Goal: Information Seeking & Learning: Learn about a topic

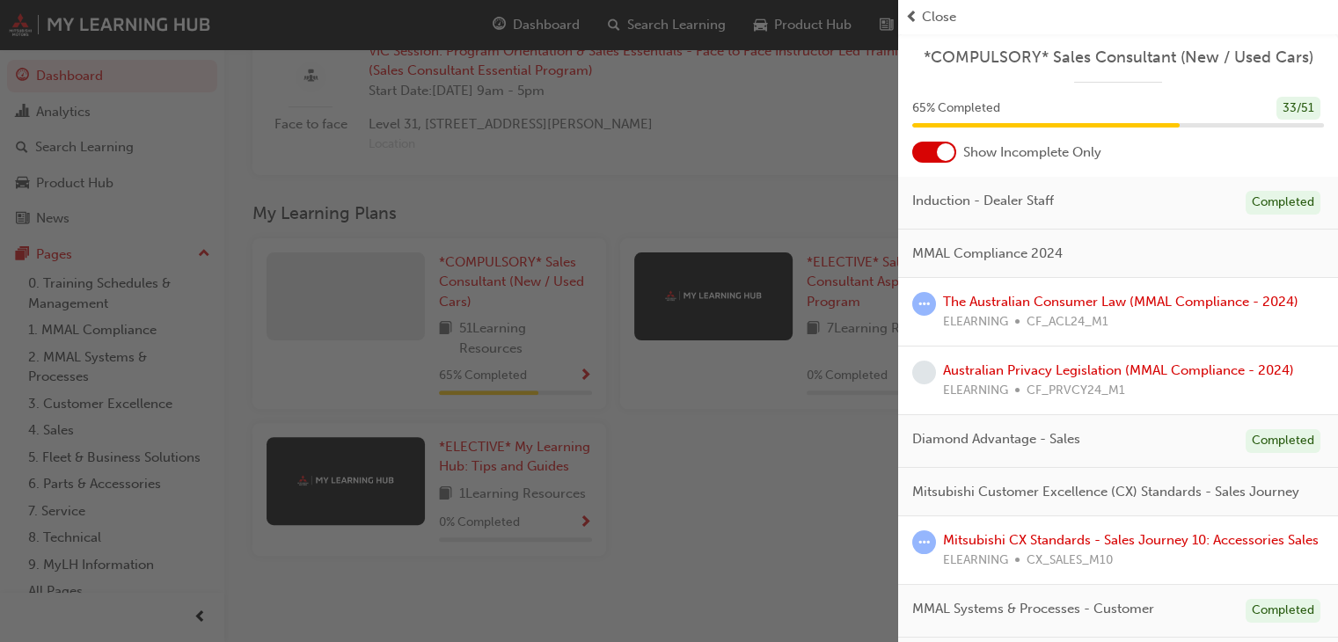
scroll to position [616, 0]
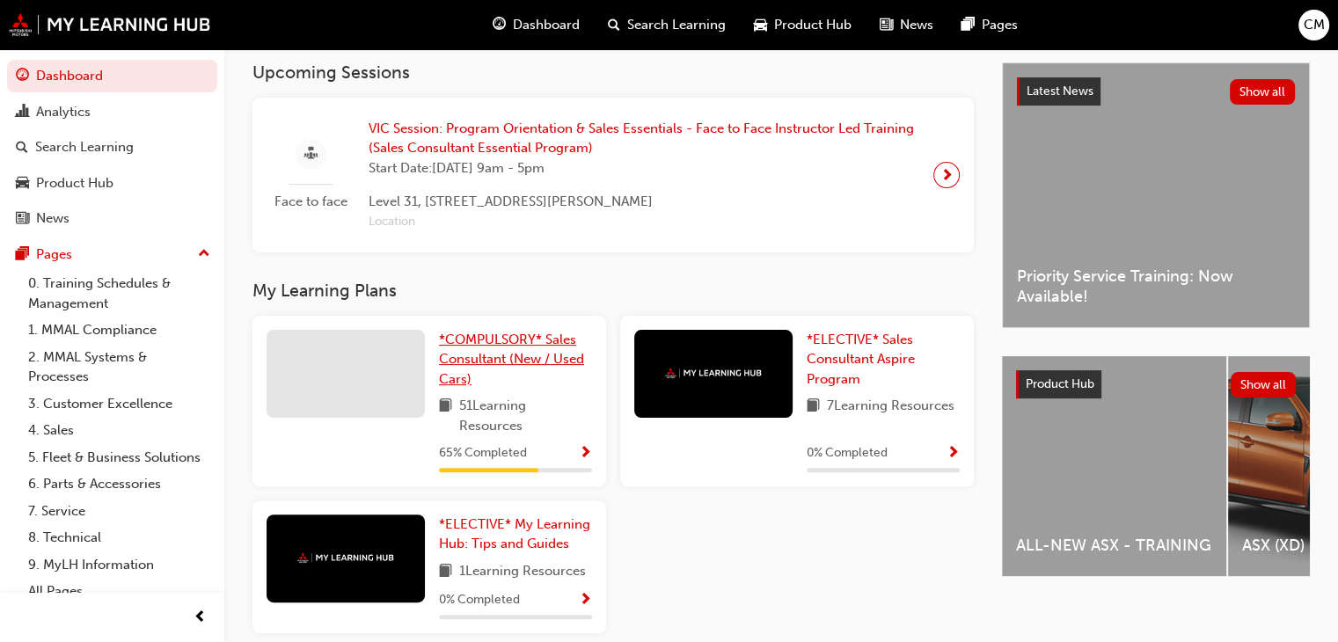
scroll to position [440, 0]
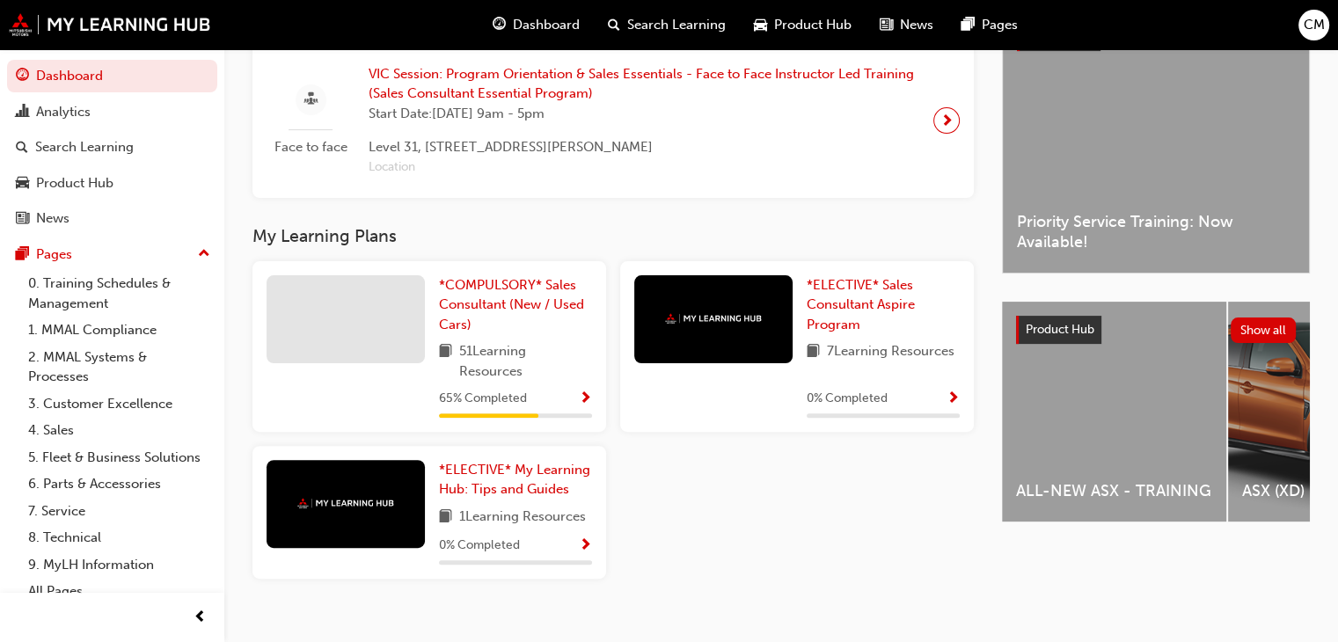
click at [575, 405] on div "65 % Completed" at bounding box center [515, 399] width 153 height 22
click at [587, 398] on span "Show Progress" at bounding box center [585, 399] width 13 height 16
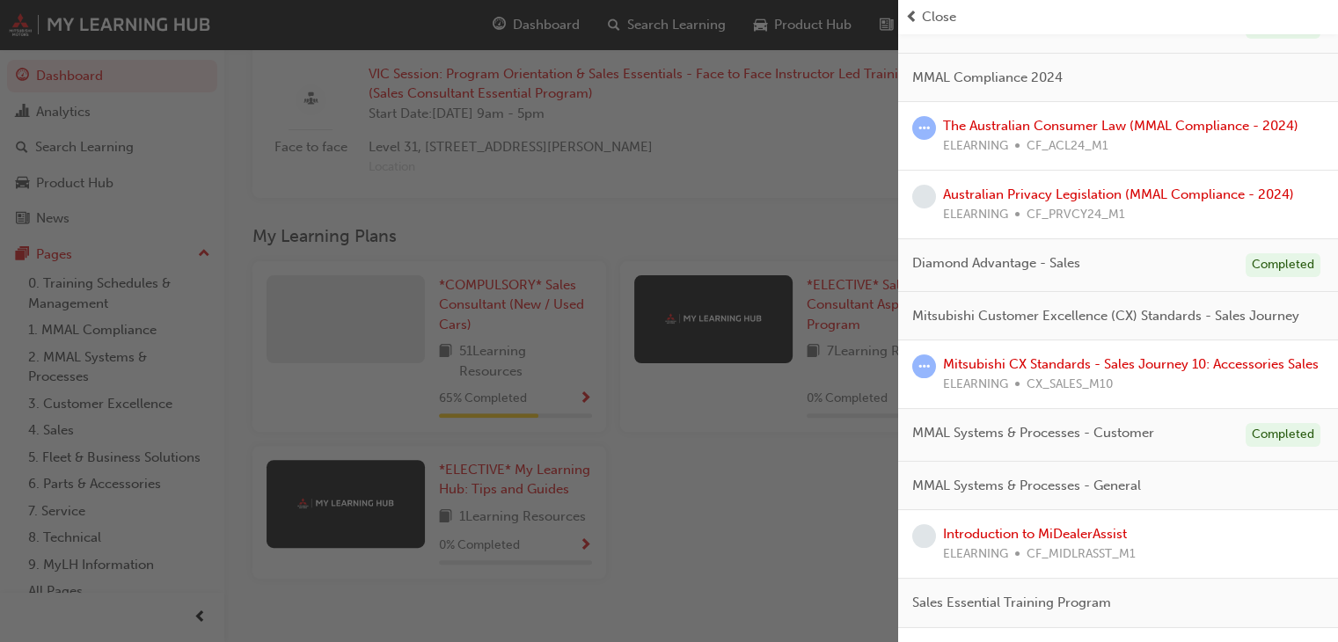
scroll to position [264, 0]
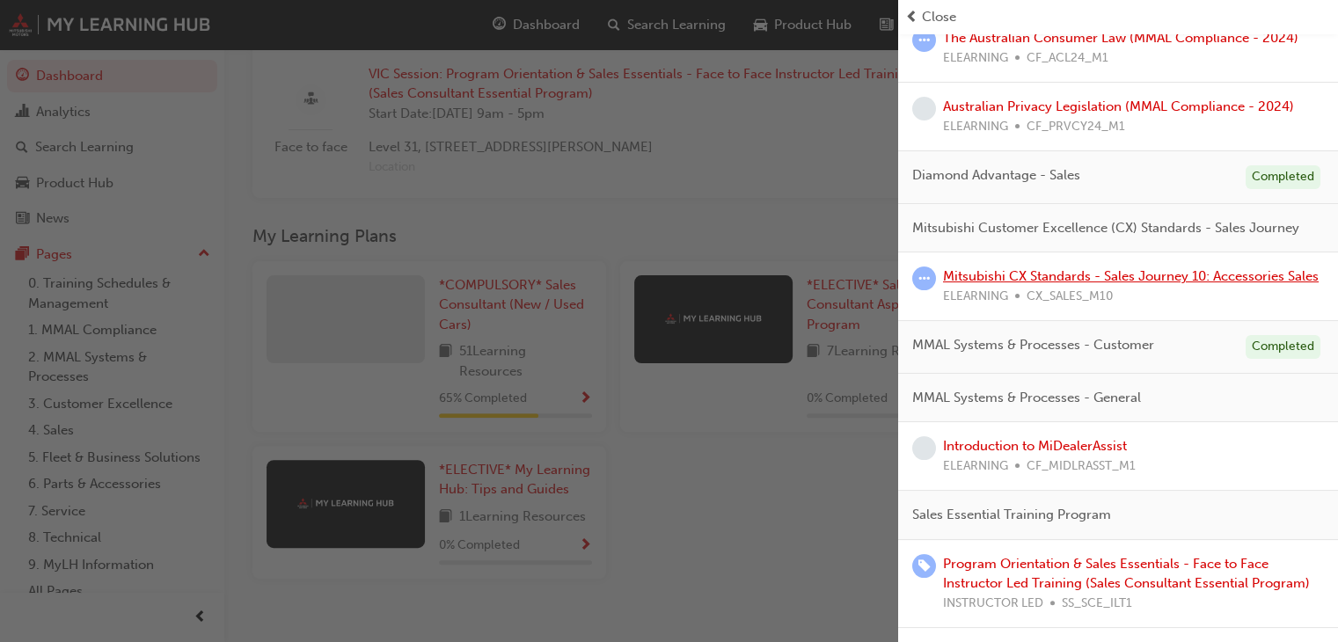
click at [1127, 284] on link "Mitsubishi CX Standards - Sales Journey 10: Accessories Sales" at bounding box center [1131, 276] width 376 height 16
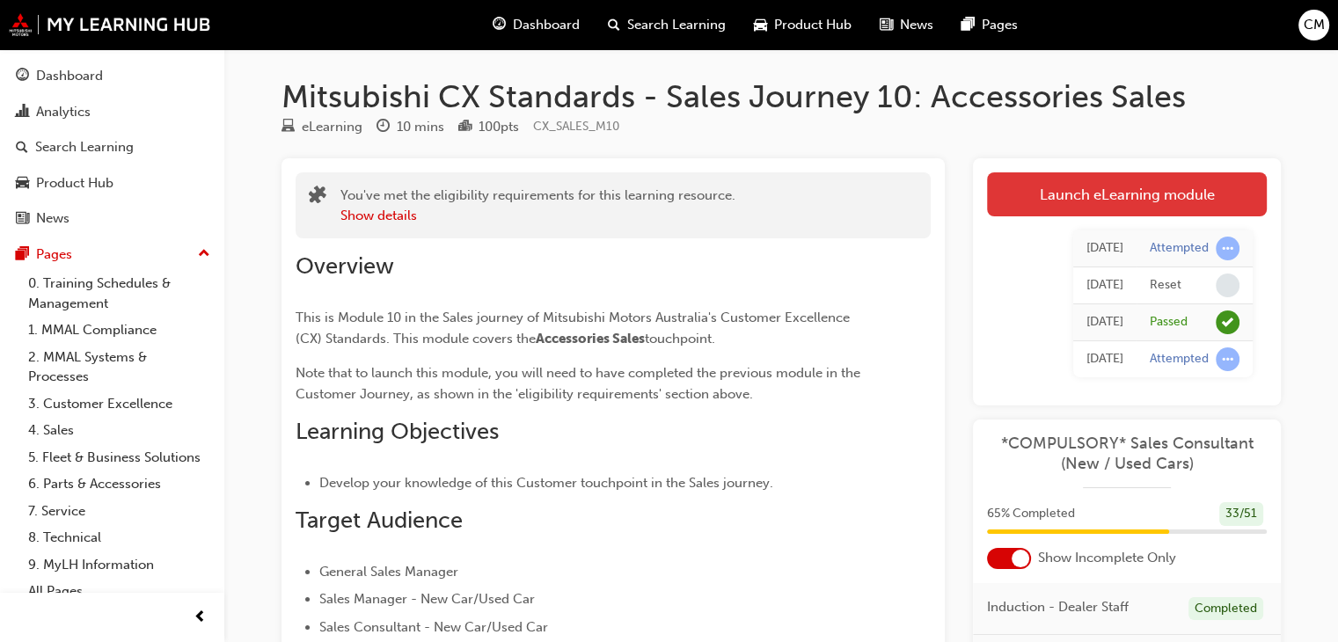
click at [1132, 203] on link "Launch eLearning module" at bounding box center [1127, 194] width 280 height 44
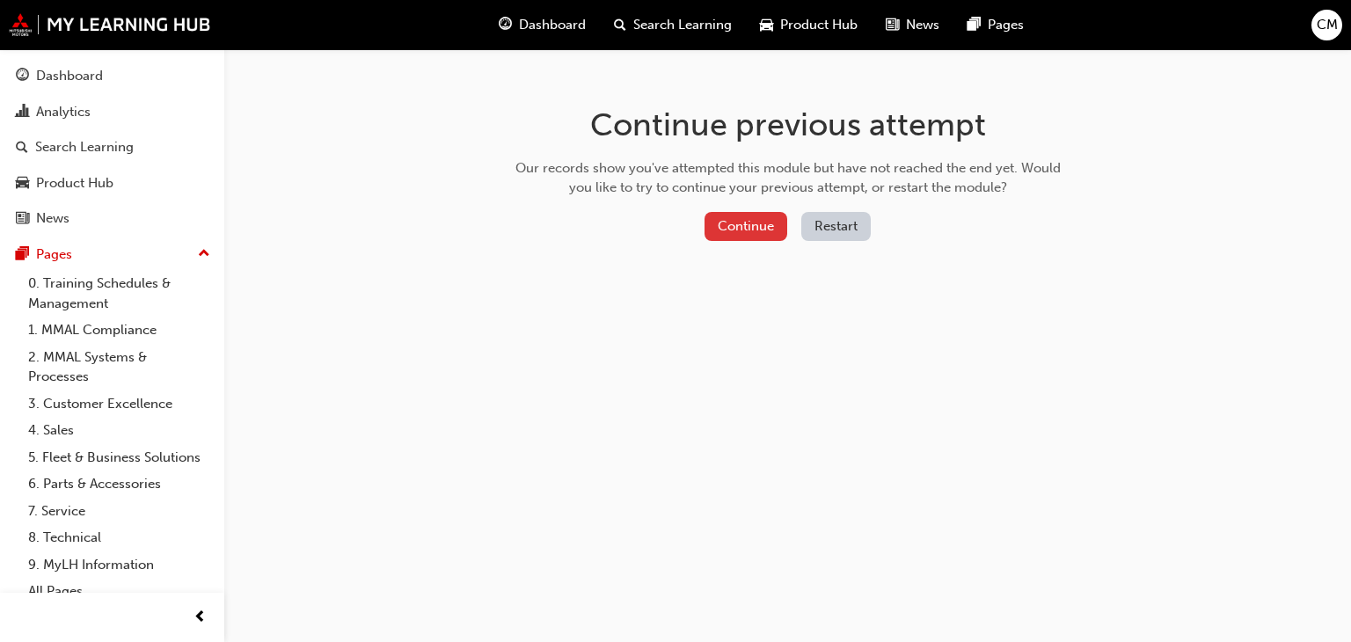
click at [738, 233] on button "Continue" at bounding box center [745, 226] width 83 height 29
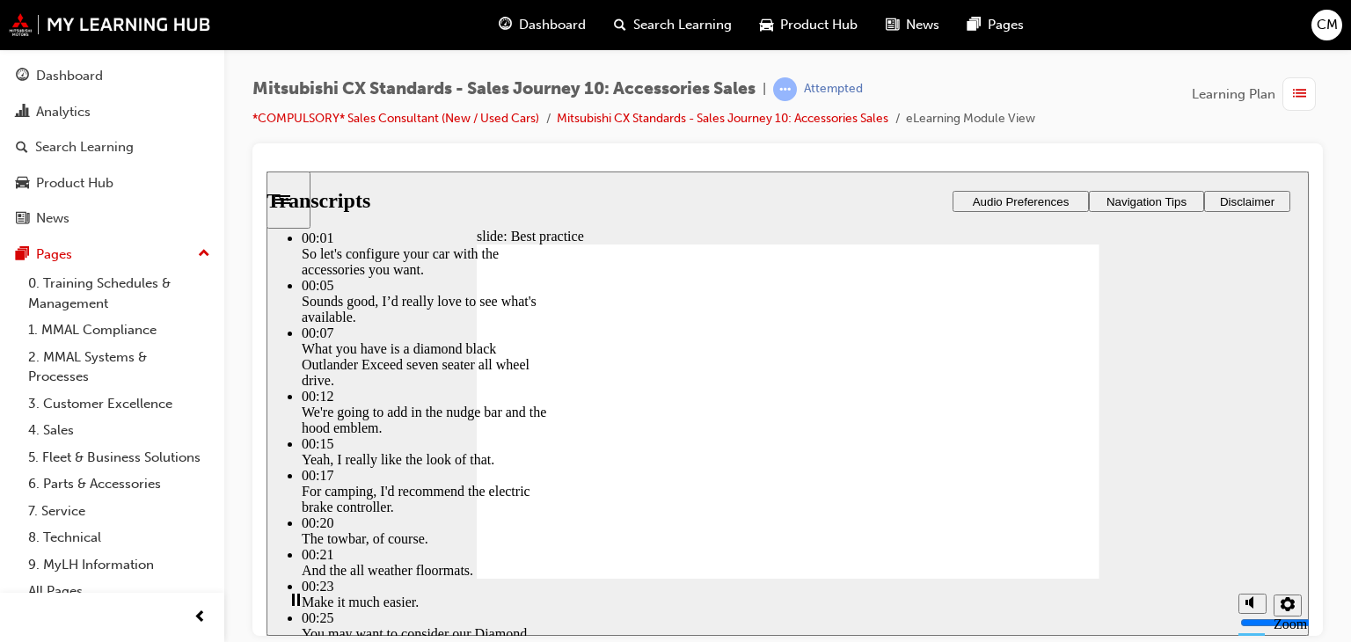
type input "89"
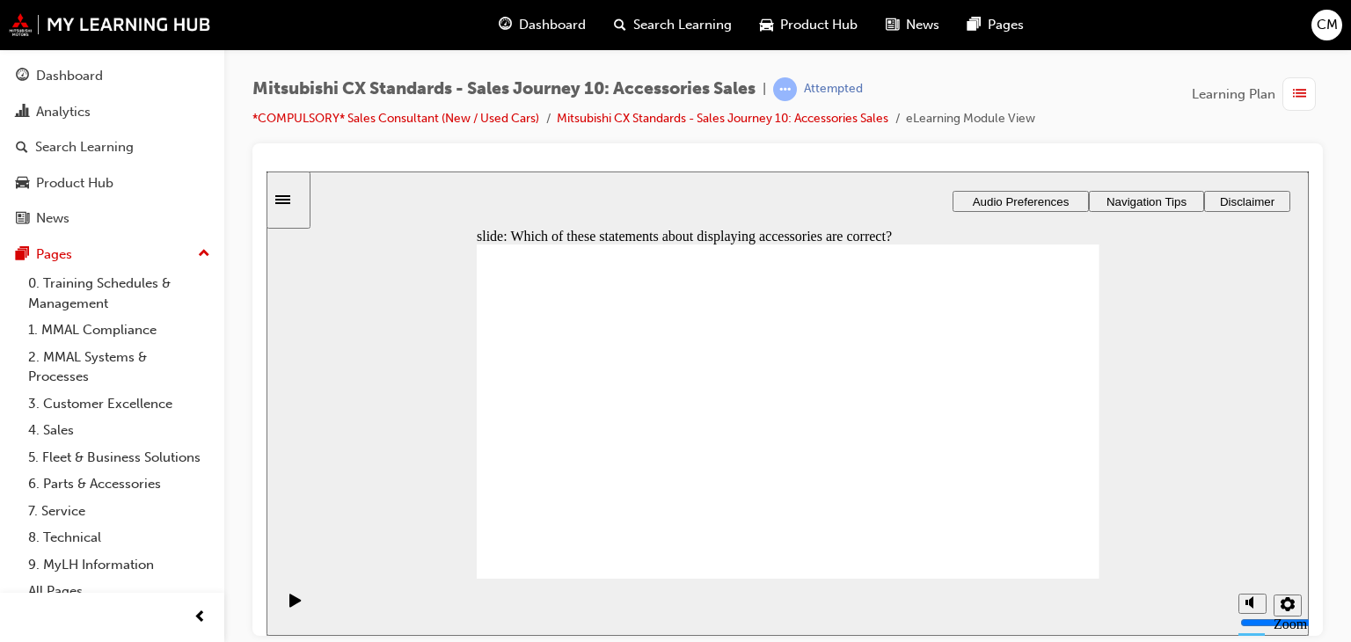
checkbox input "true"
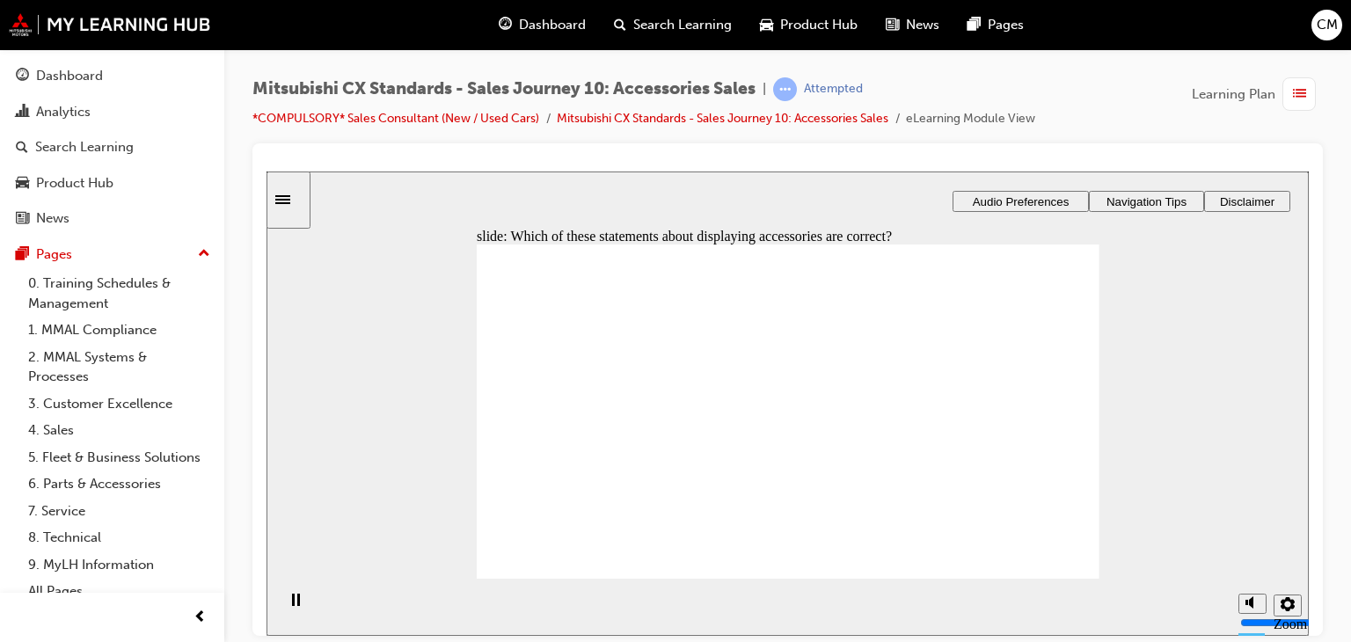
drag, startPoint x: 615, startPoint y: 449, endPoint x: 1007, endPoint y: 391, distance: 396.5
drag, startPoint x: 597, startPoint y: 456, endPoint x: 814, endPoint y: 376, distance: 231.5
drag, startPoint x: 580, startPoint y: 437, endPoint x: 960, endPoint y: 397, distance: 382.1
drag, startPoint x: 760, startPoint y: 418, endPoint x: 805, endPoint y: 402, distance: 47.6
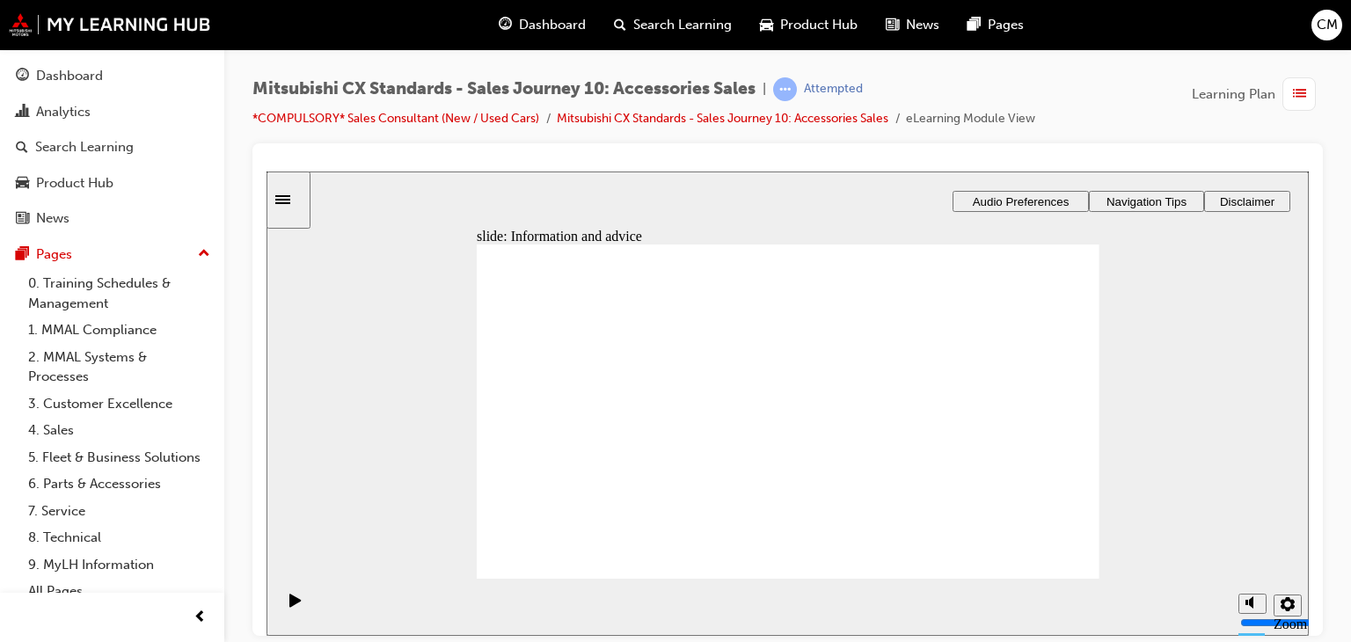
drag, startPoint x: 623, startPoint y: 446, endPoint x: 833, endPoint y: 418, distance: 212.1
drag, startPoint x: 665, startPoint y: 443, endPoint x: 845, endPoint y: 446, distance: 180.3
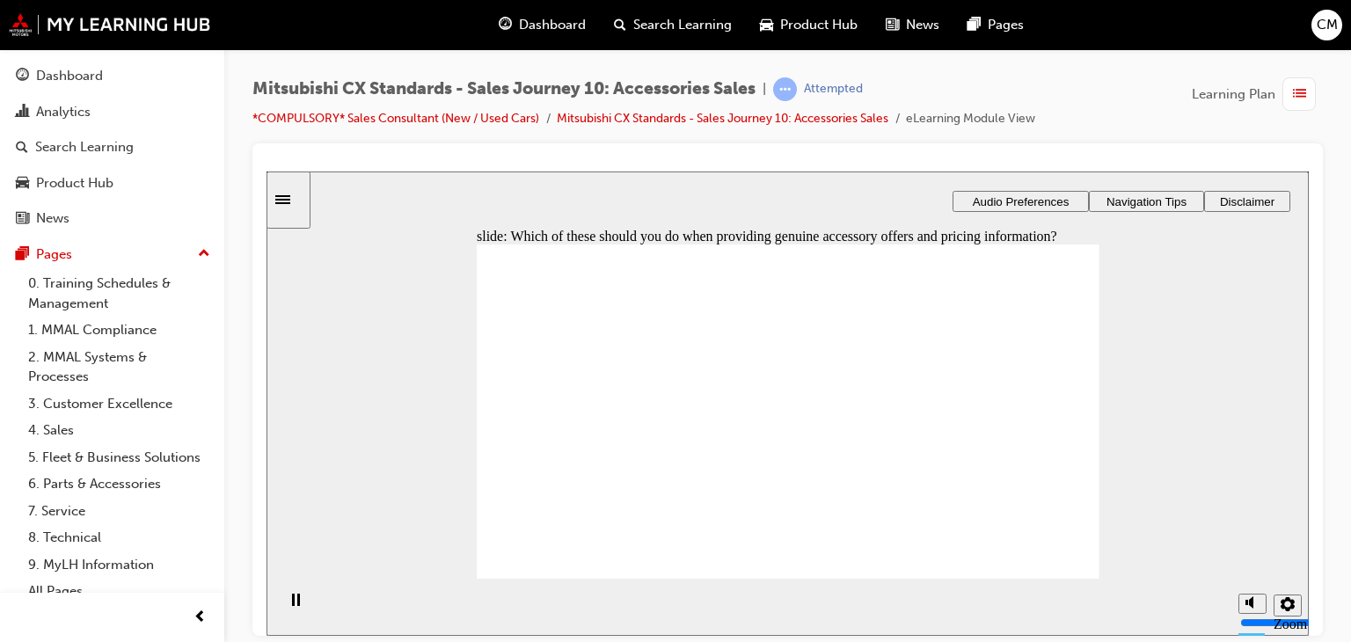
checkbox input "true"
drag, startPoint x: 784, startPoint y: 432, endPoint x: 823, endPoint y: 484, distance: 64.7
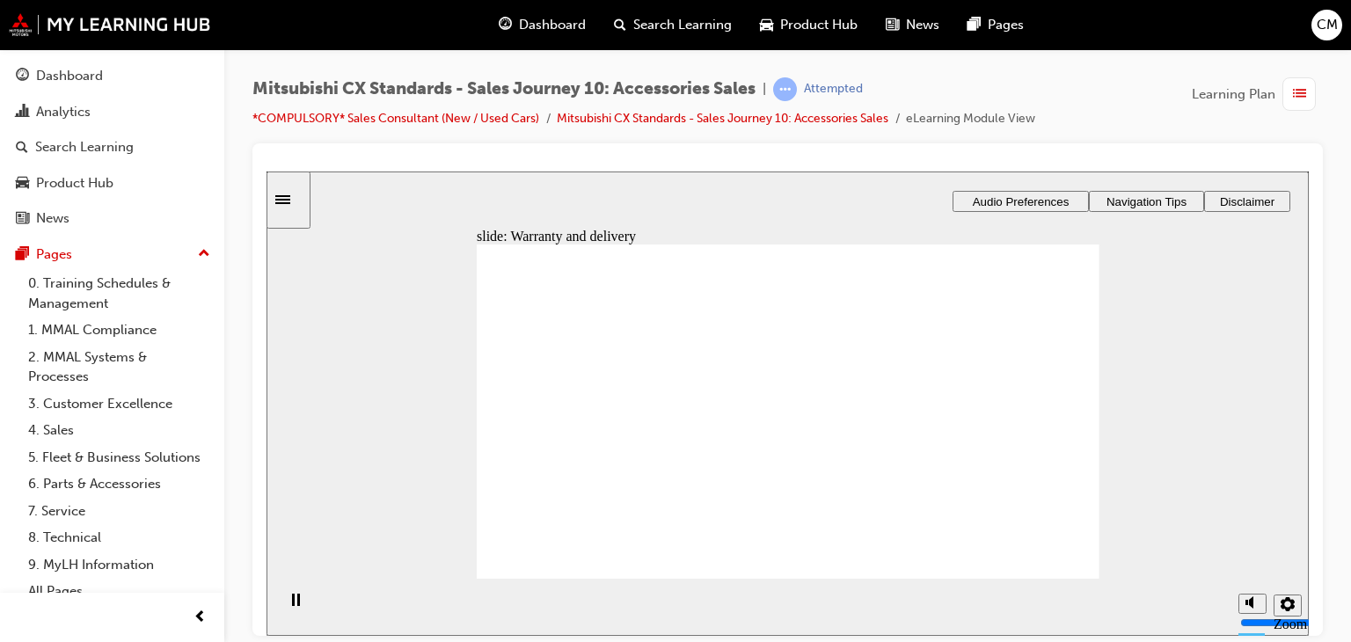
drag, startPoint x: 615, startPoint y: 425, endPoint x: 986, endPoint y: 405, distance: 371.7
drag, startPoint x: 638, startPoint y: 446, endPoint x: 830, endPoint y: 383, distance: 202.5
drag, startPoint x: 563, startPoint y: 456, endPoint x: 960, endPoint y: 456, distance: 397.5
drag, startPoint x: 571, startPoint y: 448, endPoint x: 775, endPoint y: 440, distance: 204.2
drag, startPoint x: 678, startPoint y: 453, endPoint x: 788, endPoint y: 401, distance: 121.6
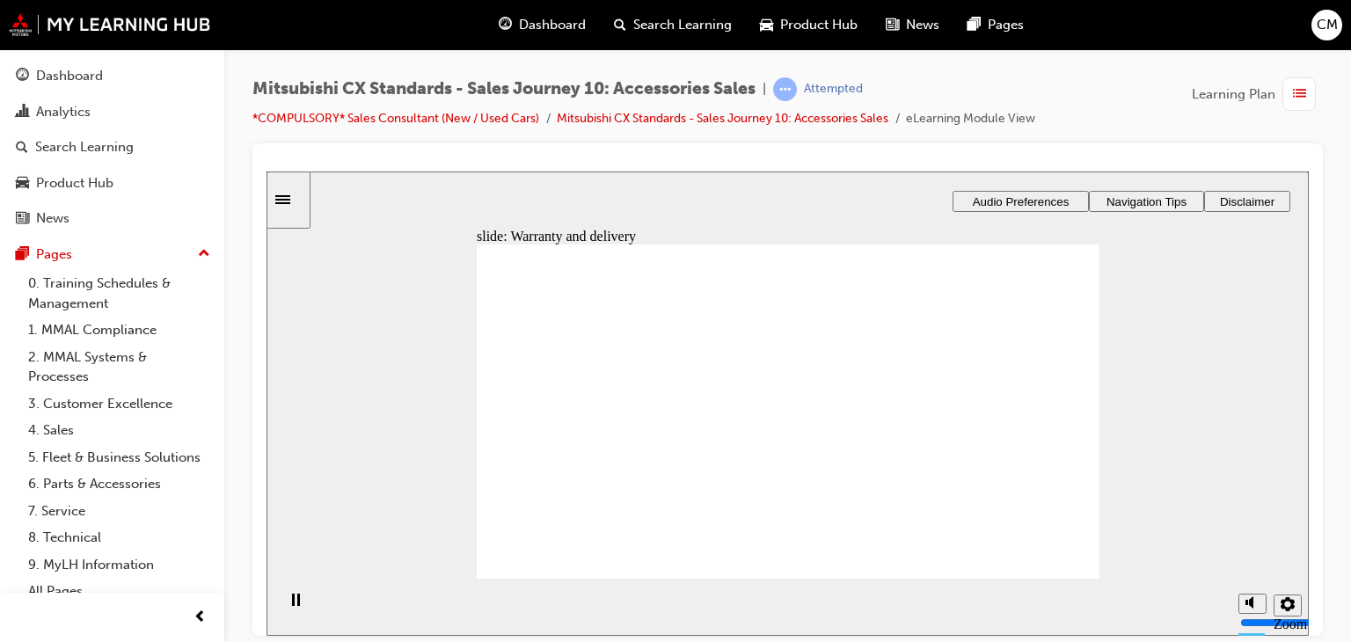
drag, startPoint x: 682, startPoint y: 444, endPoint x: 800, endPoint y: 427, distance: 119.1
checkbox input "true"
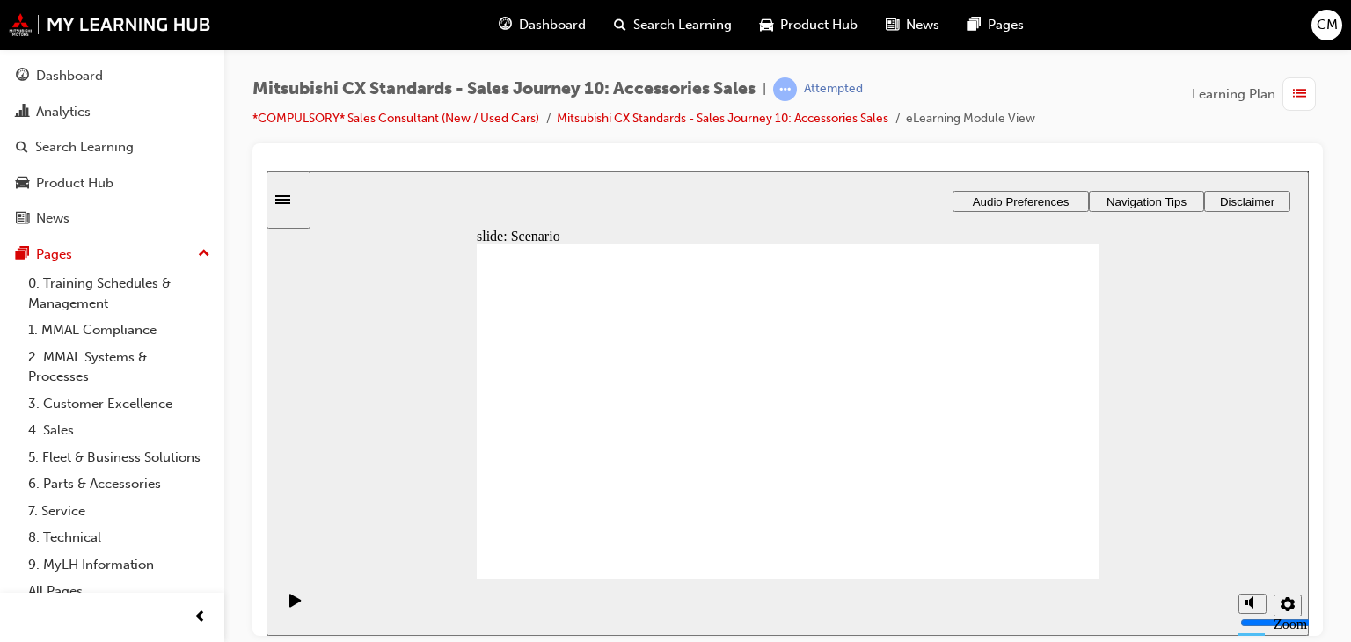
checkbox input "false"
checkbox input "true"
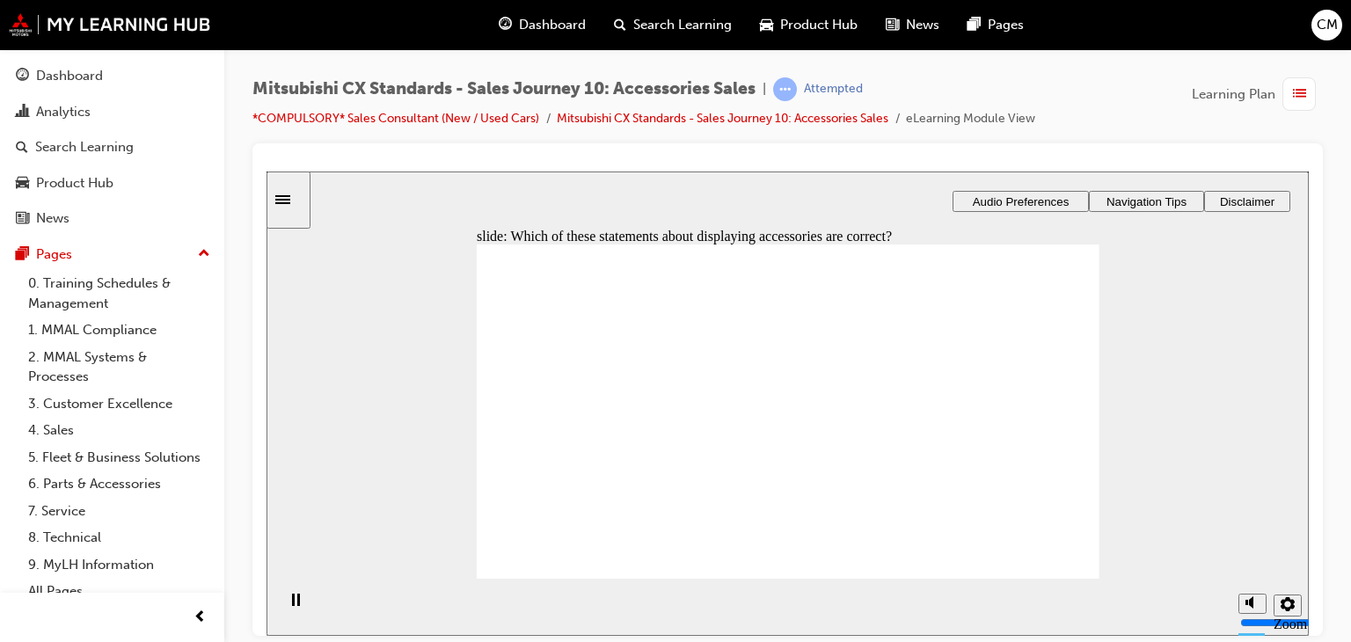
checkbox input "true"
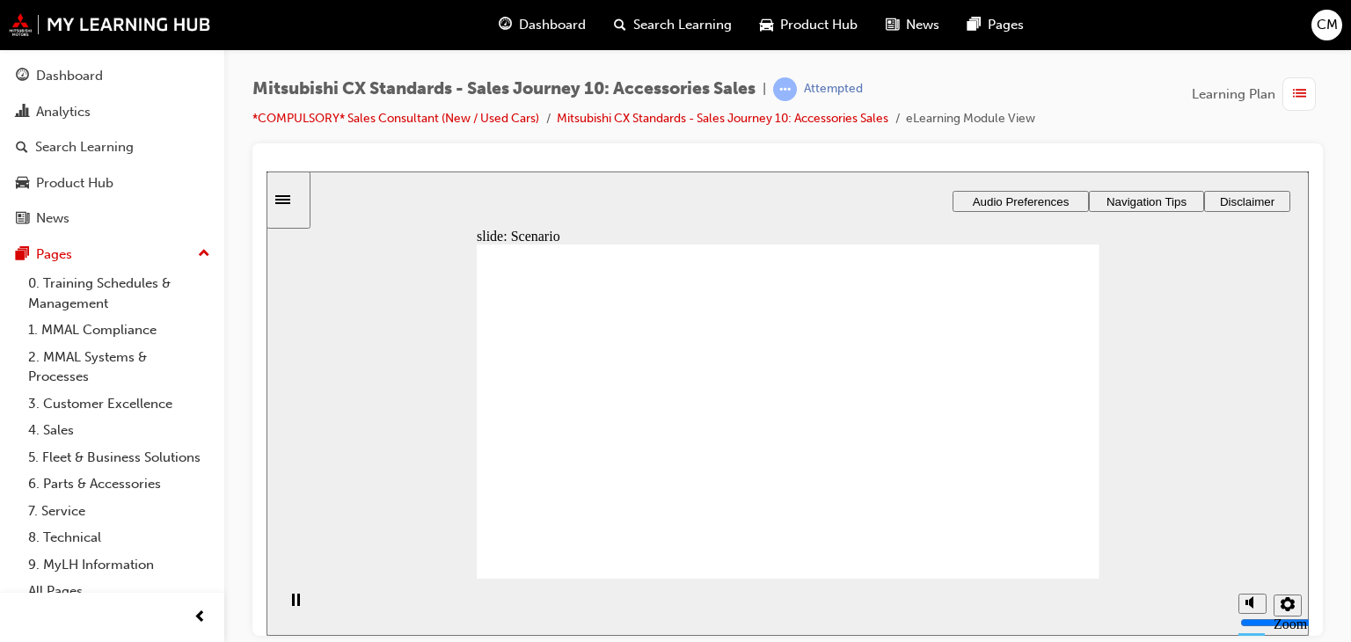
checkbox input "true"
drag, startPoint x: 593, startPoint y: 414, endPoint x: 591, endPoint y: 428, distance: 14.2
checkbox input "true"
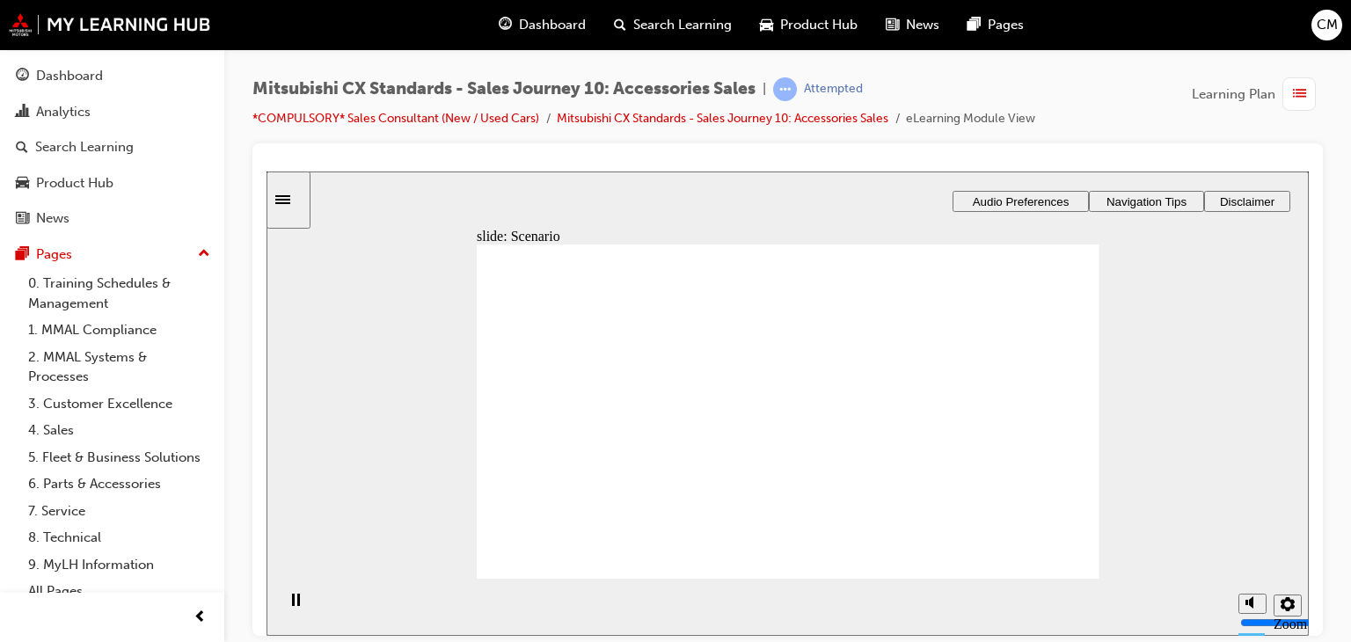
checkbox input "true"
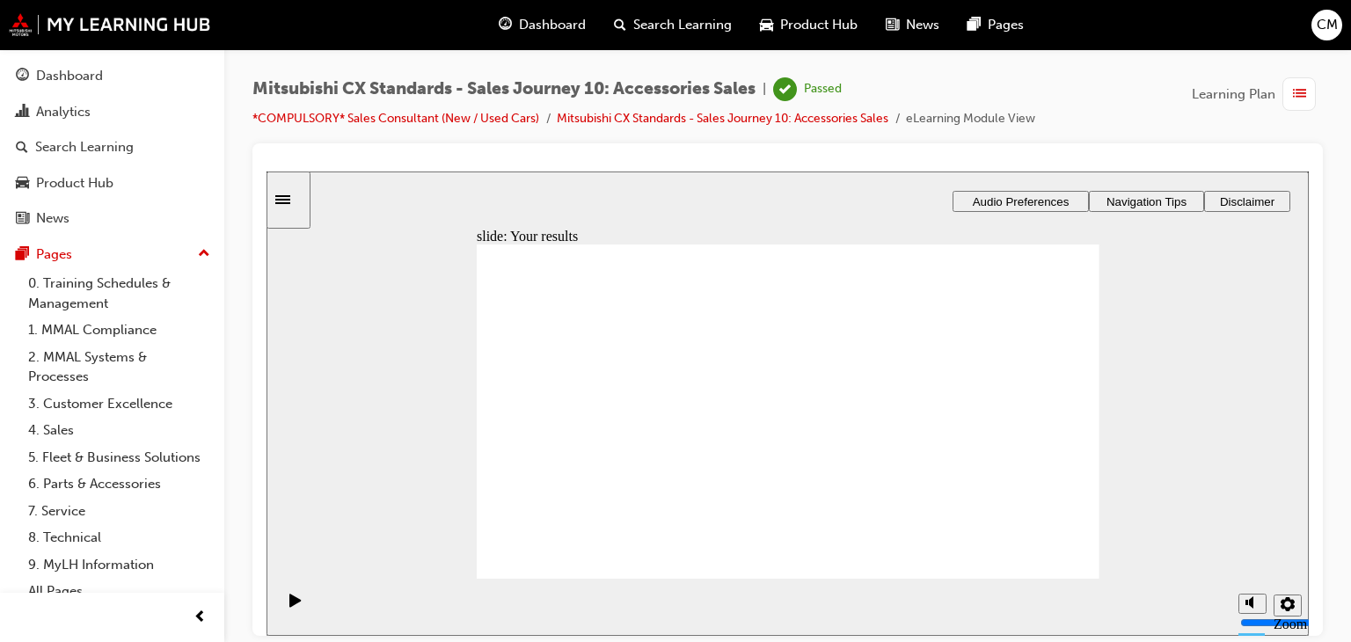
drag, startPoint x: 1080, startPoint y: 551, endPoint x: 1068, endPoint y: 551, distance: 12.3
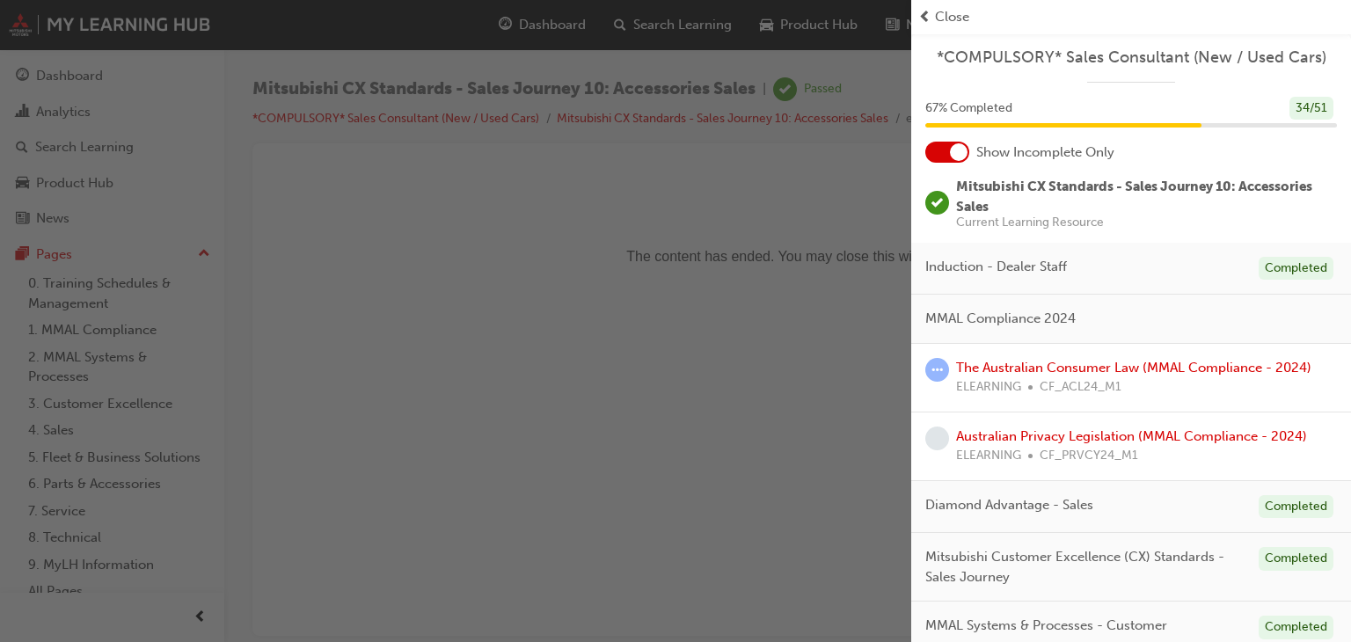
click at [944, 16] on span "Close" at bounding box center [952, 17] width 34 height 20
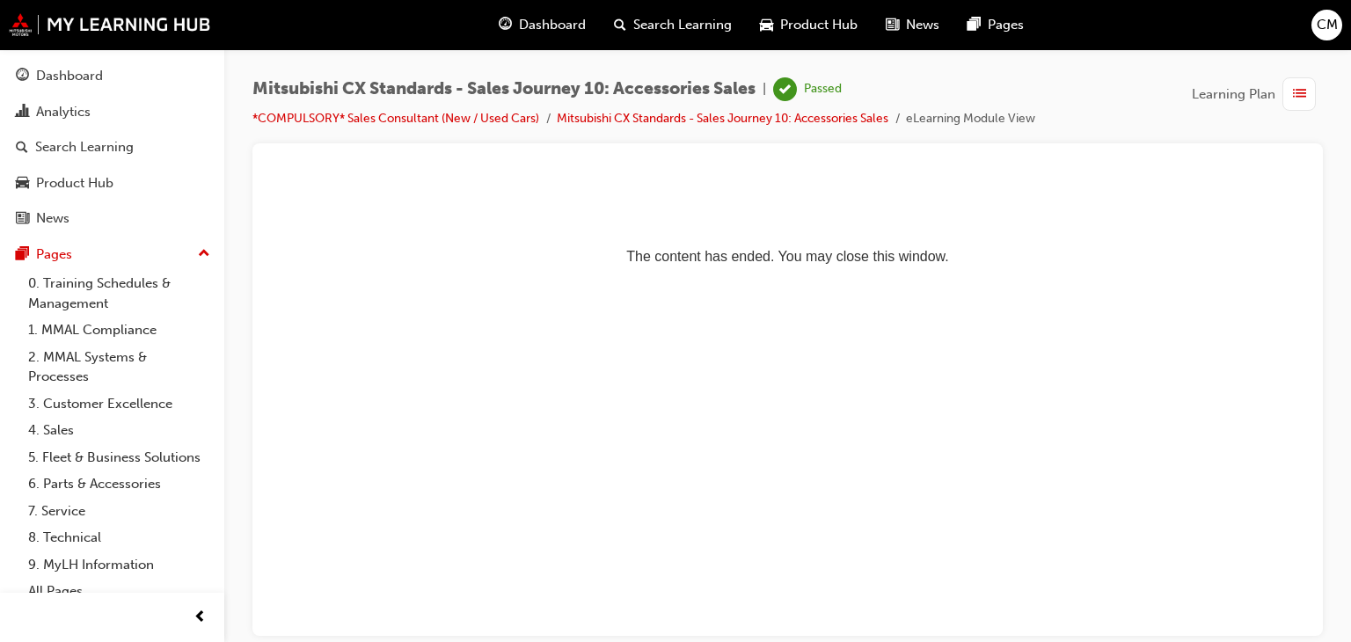
click at [545, 21] on span "Dashboard" at bounding box center [552, 25] width 67 height 20
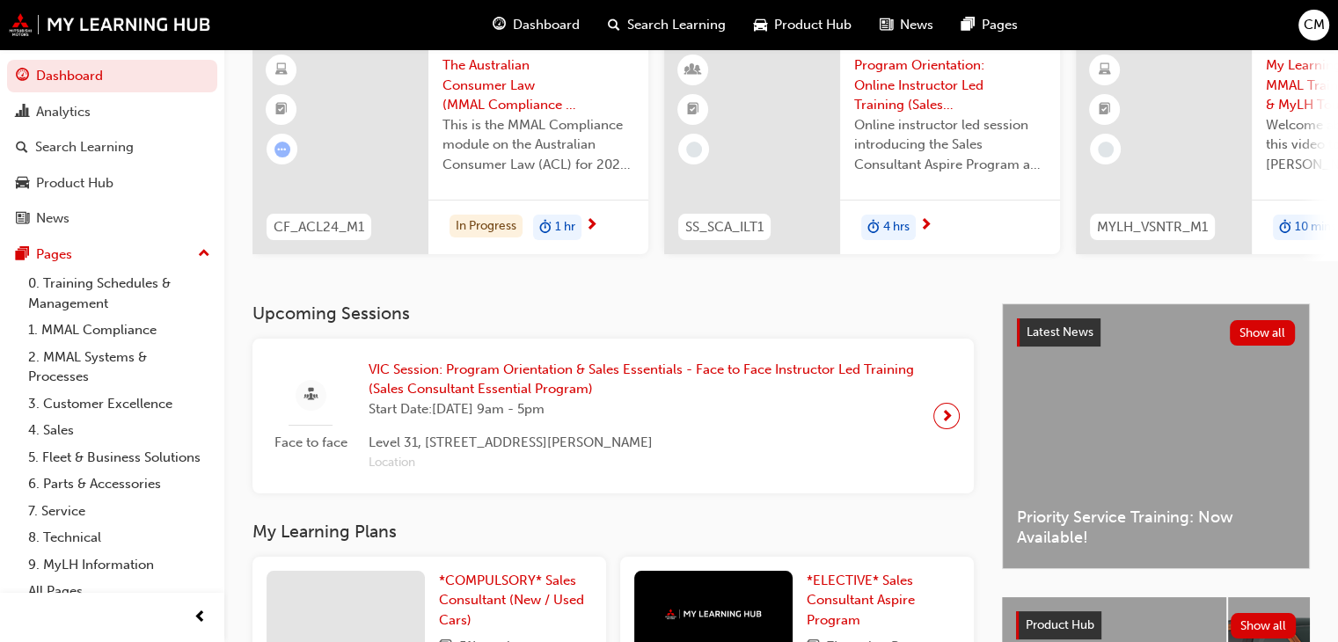
scroll to position [352, 0]
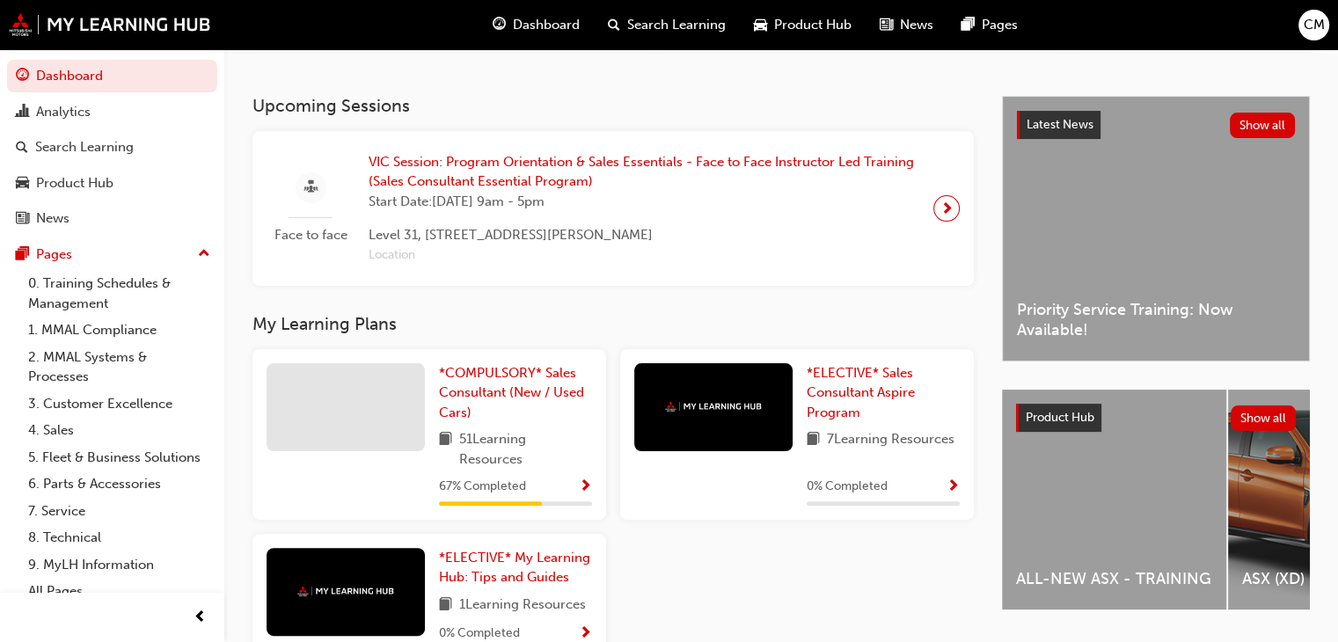
click at [565, 492] on div "67 % Completed" at bounding box center [515, 487] width 153 height 22
click at [580, 488] on span "Show Progress" at bounding box center [585, 487] width 13 height 16
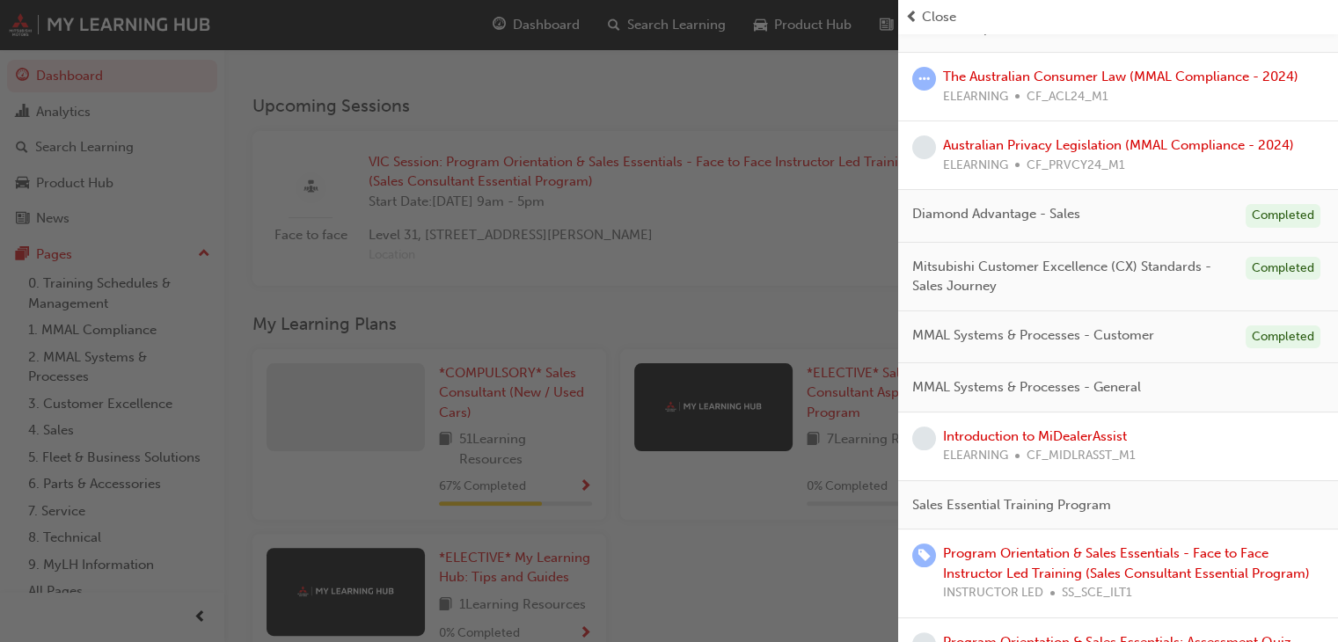
scroll to position [264, 0]
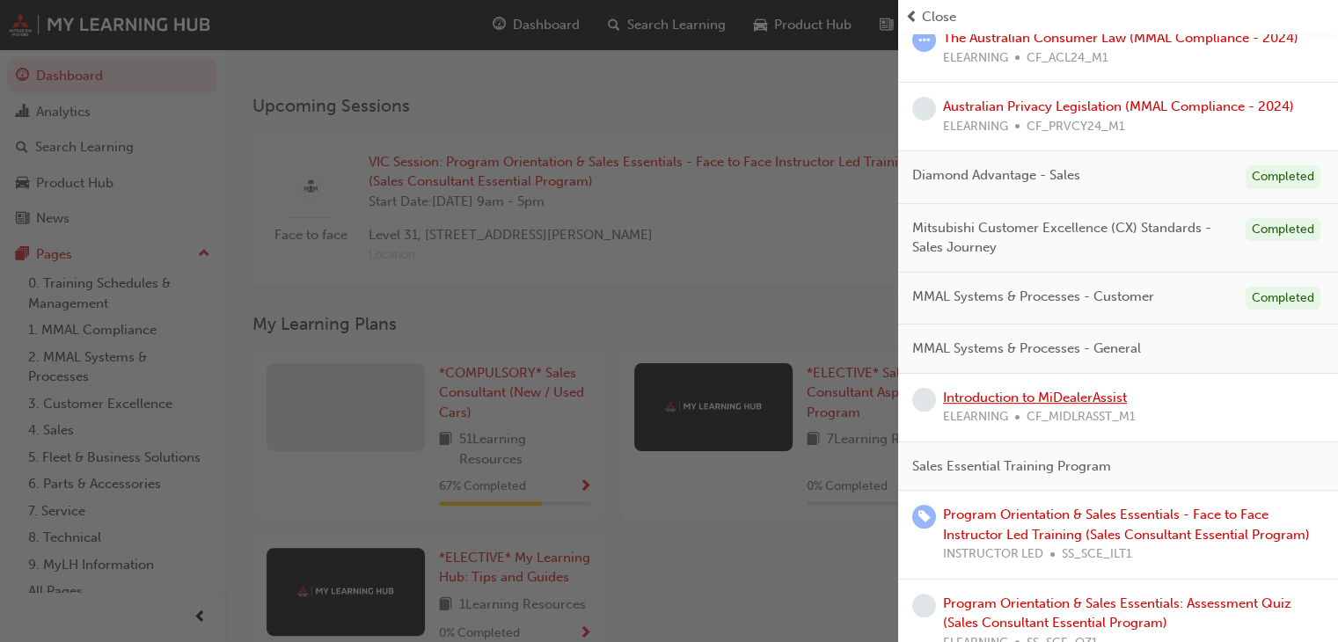
click at [1107, 394] on link "Introduction to MiDealerAssist" at bounding box center [1035, 398] width 184 height 16
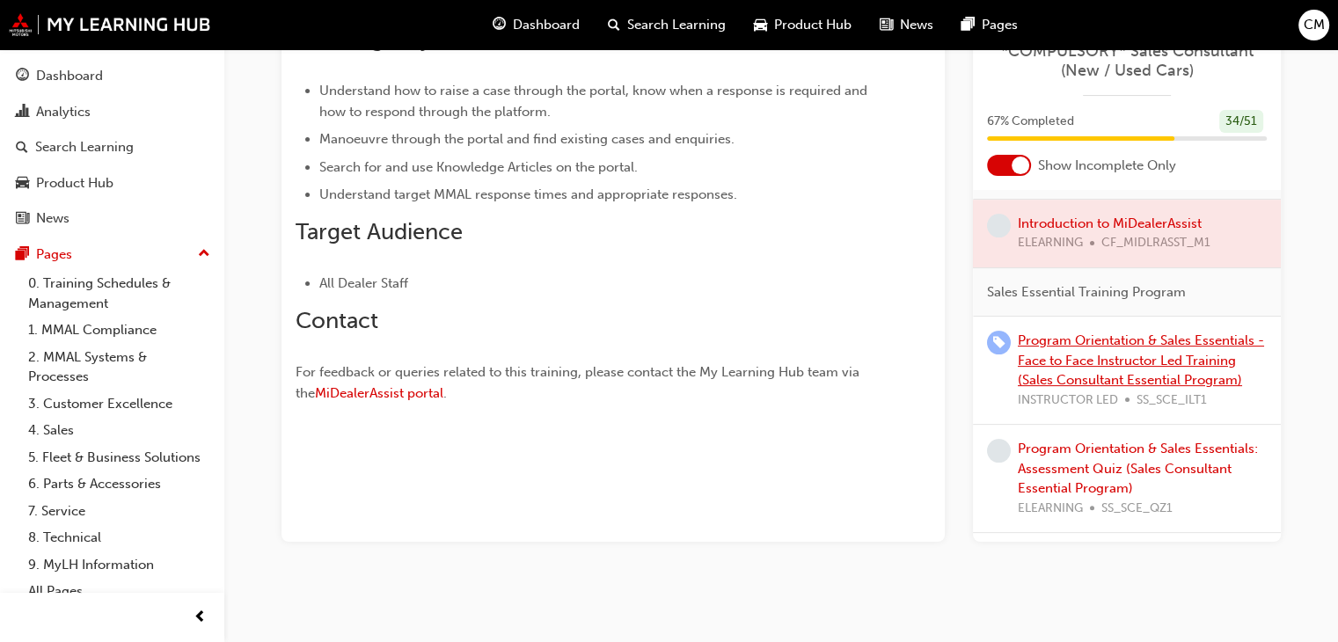
scroll to position [528, 0]
click at [1139, 217] on div at bounding box center [1127, 233] width 308 height 68
click at [1185, 215] on div at bounding box center [1127, 233] width 308 height 68
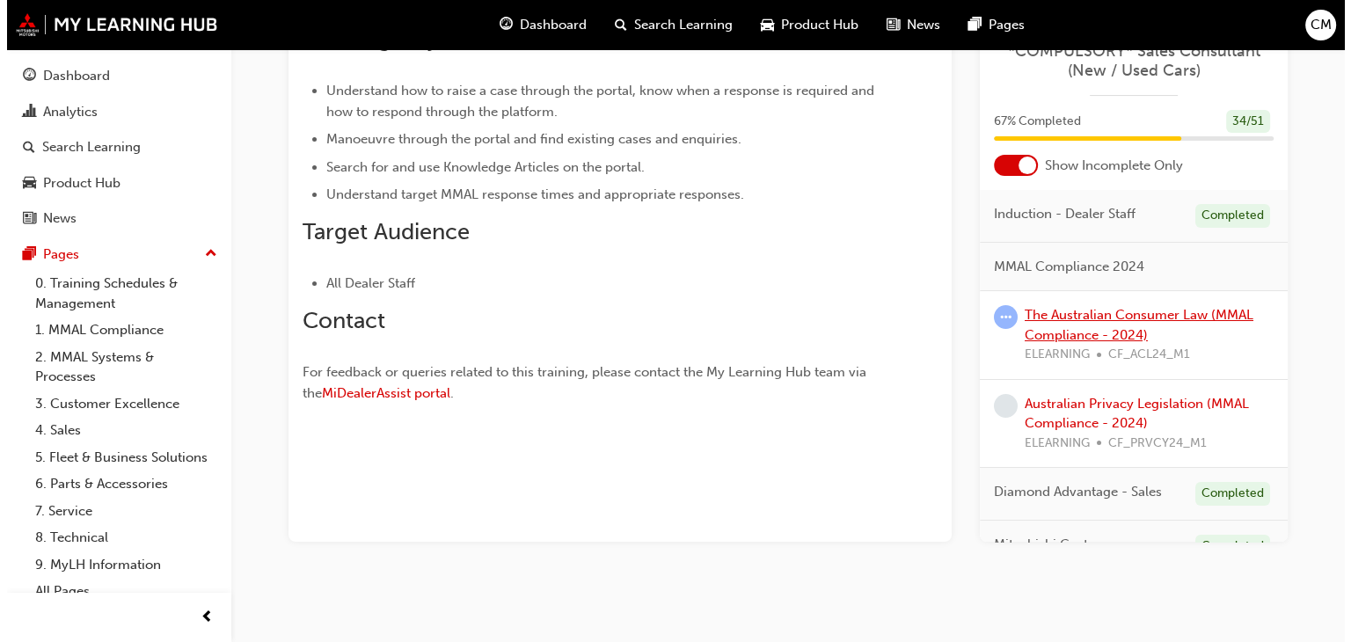
scroll to position [0, 0]
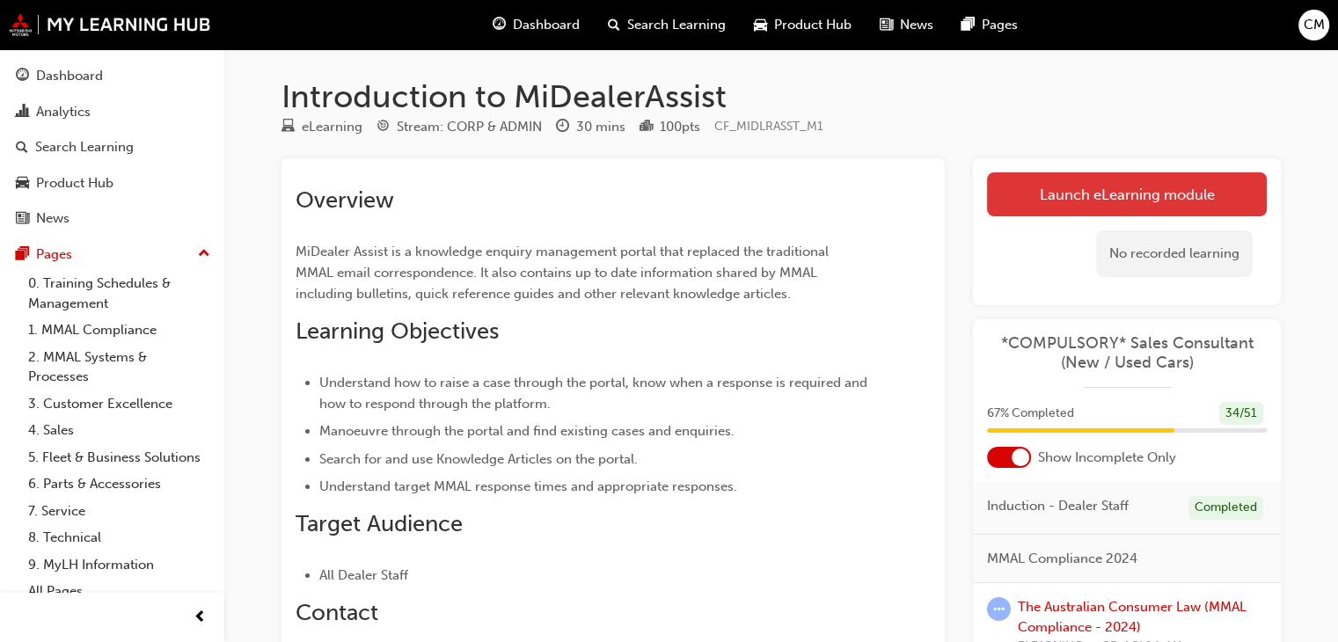
click at [1156, 190] on link "Launch eLearning module" at bounding box center [1127, 194] width 280 height 44
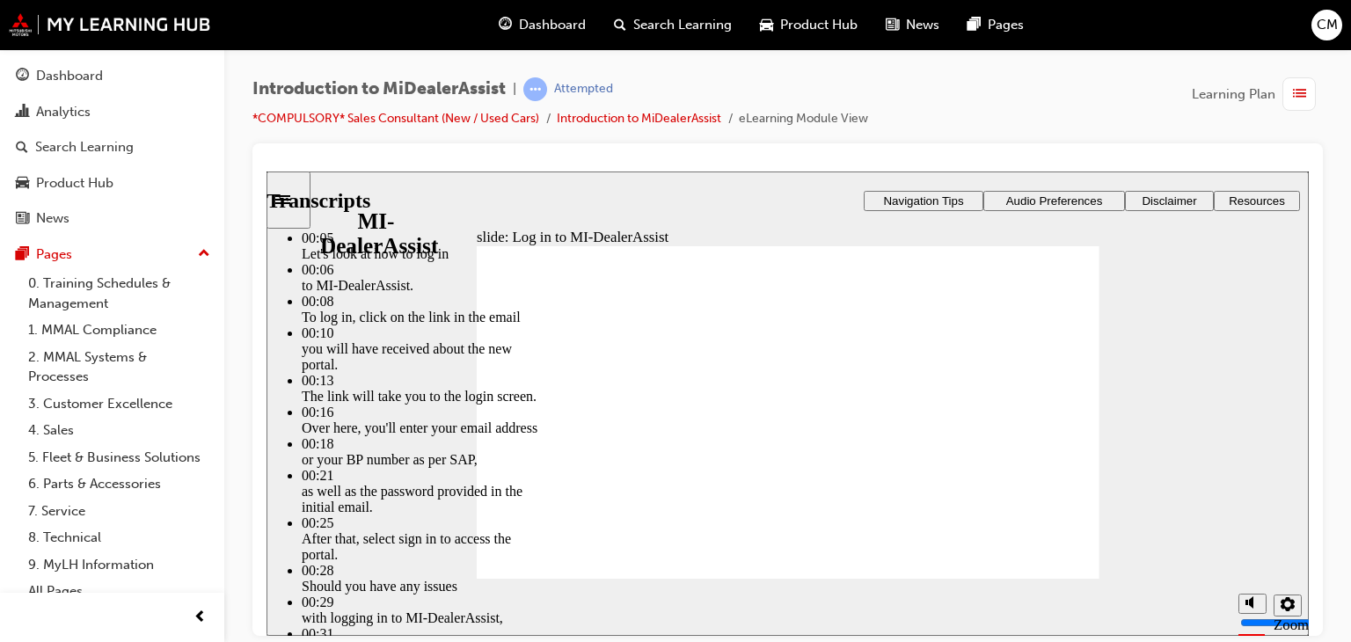
type input "42"
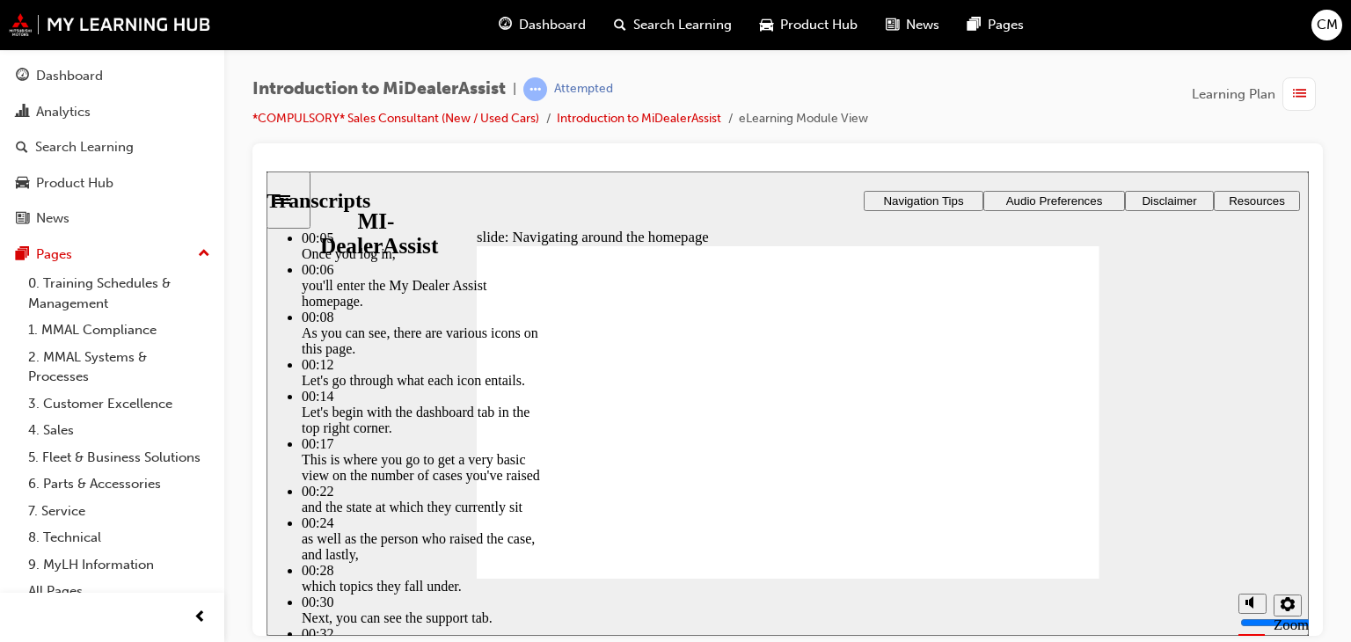
drag, startPoint x: 545, startPoint y: 544, endPoint x: 1075, endPoint y: 529, distance: 529.6
type input "144"
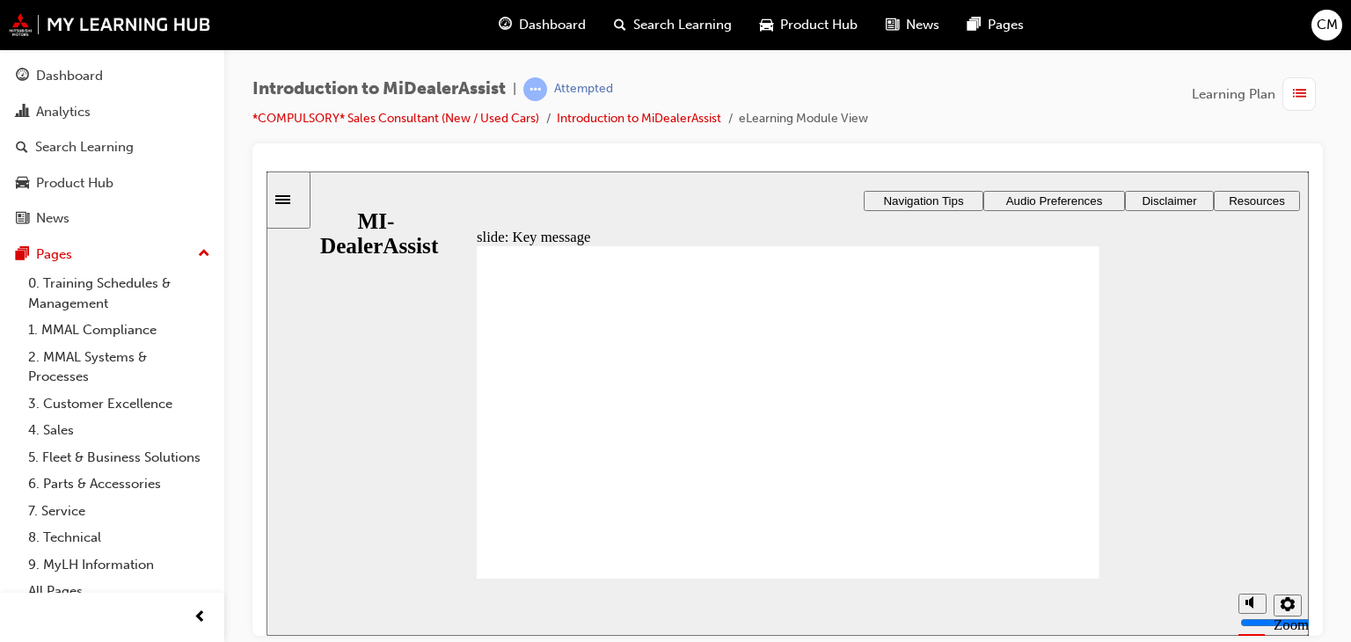
drag, startPoint x: 855, startPoint y: 345, endPoint x: 658, endPoint y: 380, distance: 200.1
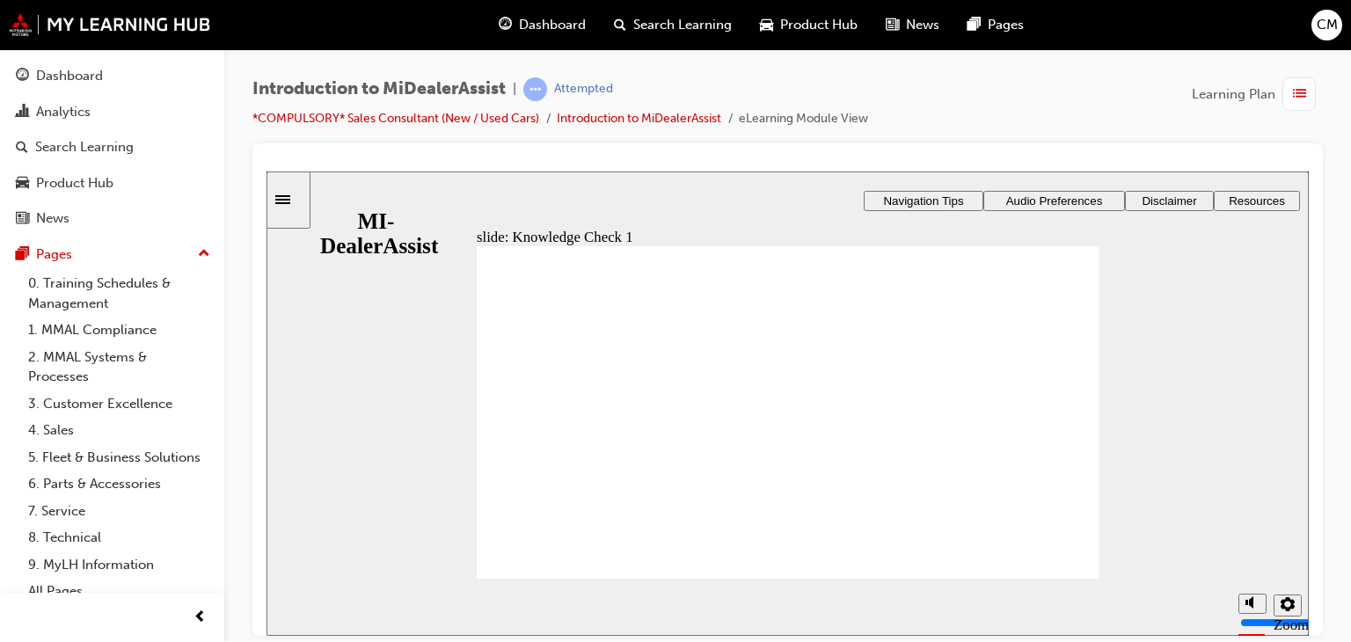
drag, startPoint x: 739, startPoint y: 485, endPoint x: 755, endPoint y: 472, distance: 20.1
radio input "true"
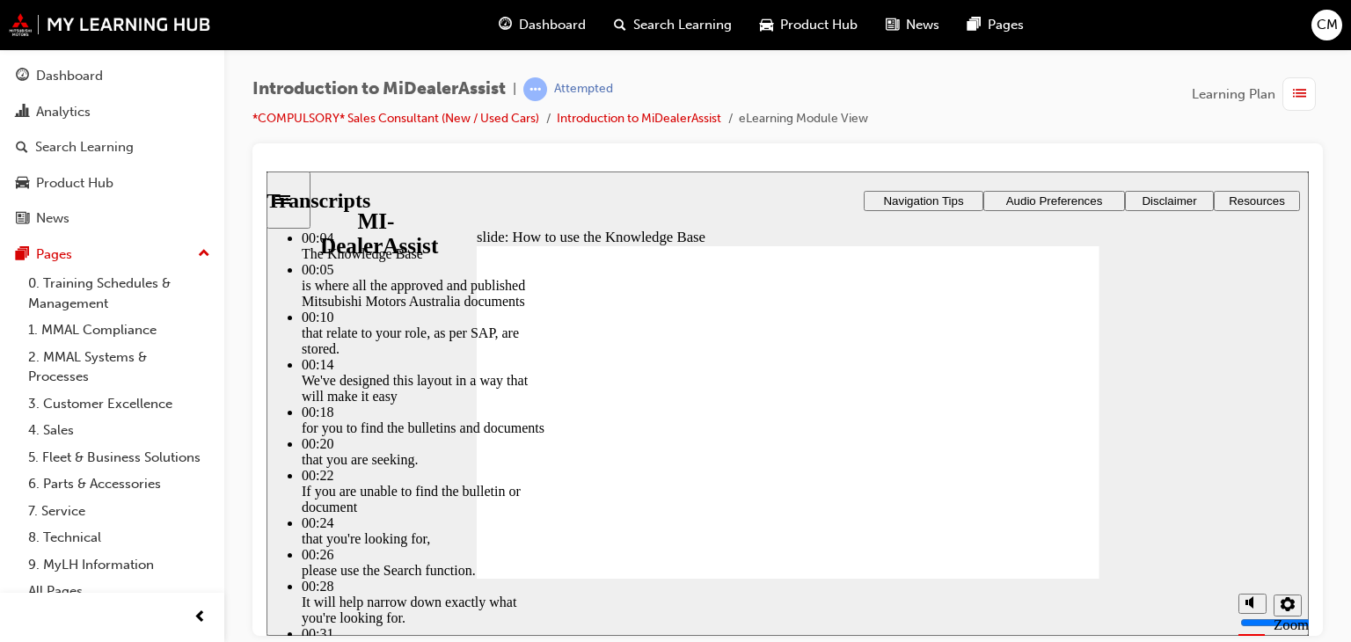
type input "51"
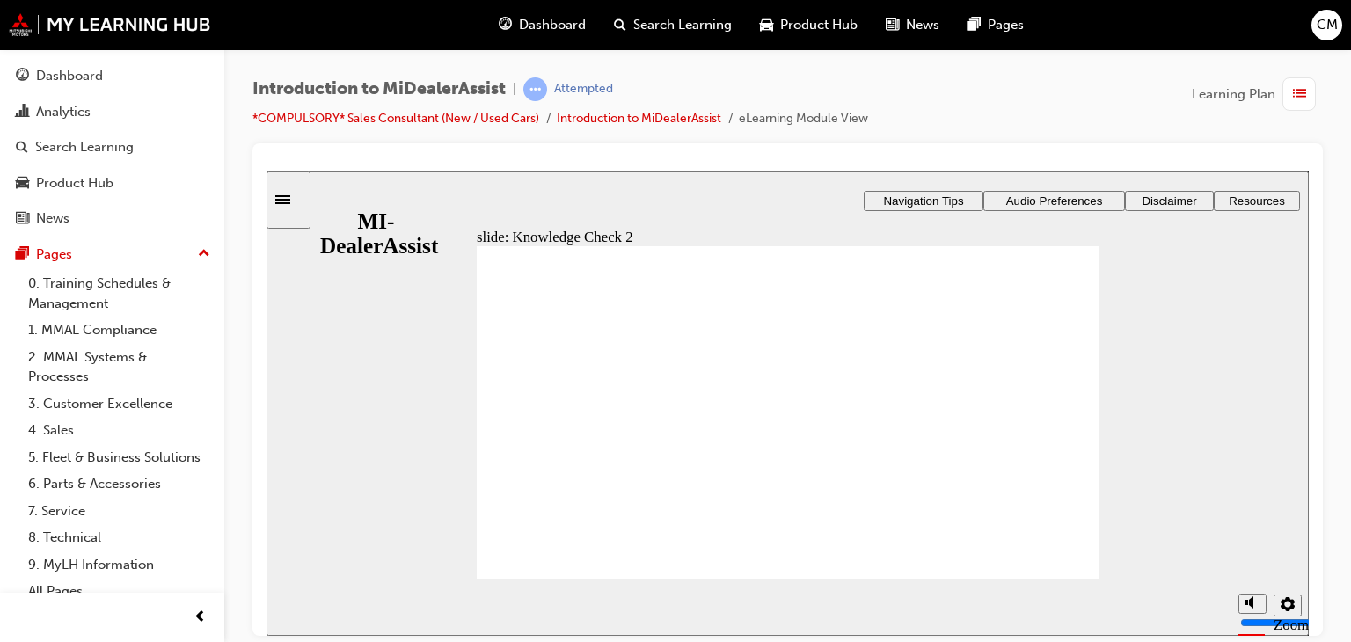
radio input "false"
radio input "true"
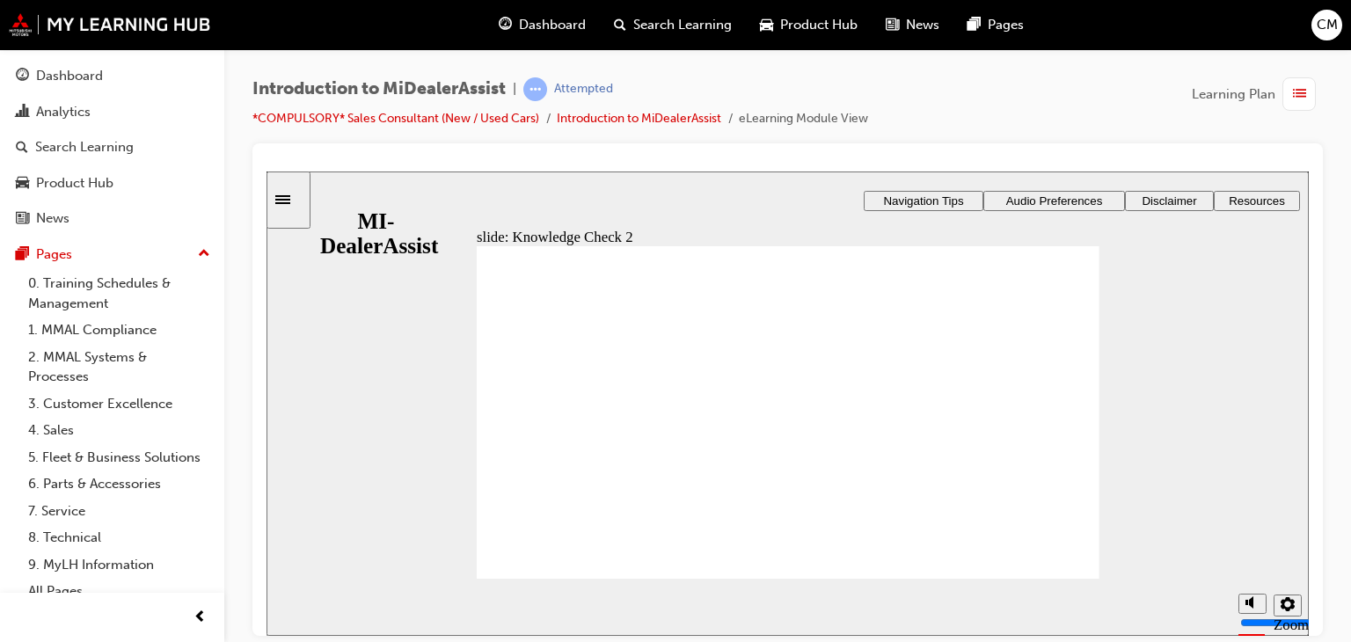
radio input "true"
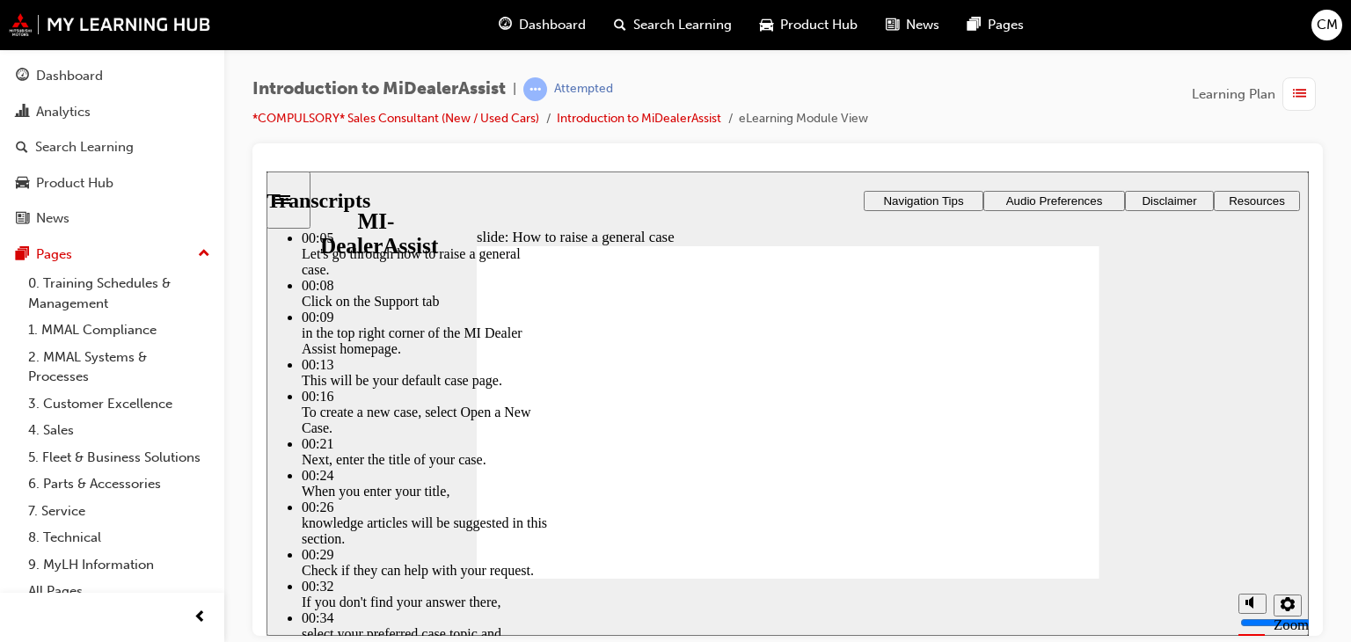
drag, startPoint x: 1030, startPoint y: 531, endPoint x: 1057, endPoint y: 379, distance: 154.6
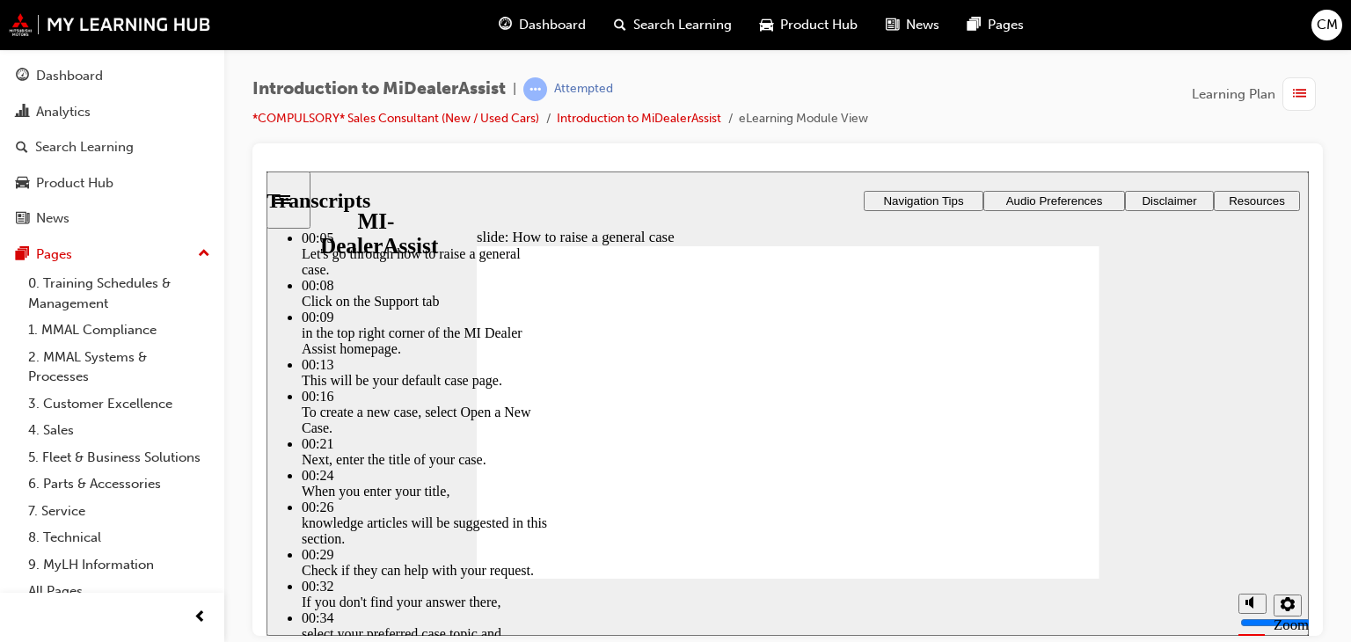
type input "85"
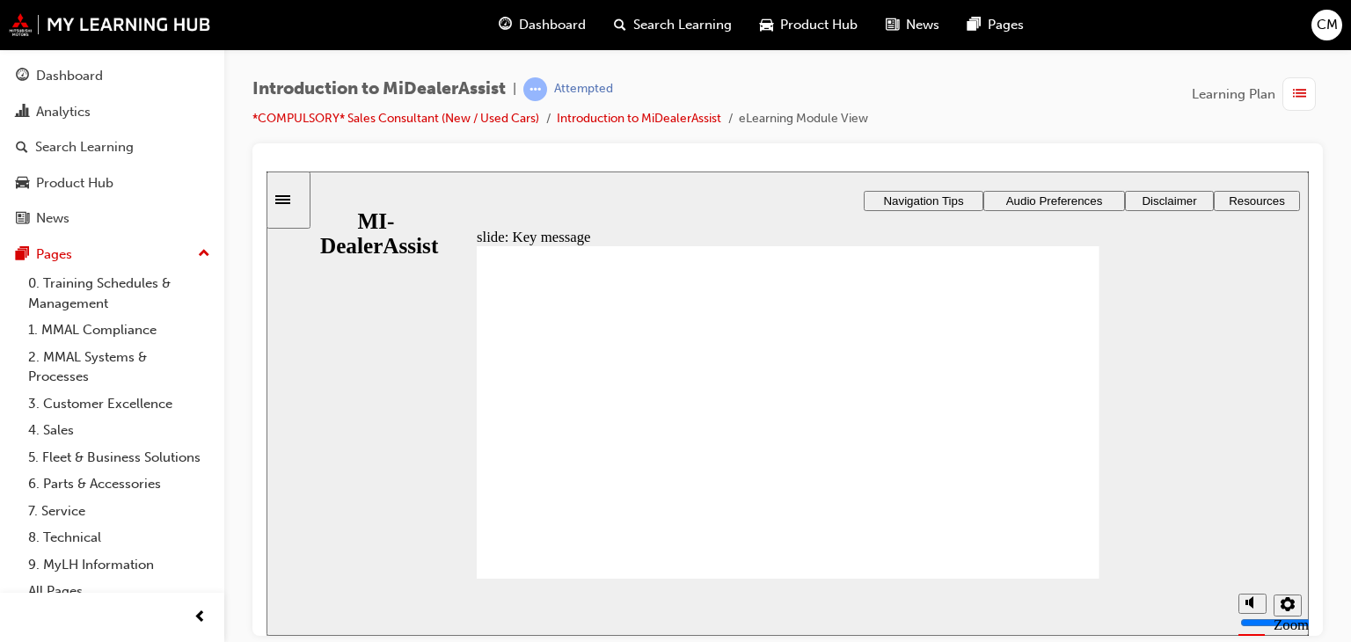
drag, startPoint x: 529, startPoint y: 382, endPoint x: 543, endPoint y: 388, distance: 14.6
checkbox input "true"
drag, startPoint x: 546, startPoint y: 393, endPoint x: 560, endPoint y: 415, distance: 26.1
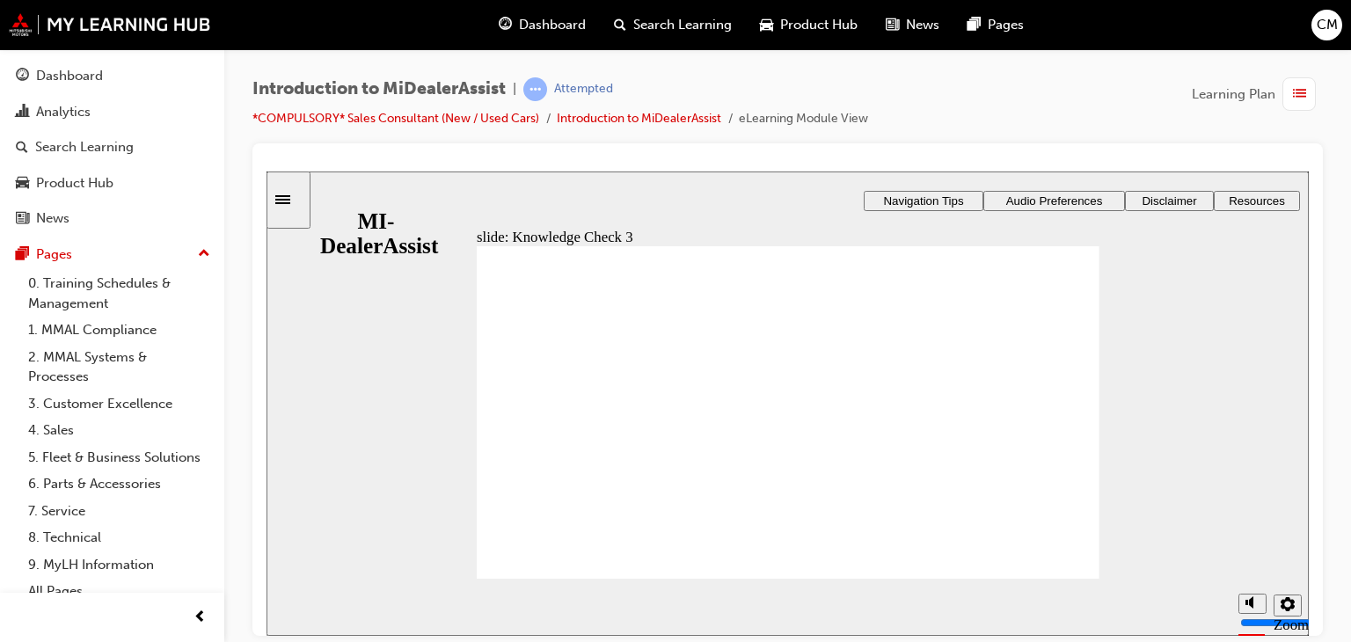
checkbox input "true"
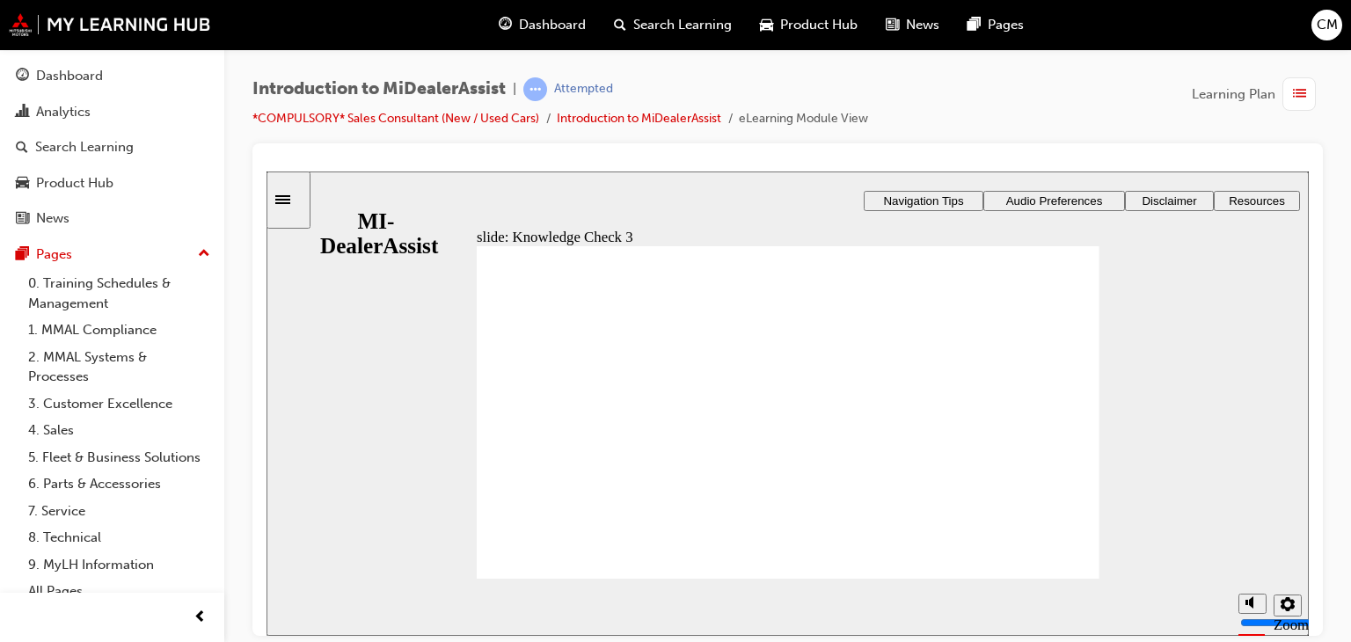
checkbox input "true"
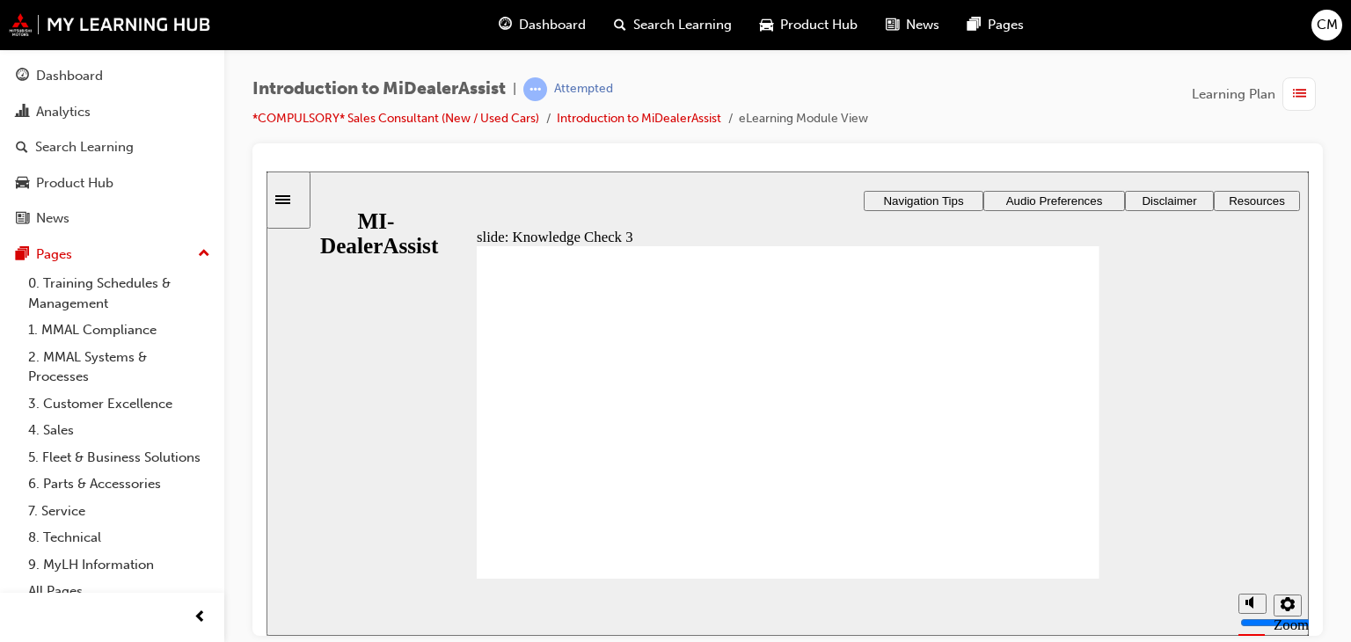
checkbox input "false"
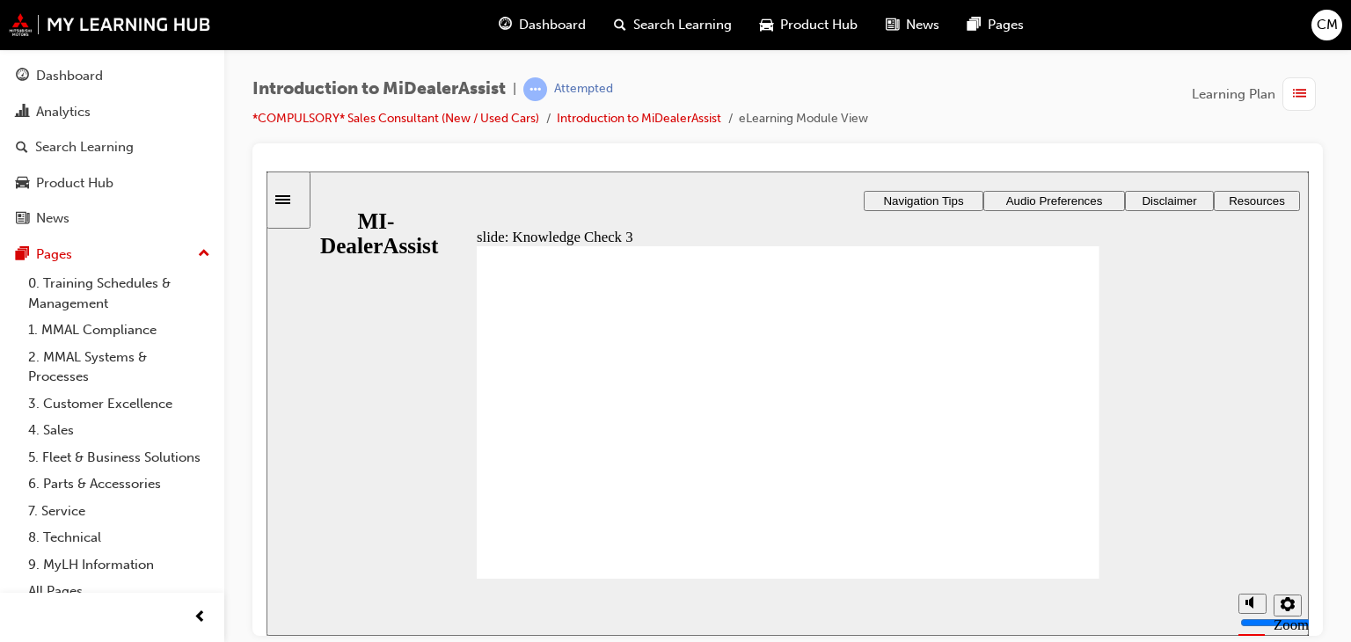
checkbox input "false"
checkbox input "true"
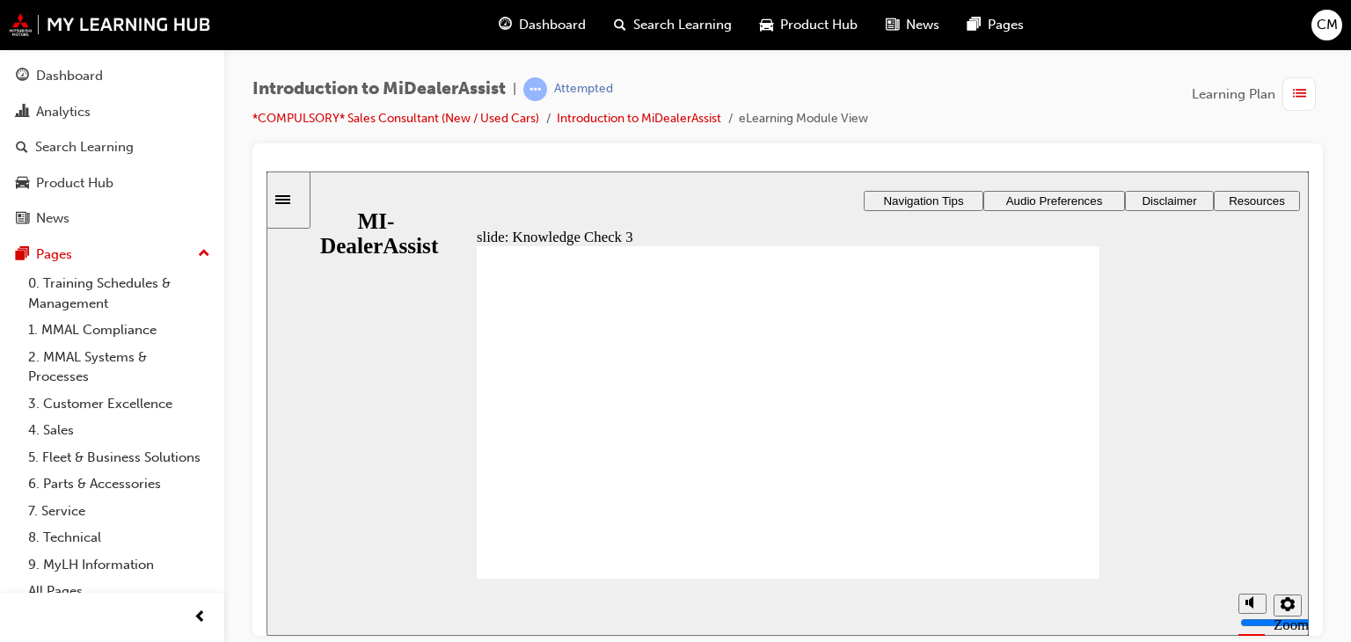
checkbox input "false"
checkbox input "true"
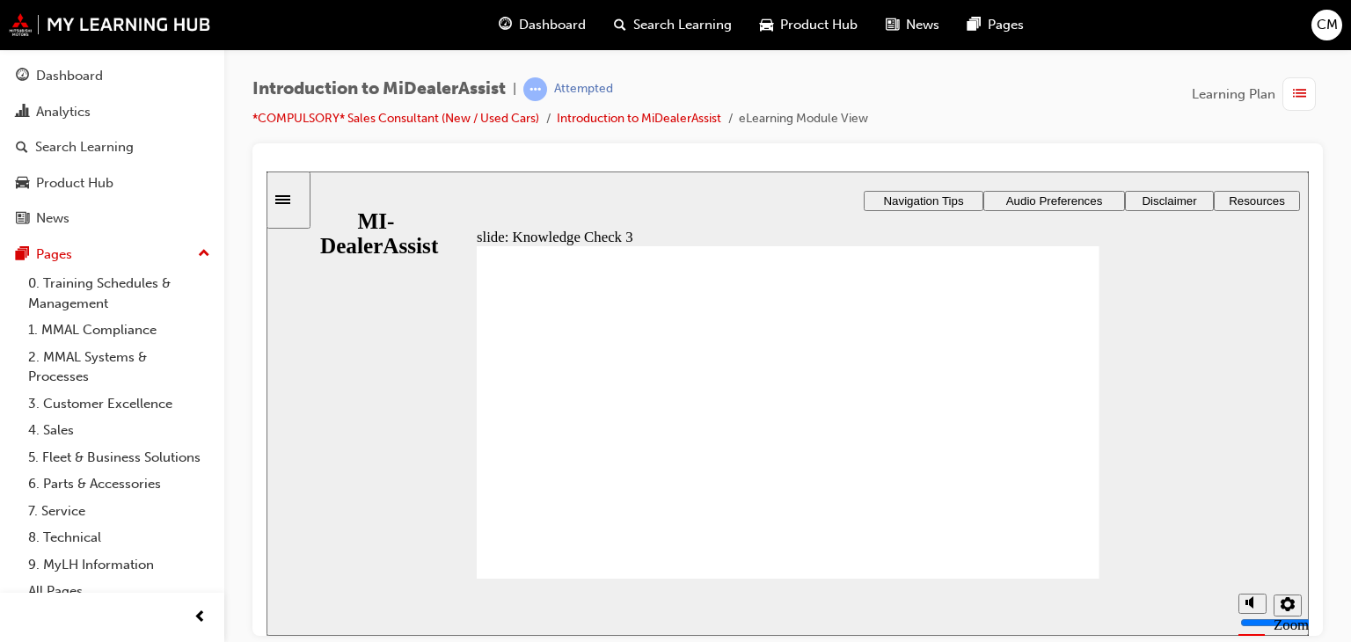
checkbox input "true"
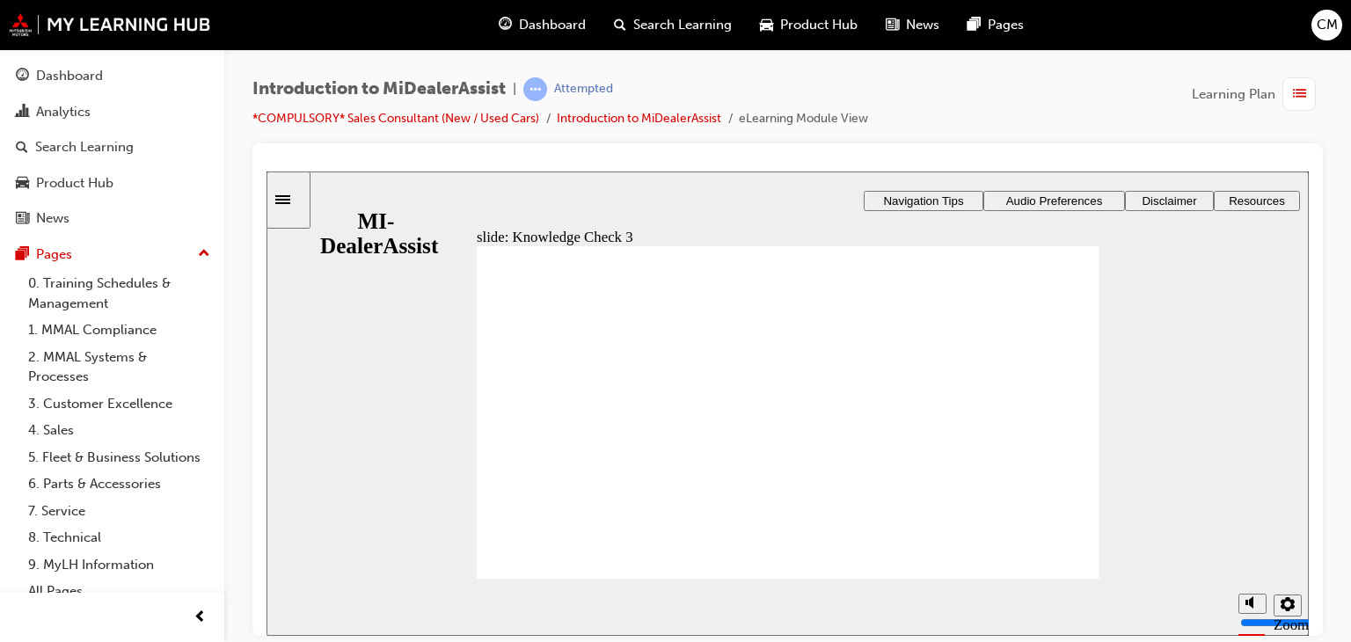
drag, startPoint x: 649, startPoint y: 387, endPoint x: 655, endPoint y: 401, distance: 15.4
checkbox input "true"
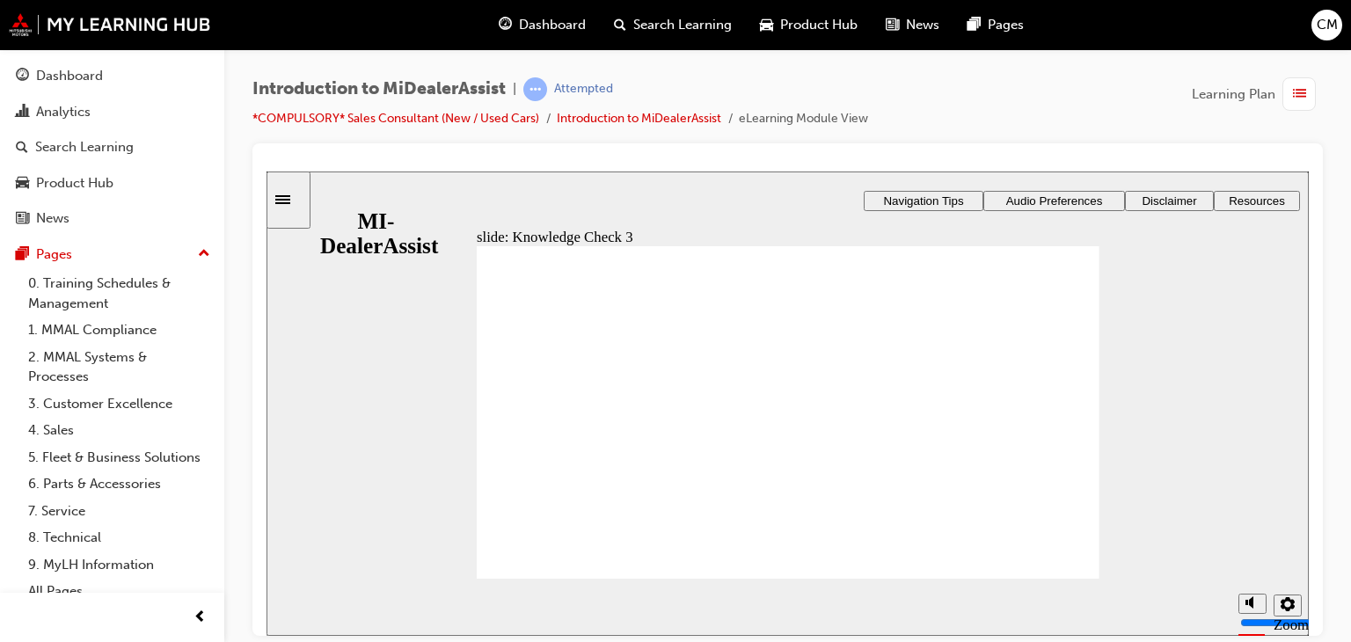
checkbox input "false"
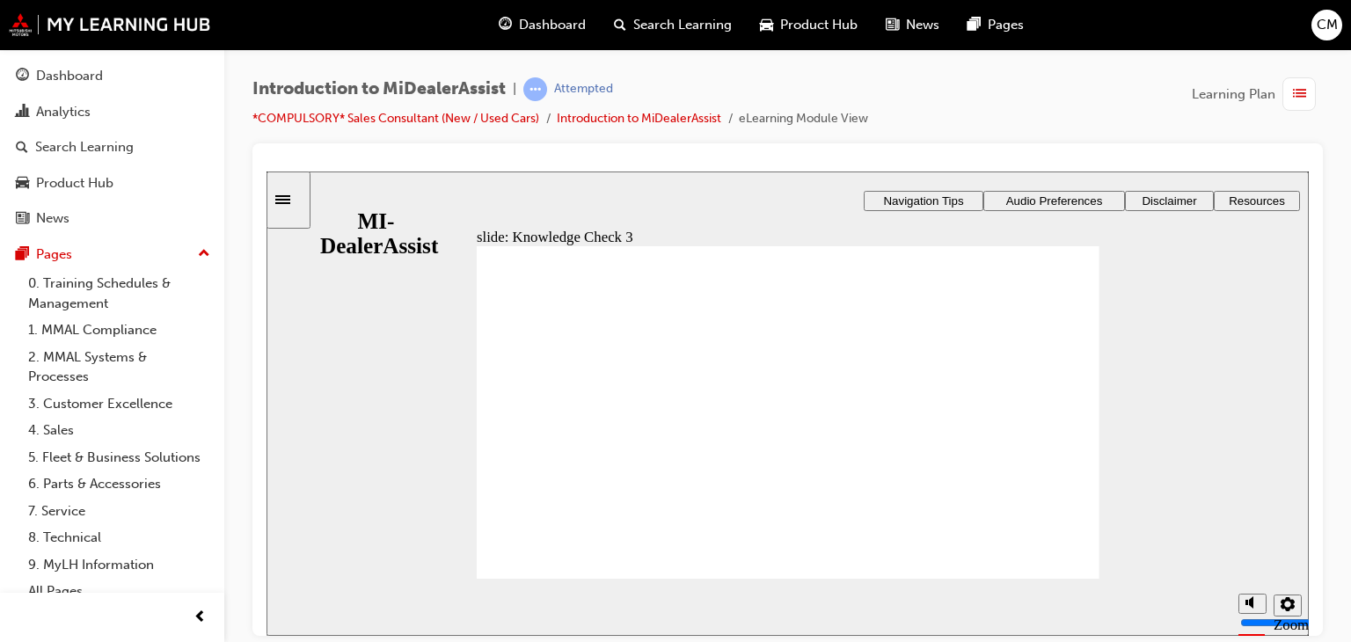
checkbox input "false"
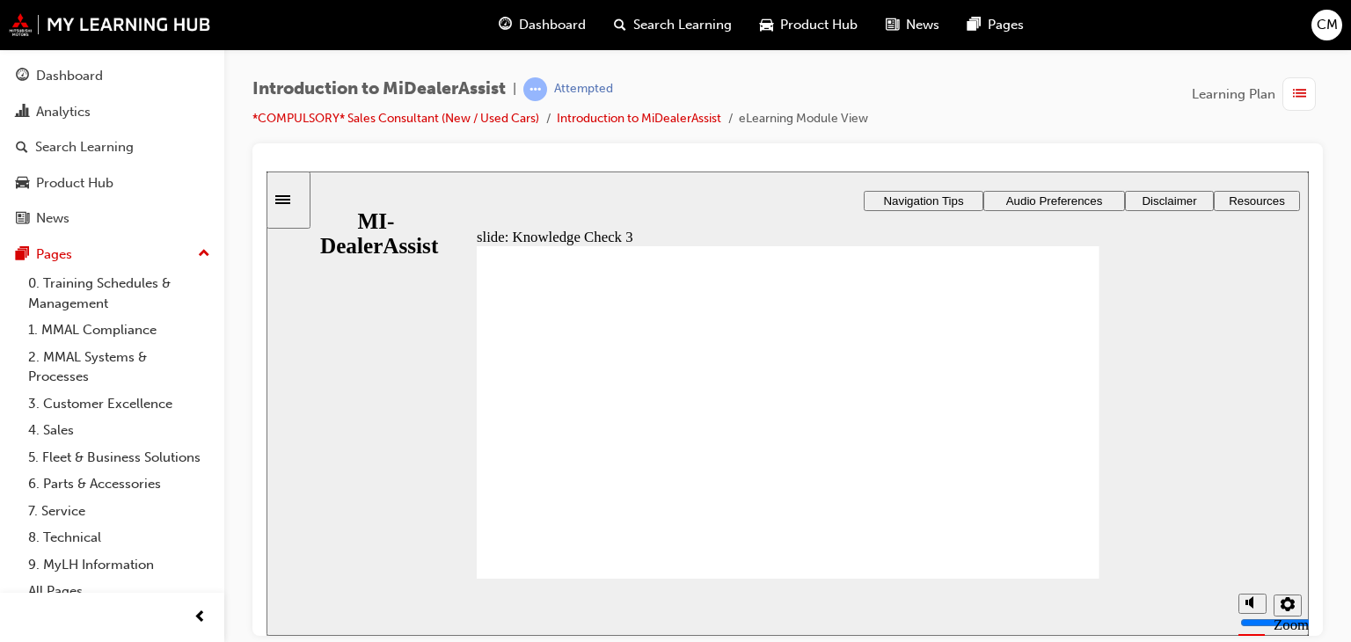
checkbox input "false"
drag, startPoint x: 541, startPoint y: 365, endPoint x: 539, endPoint y: 393, distance: 28.2
checkbox input "true"
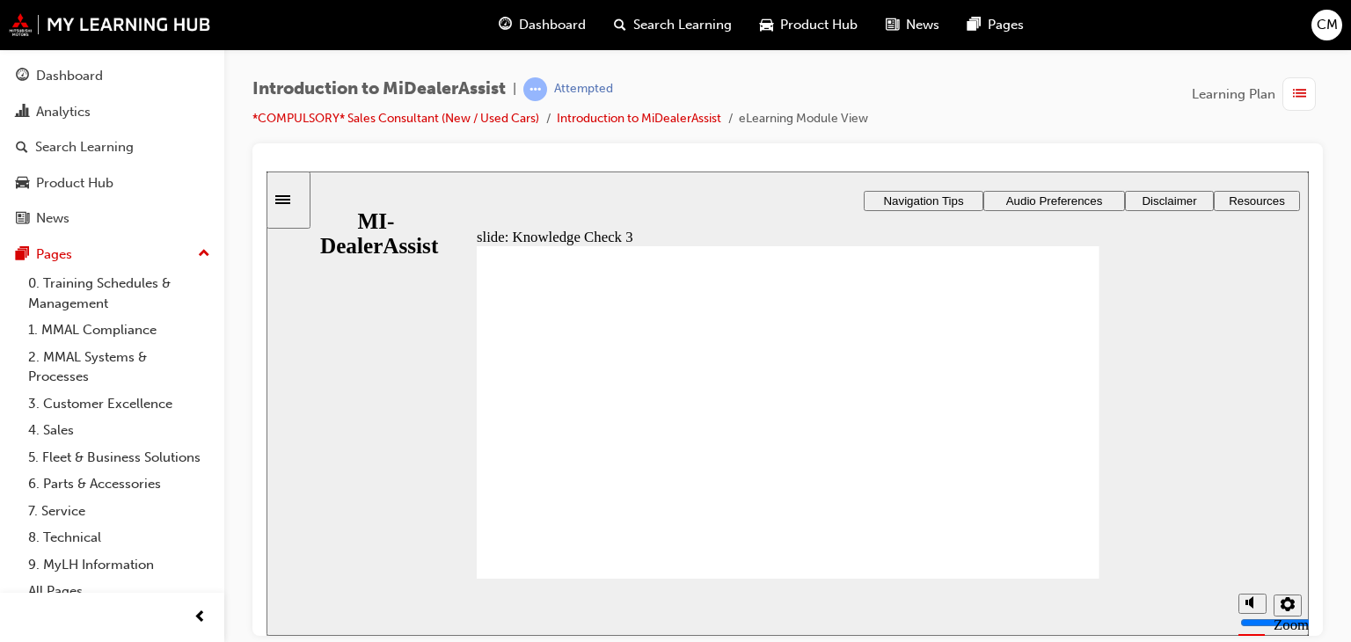
checkbox input "true"
click at [548, 544] on div "Rectangle 5 That’s not quite right. Your case needs a title, case topic, case s…" at bounding box center [788, 420] width 623 height 350
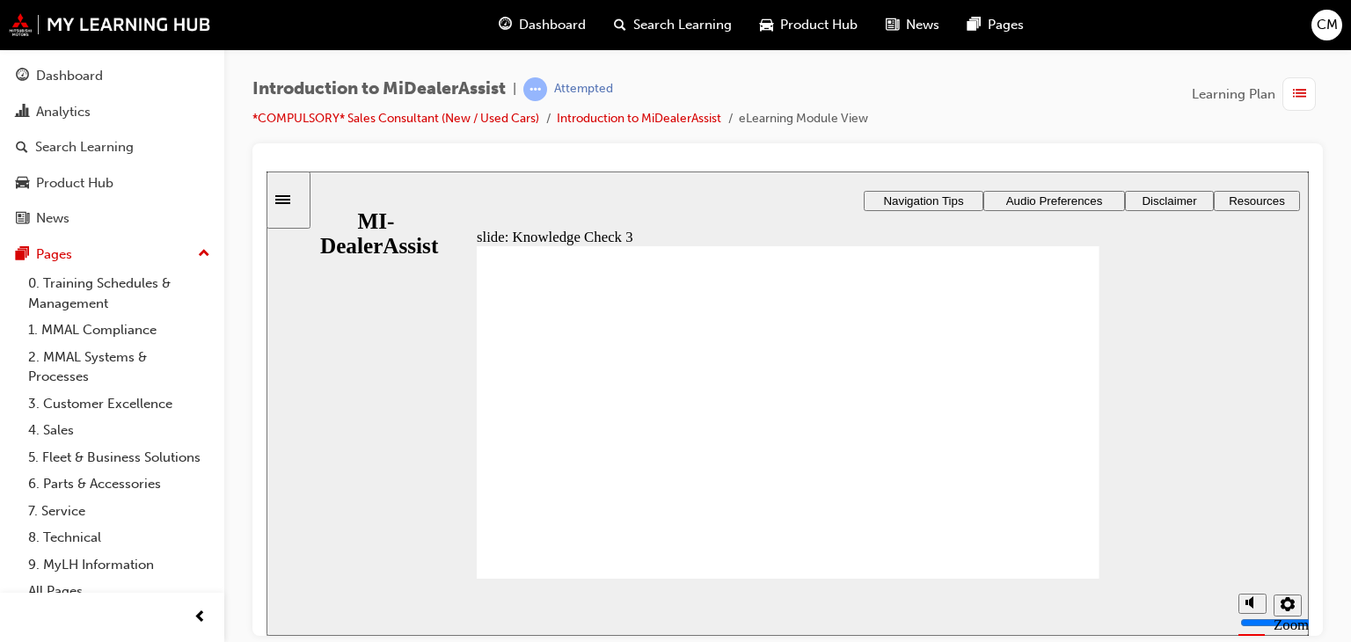
checkbox input "false"
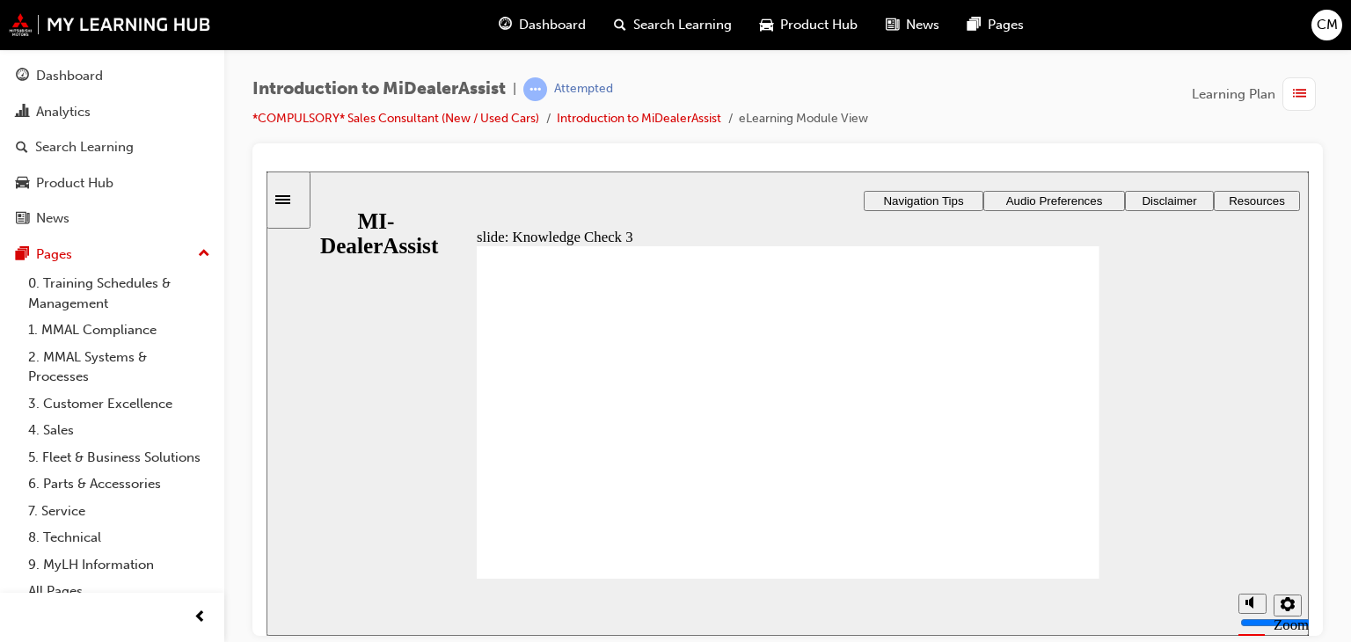
checkbox input "true"
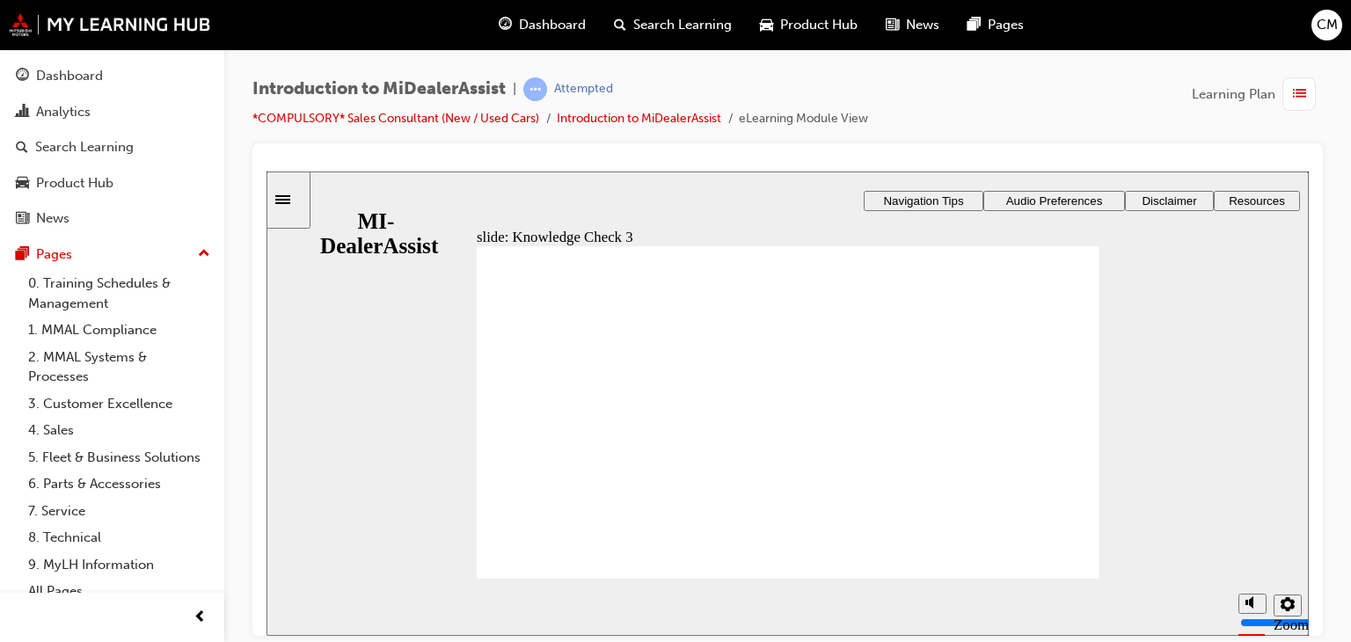
checkbox input "true"
checkbox input "false"
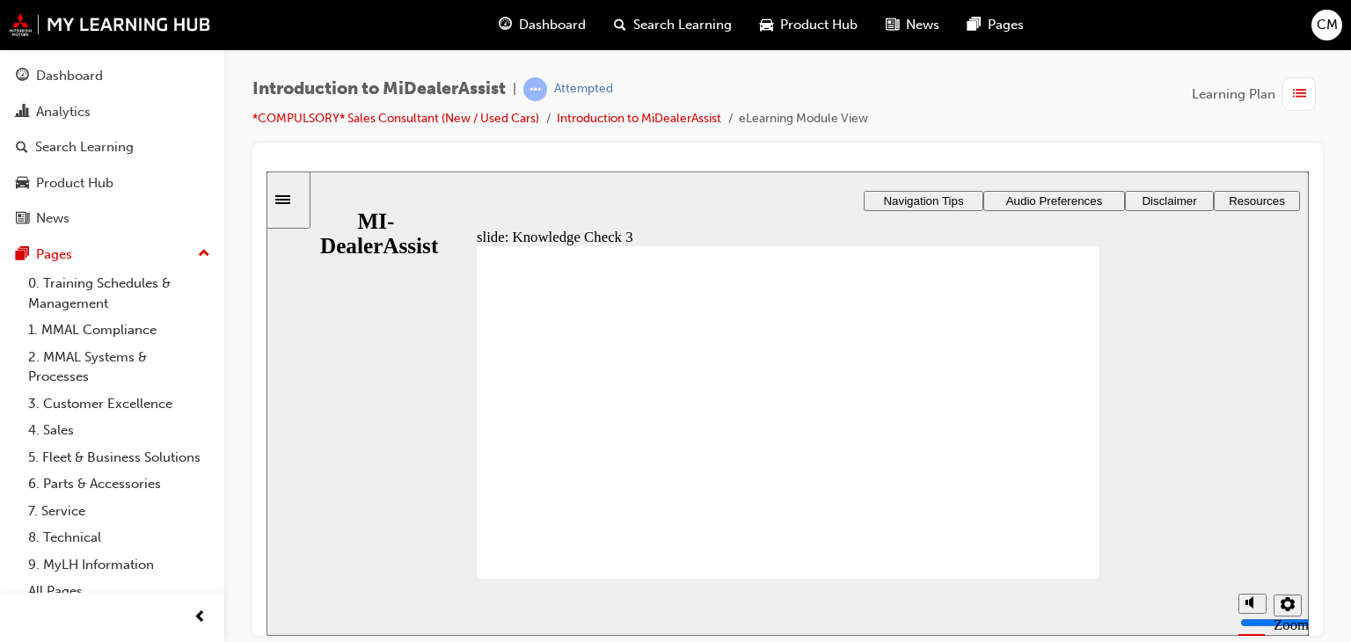
checkbox input "false"
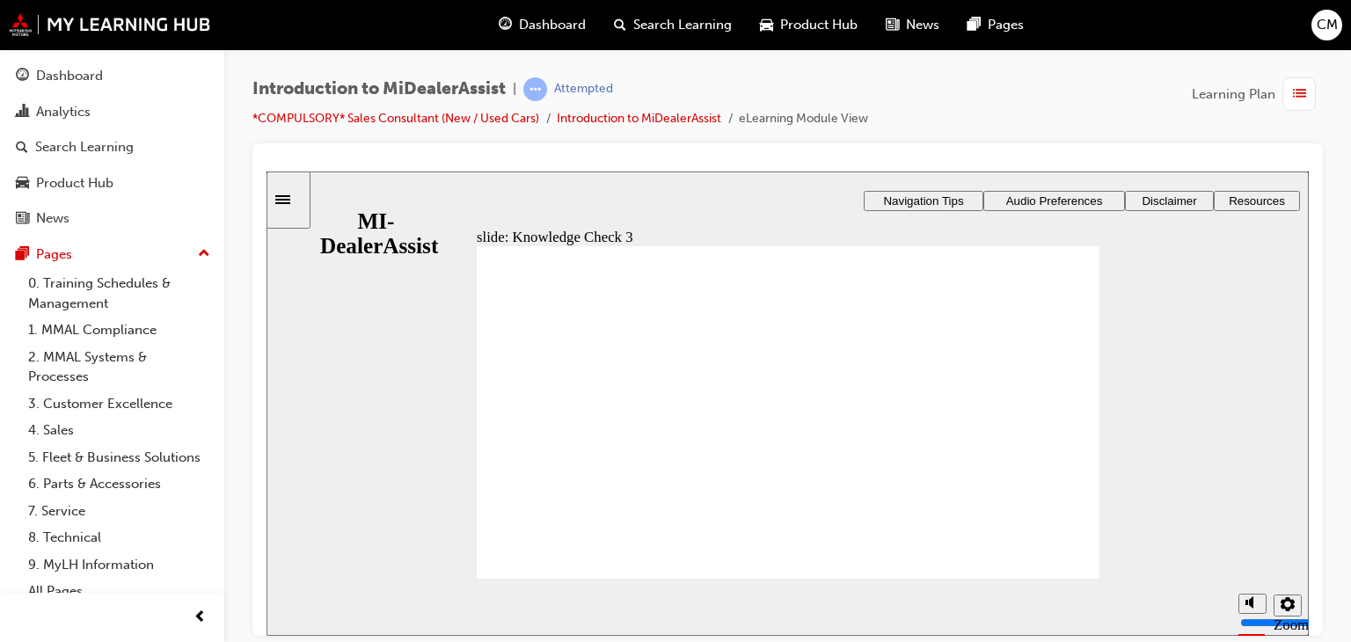
checkbox input "false"
checkbox input "true"
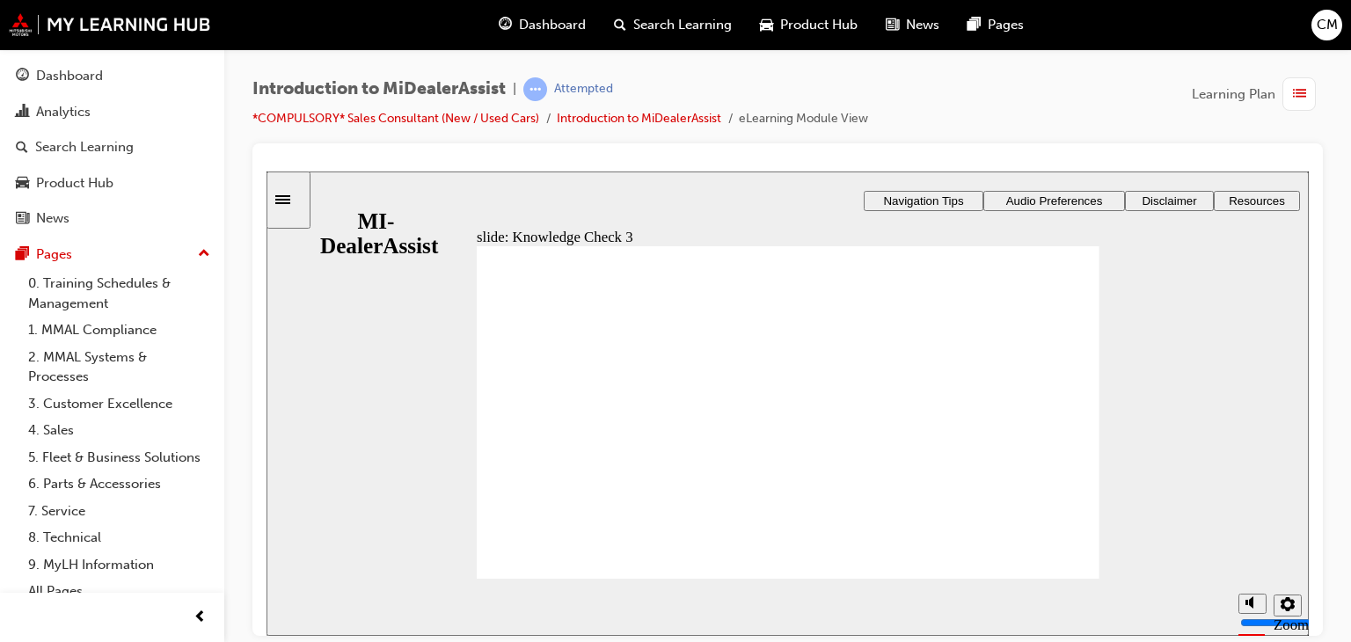
checkbox input "true"
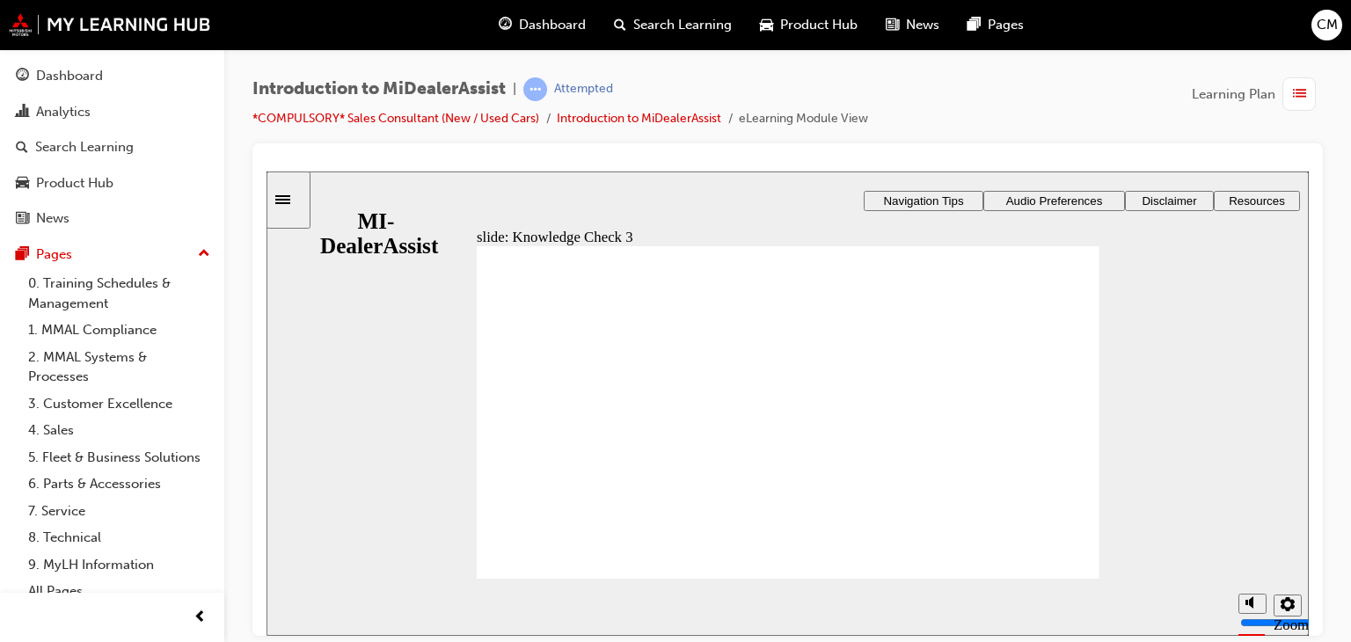
checkbox input "true"
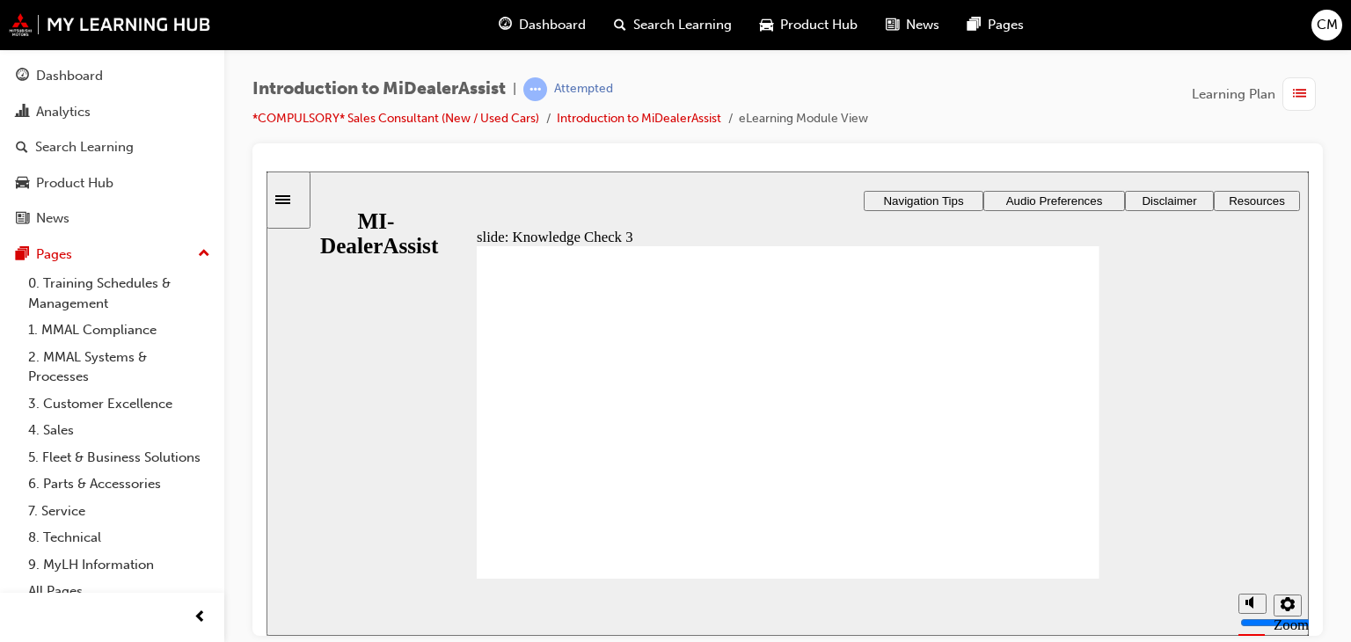
checkbox input "false"
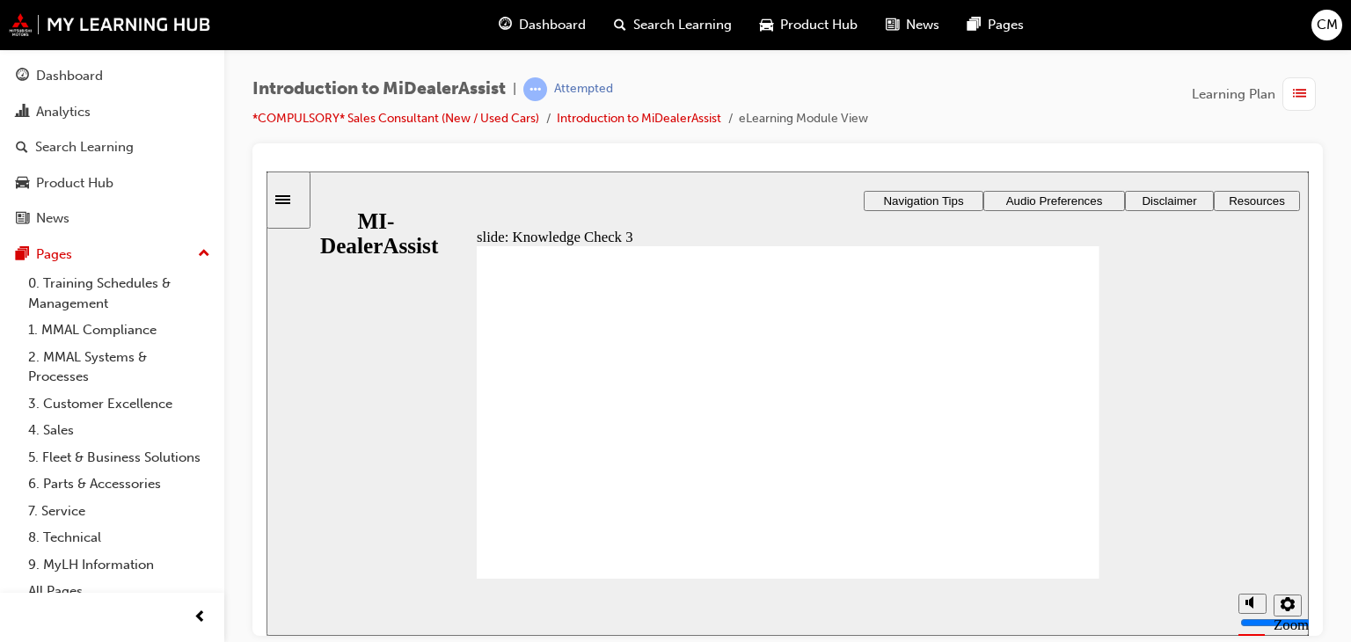
checkbox input "true"
drag, startPoint x: 658, startPoint y: 435, endPoint x: 638, endPoint y: 470, distance: 39.4
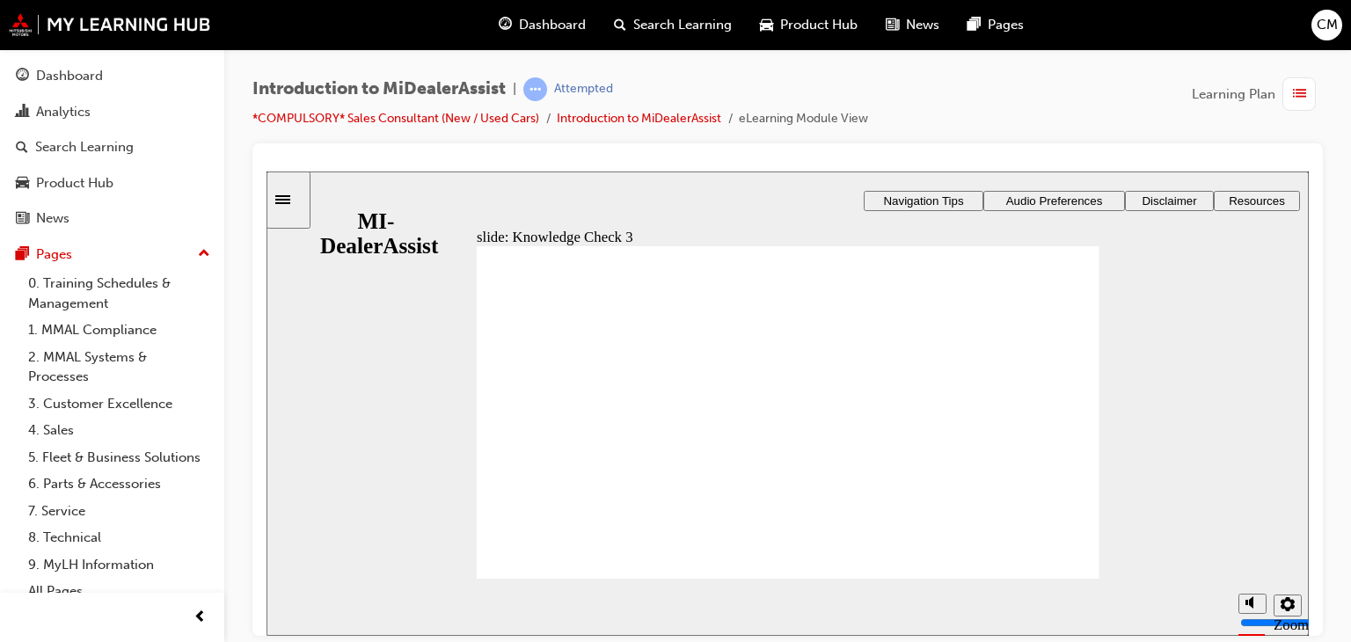
checkbox input "true"
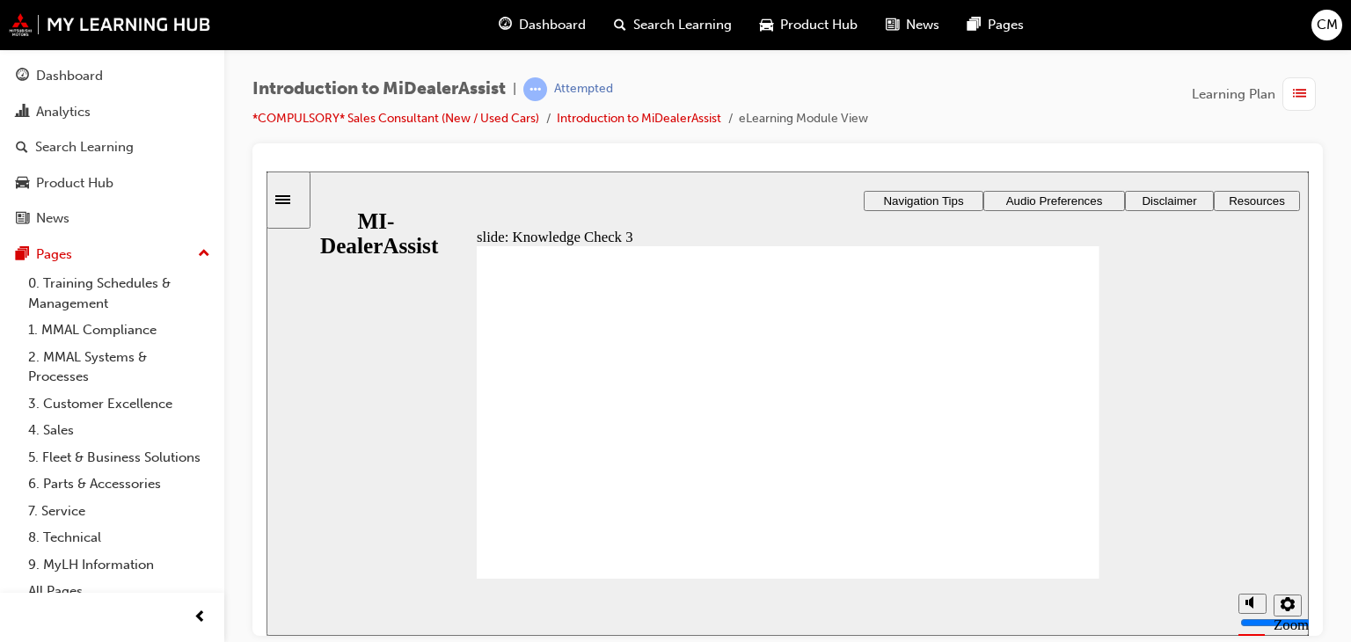
checkbox input "false"
checkbox input "true"
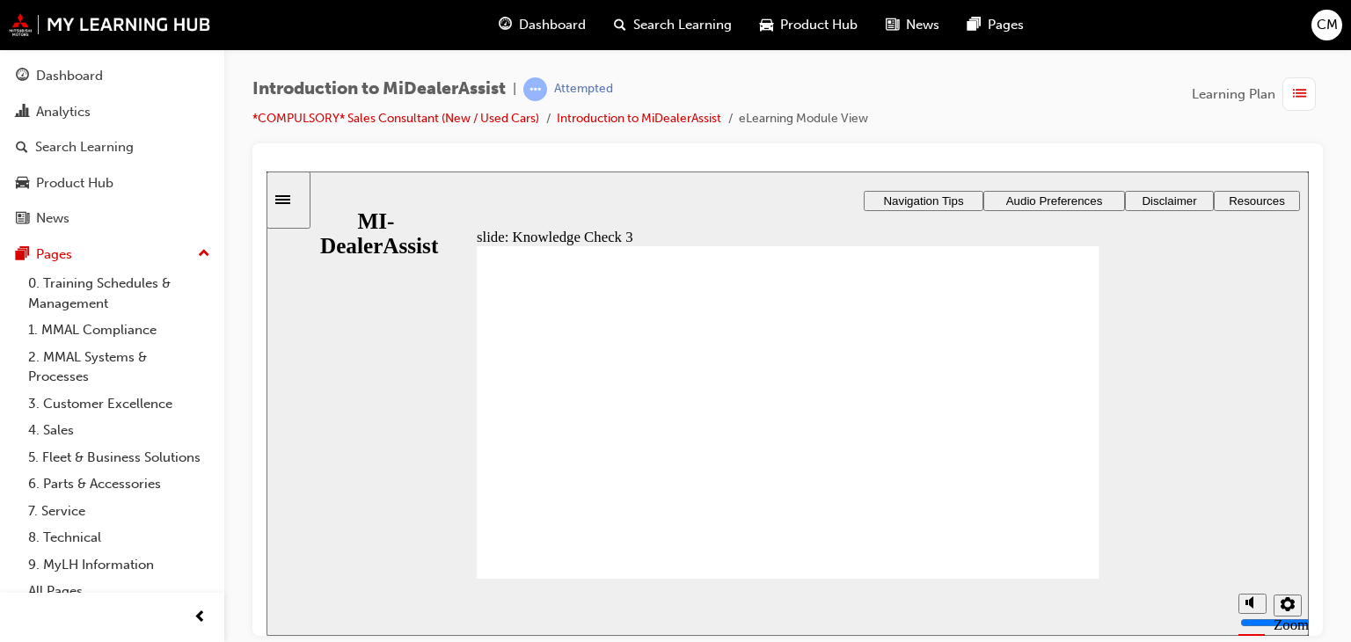
checkbox input "true"
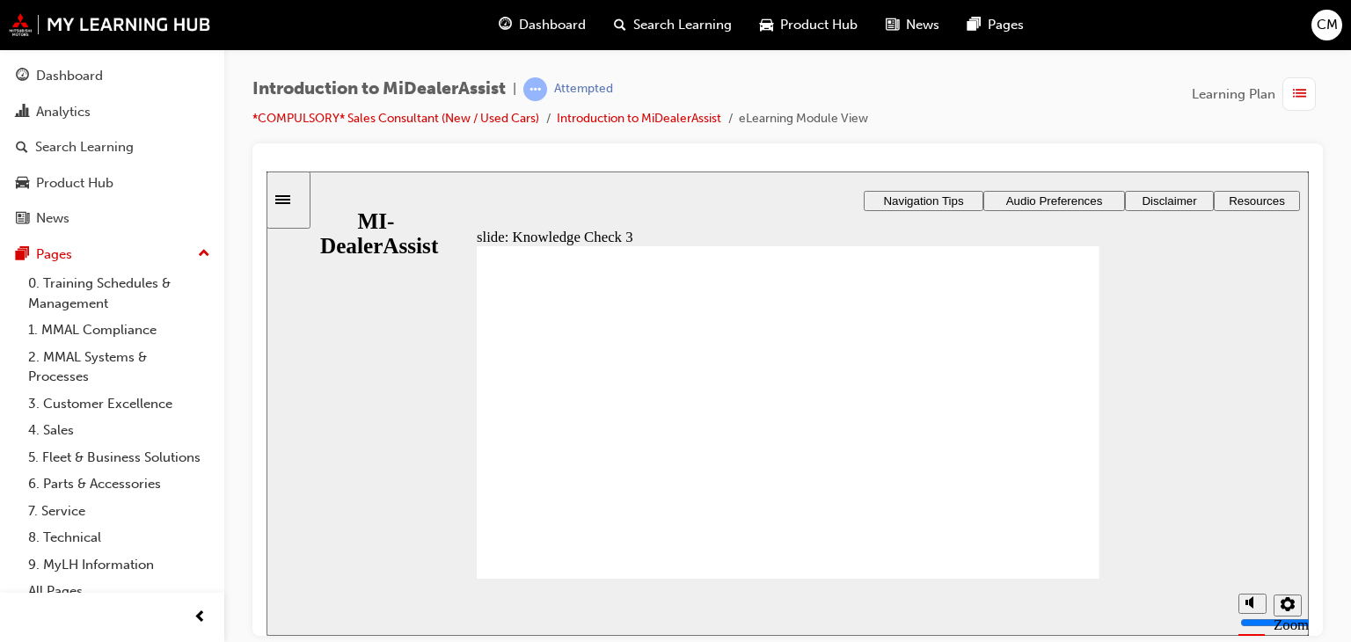
checkbox input "false"
drag, startPoint x: 693, startPoint y: 409, endPoint x: 677, endPoint y: 456, distance: 50.1
checkbox input "true"
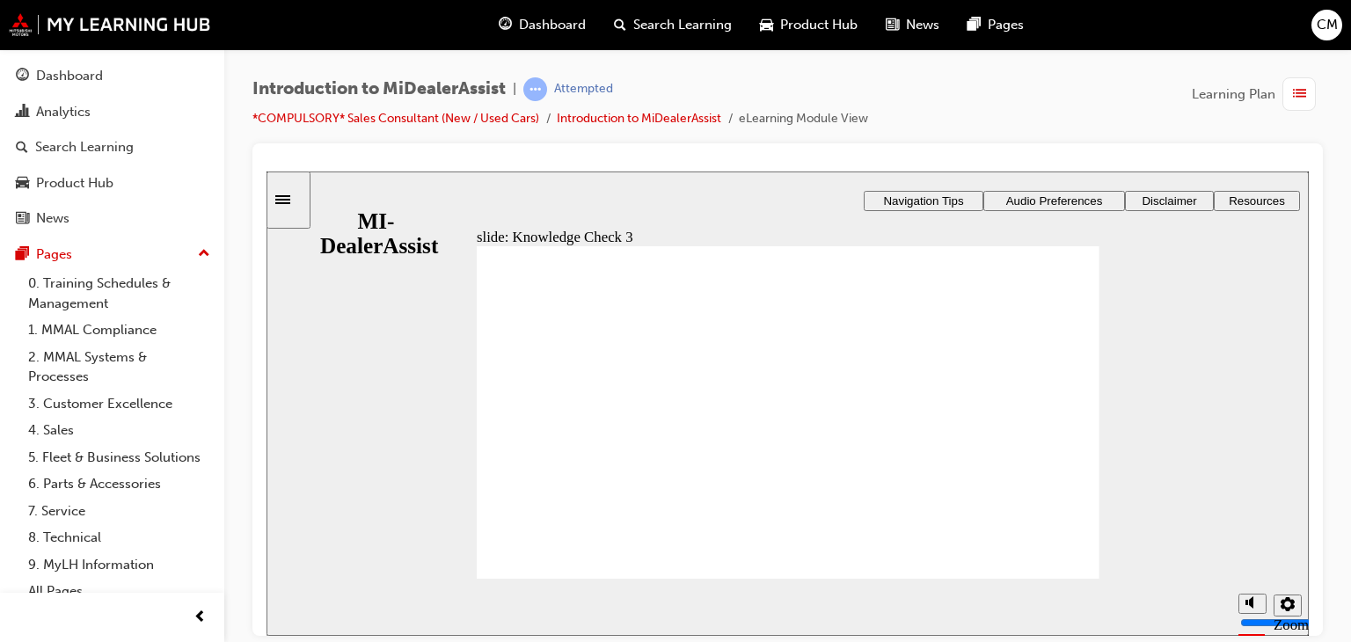
checkbox input "true"
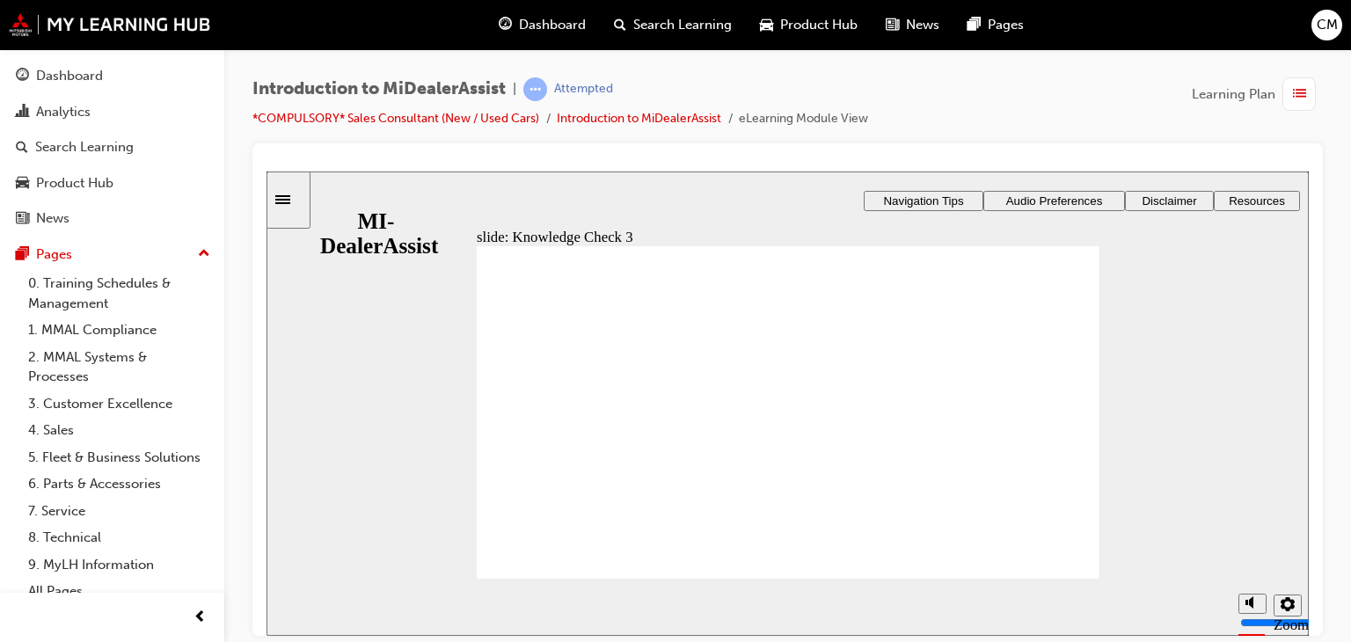
checkbox input "false"
drag, startPoint x: 559, startPoint y: 531, endPoint x: 559, endPoint y: 548, distance: 16.7
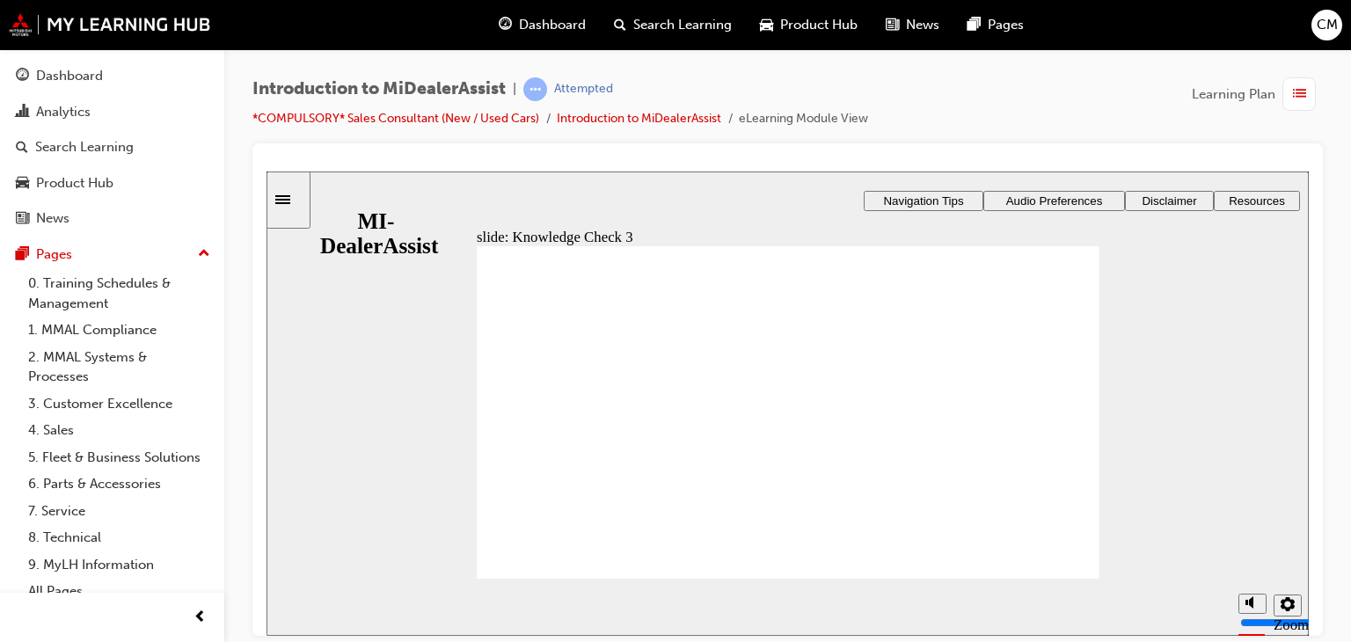
checkbox input "false"
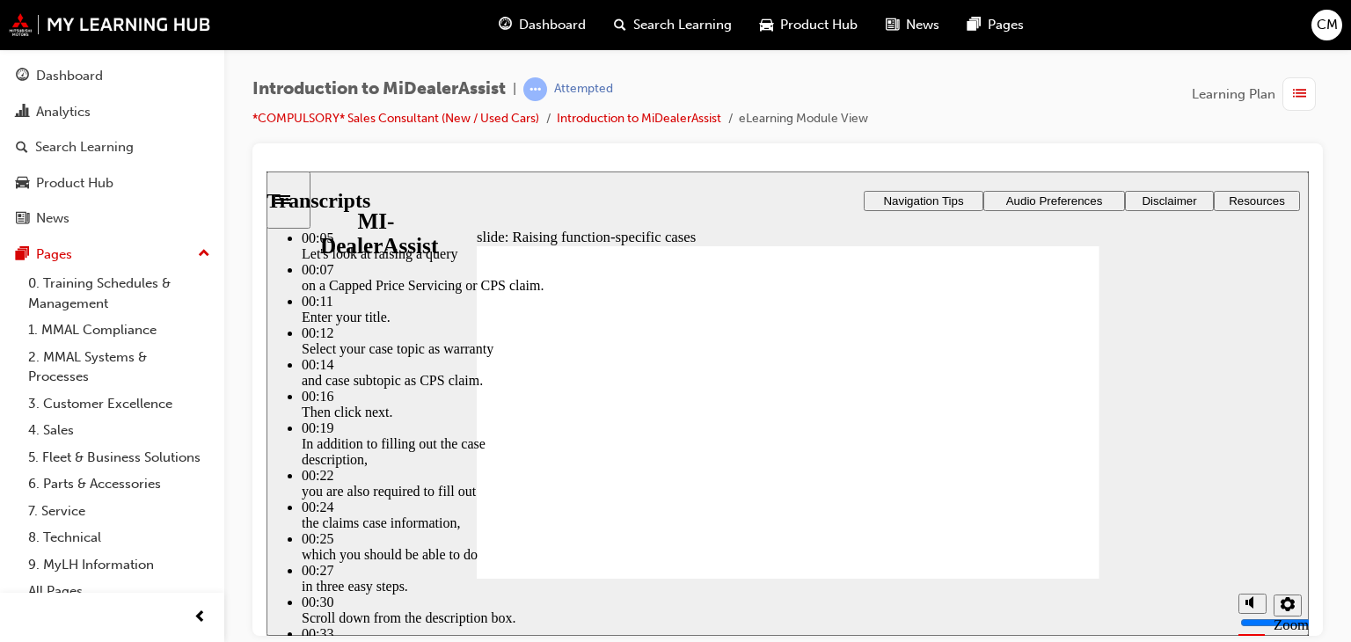
type input "1"
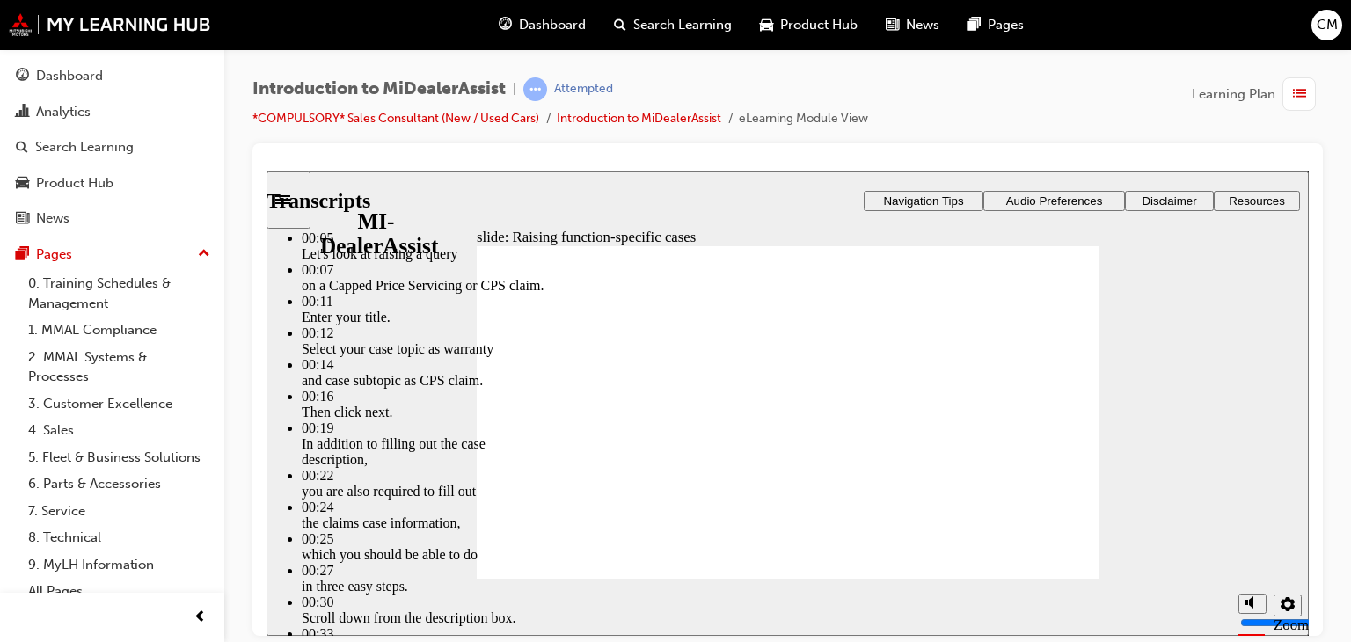
type input "1"
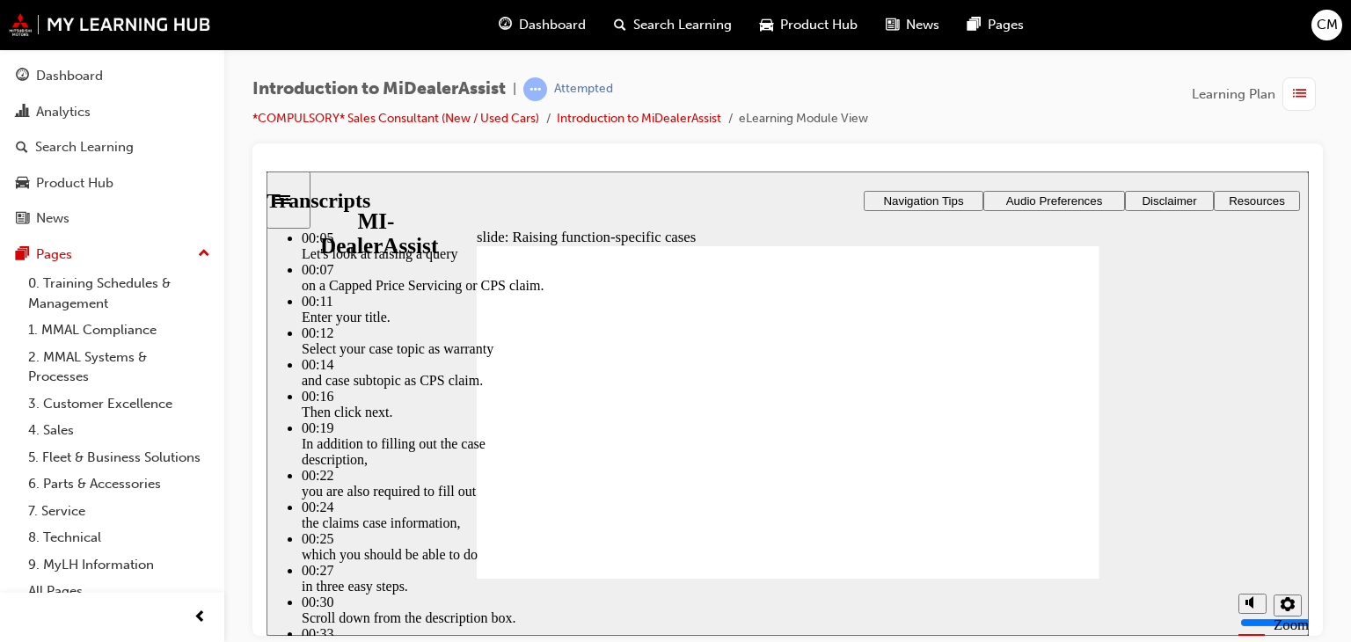
type input "1"
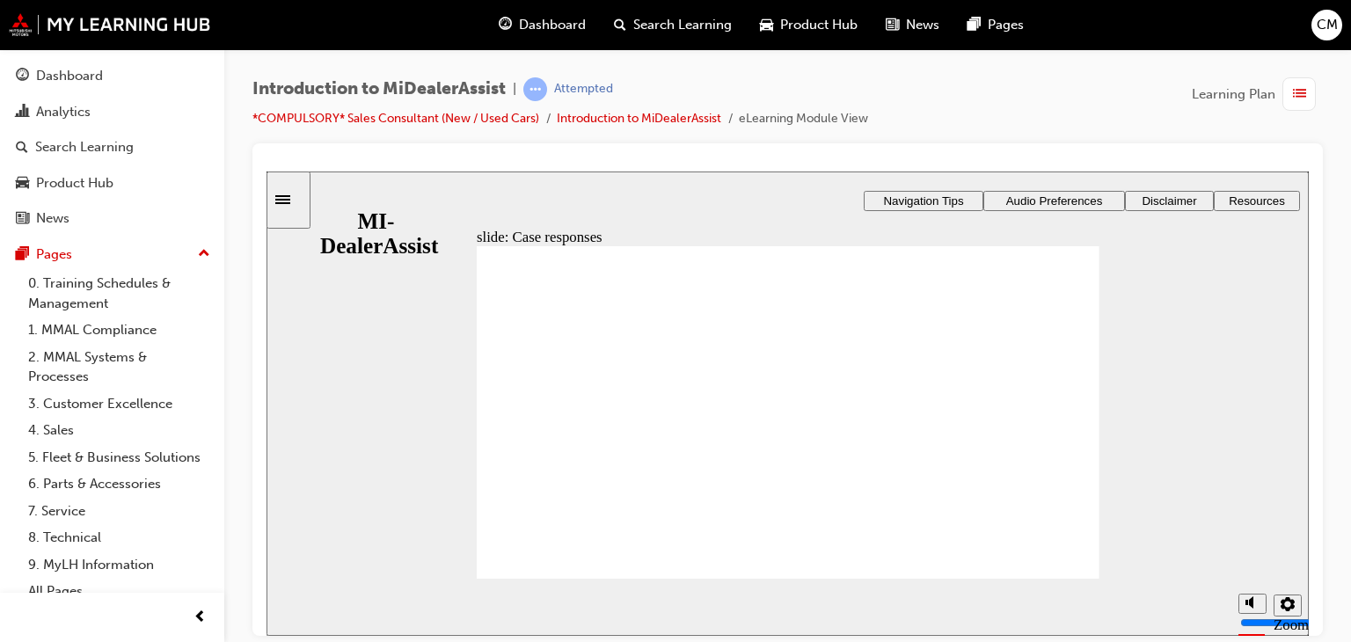
radio input "true"
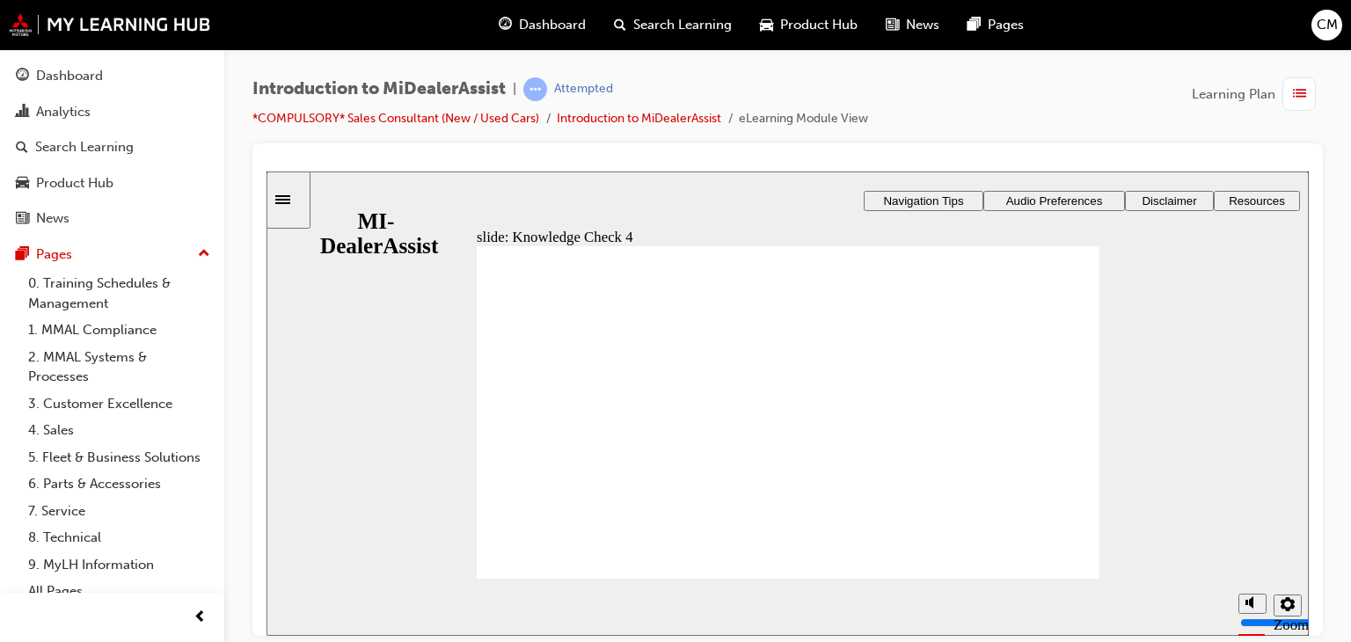
radio input "true"
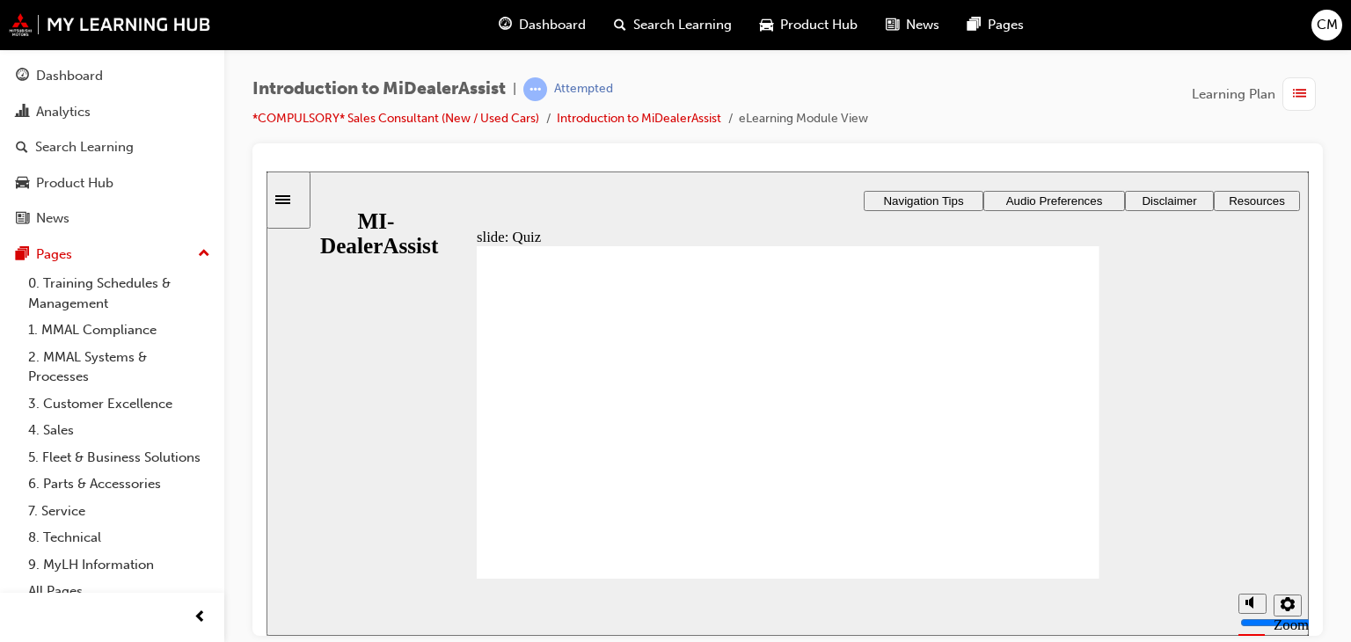
radio input "true"
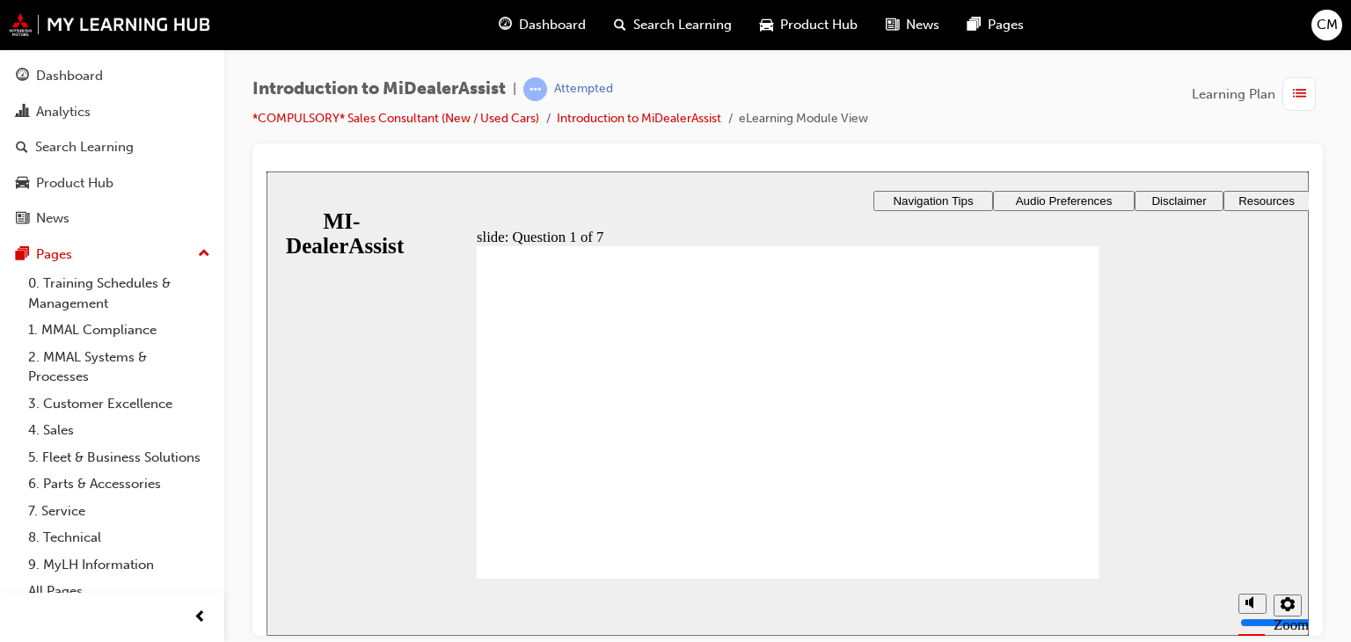
click at [1052, 579] on section "Playback Speed 2 1.75 1.5 1.25" at bounding box center [787, 606] width 1042 height 57
radio input "true"
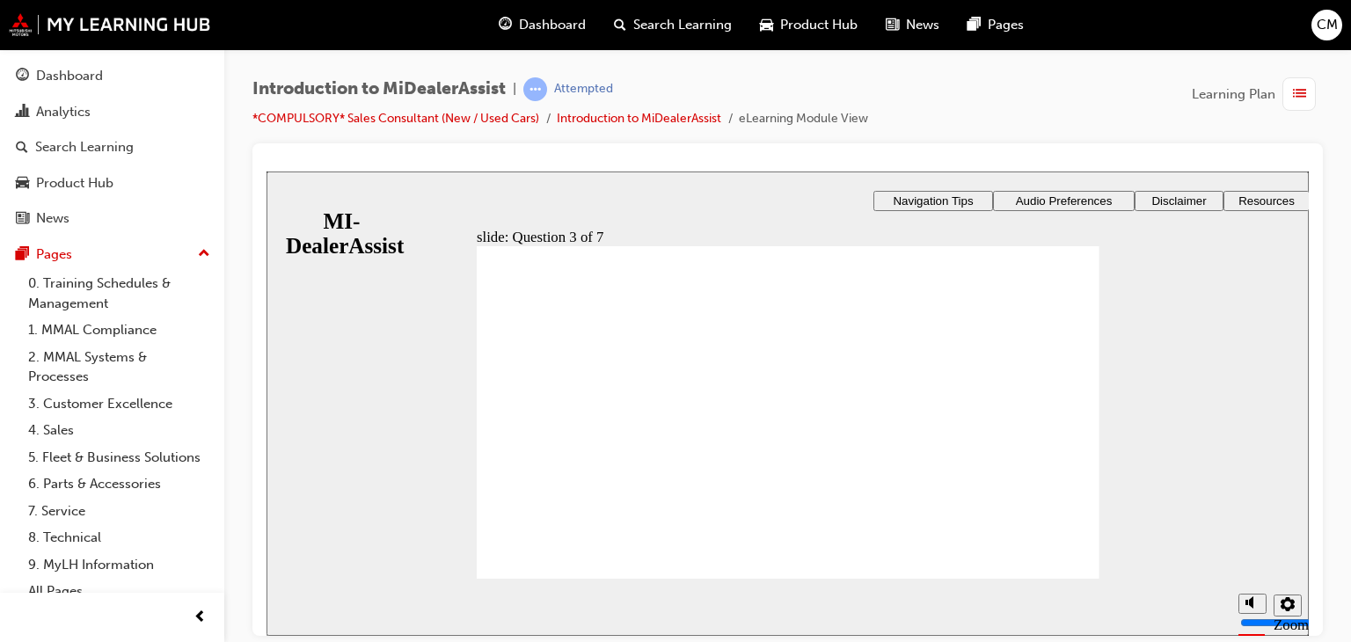
radio input "false"
radio input "true"
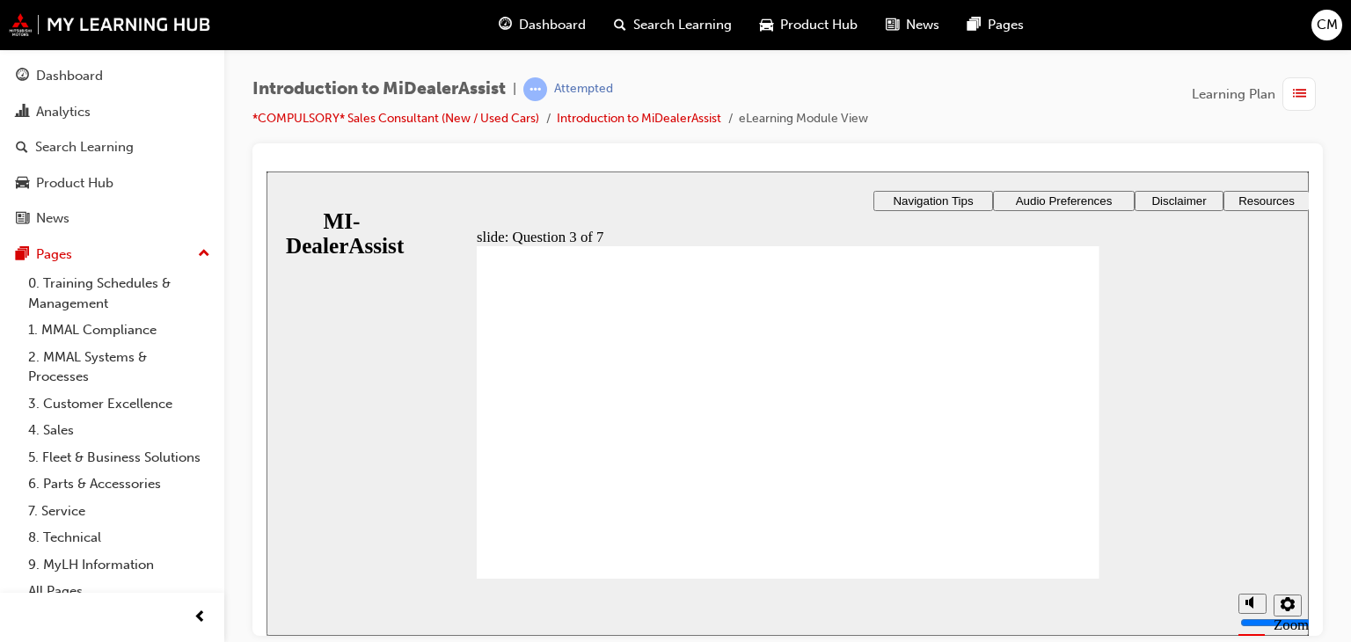
radio input "true"
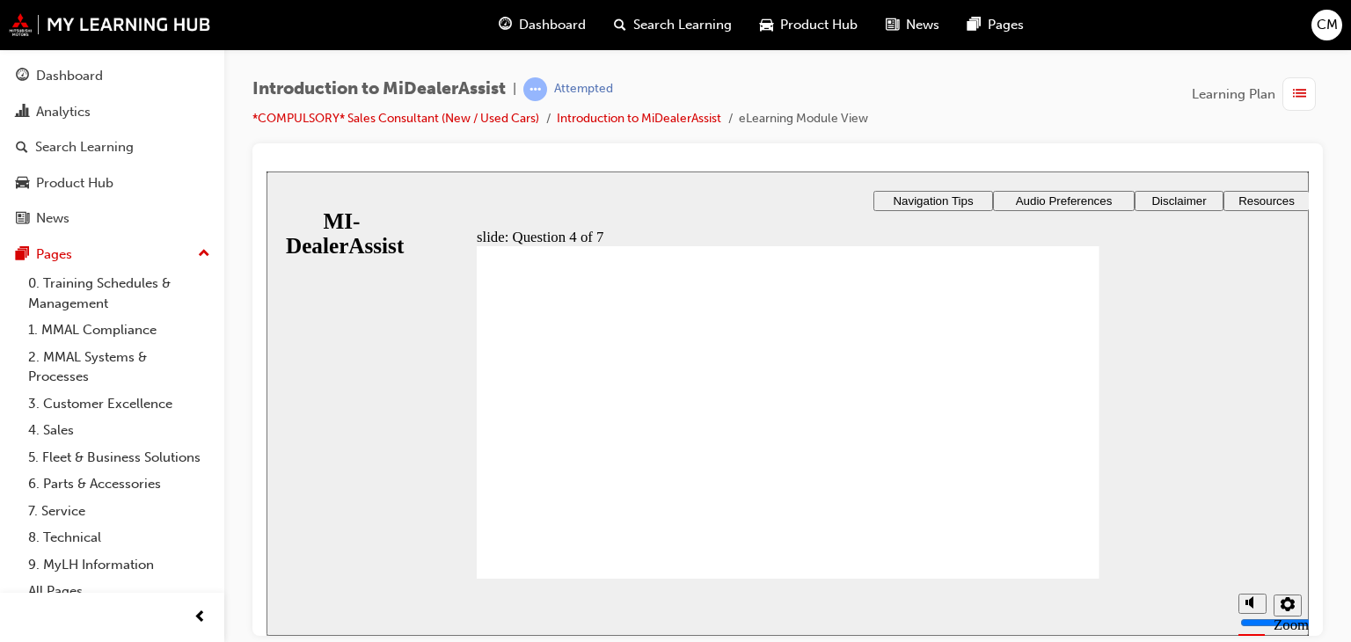
drag, startPoint x: 573, startPoint y: 367, endPoint x: 605, endPoint y: 372, distance: 33.0
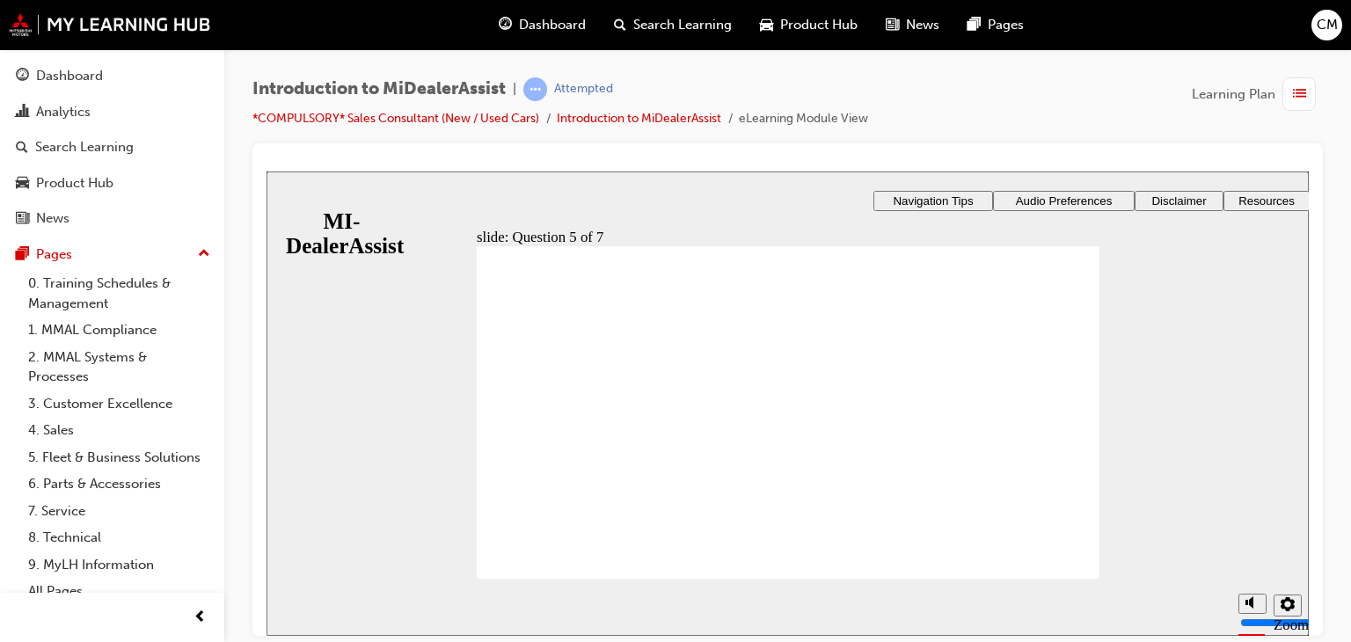
radio input "true"
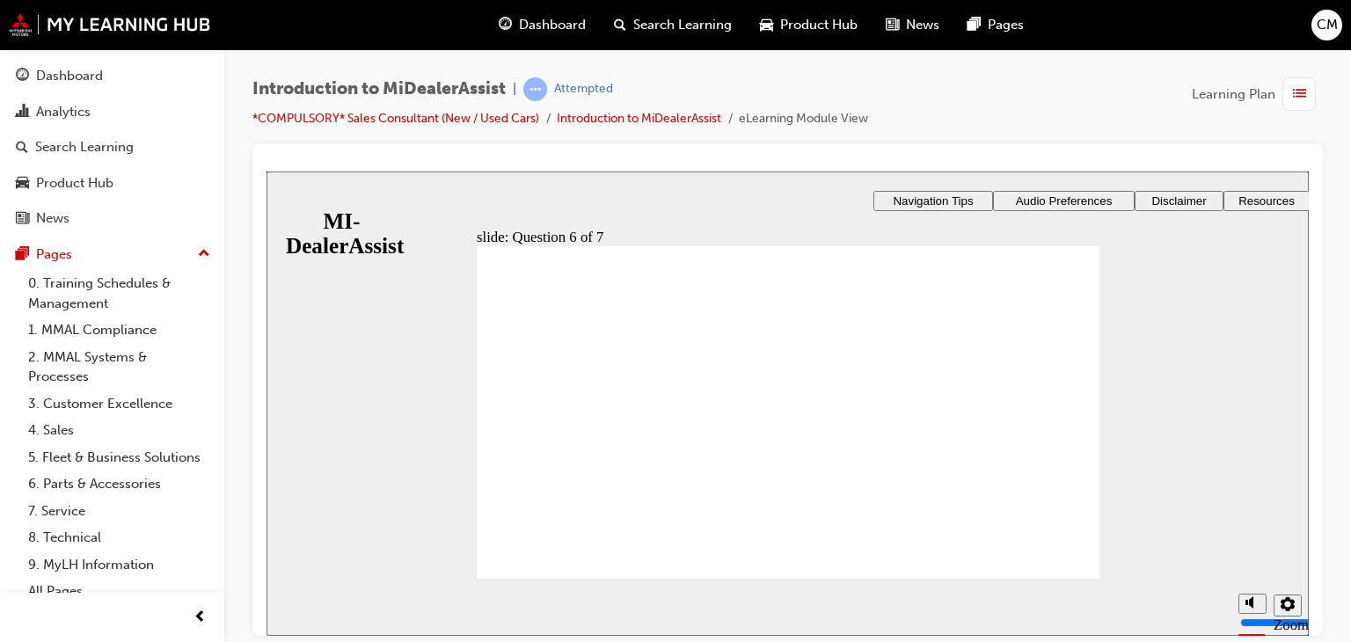
checkbox input "true"
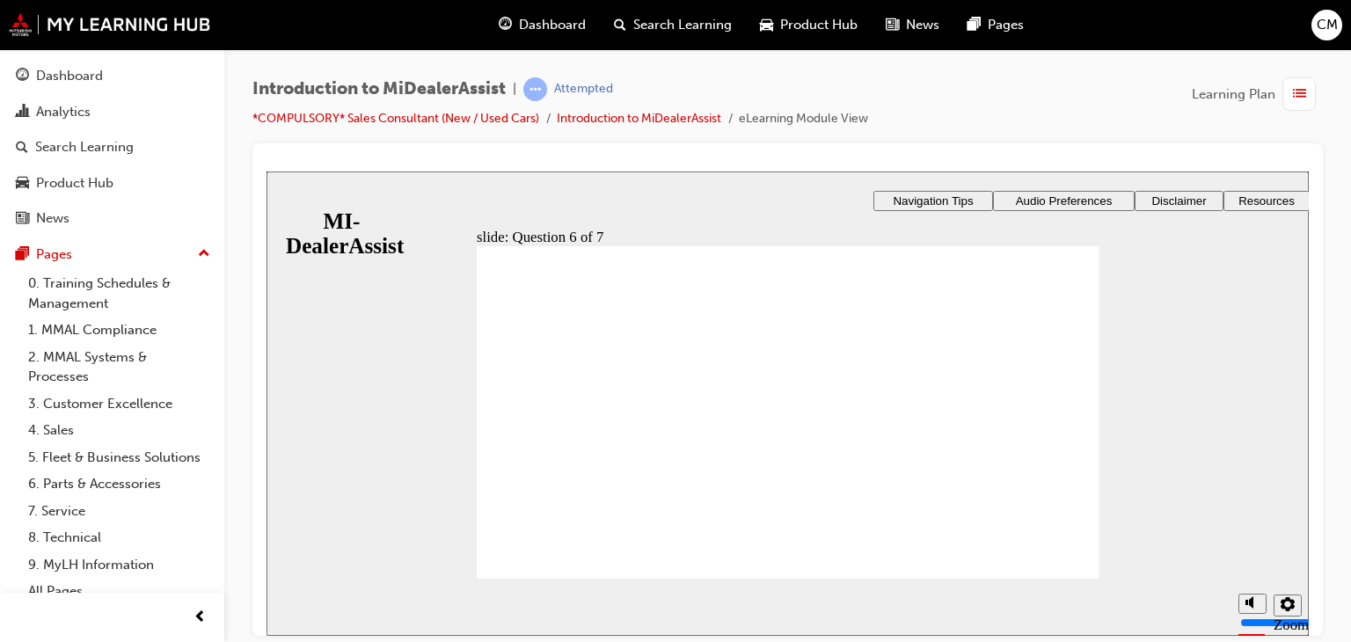
checkbox input "true"
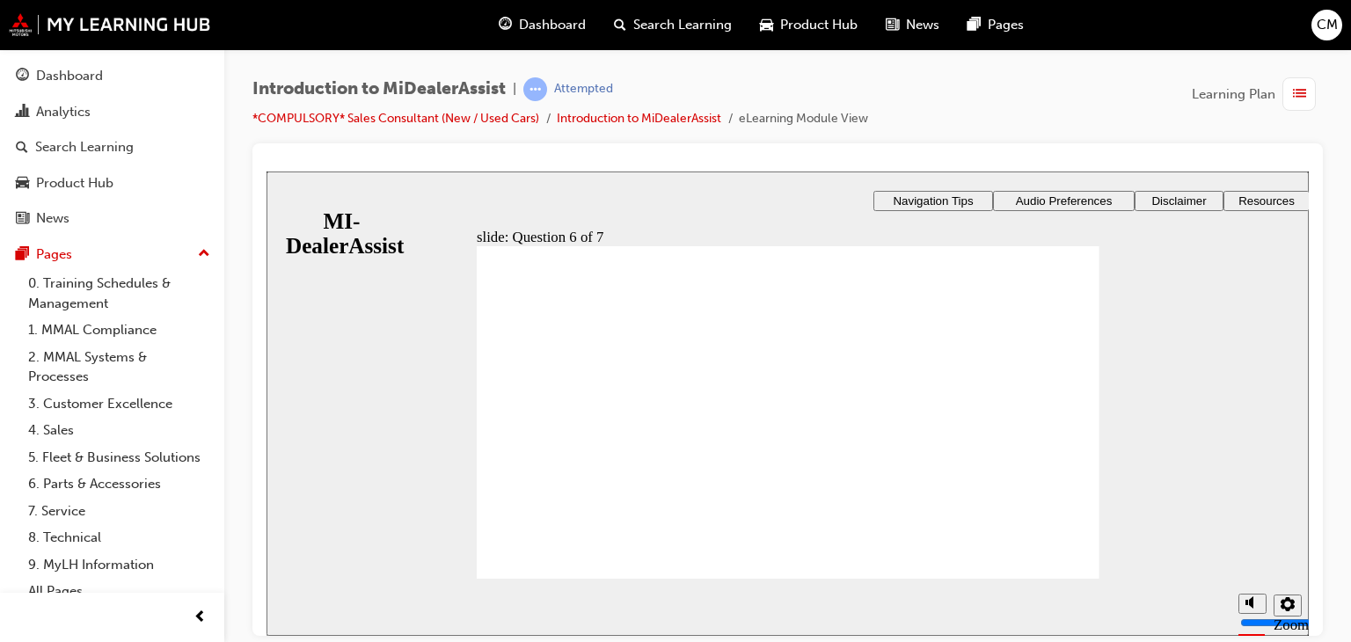
radio input "true"
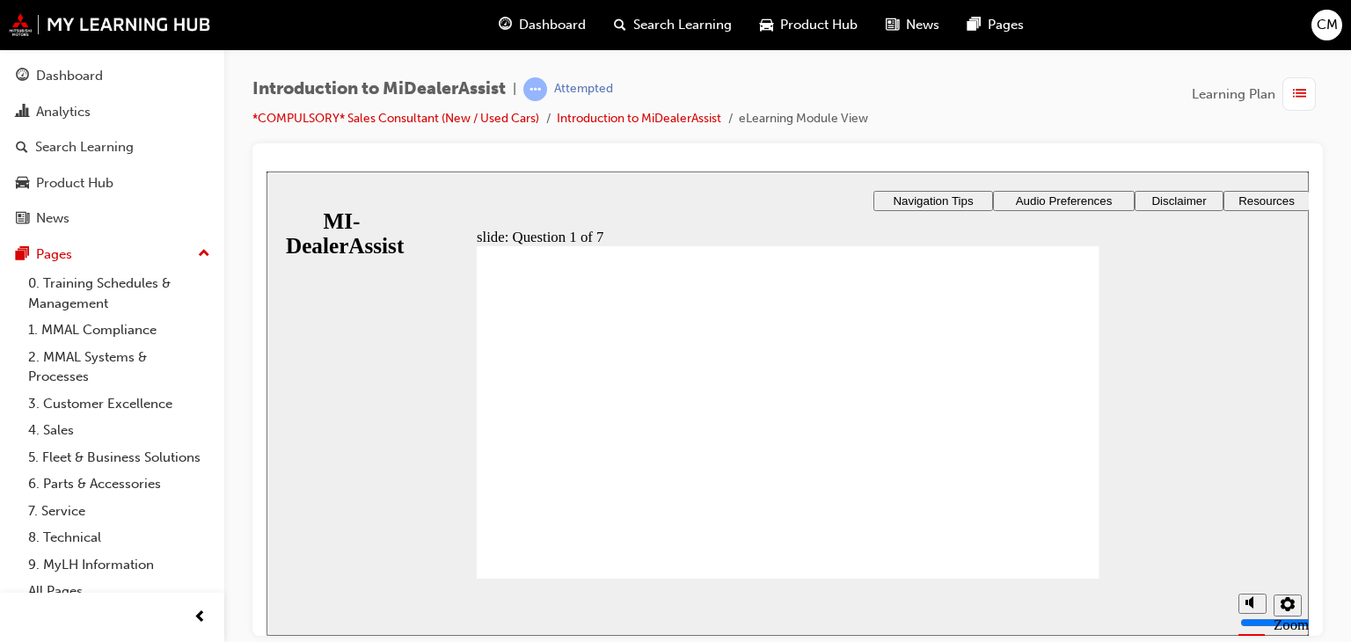
radio input "true"
drag, startPoint x: 718, startPoint y: 534, endPoint x: 739, endPoint y: 519, distance: 25.9
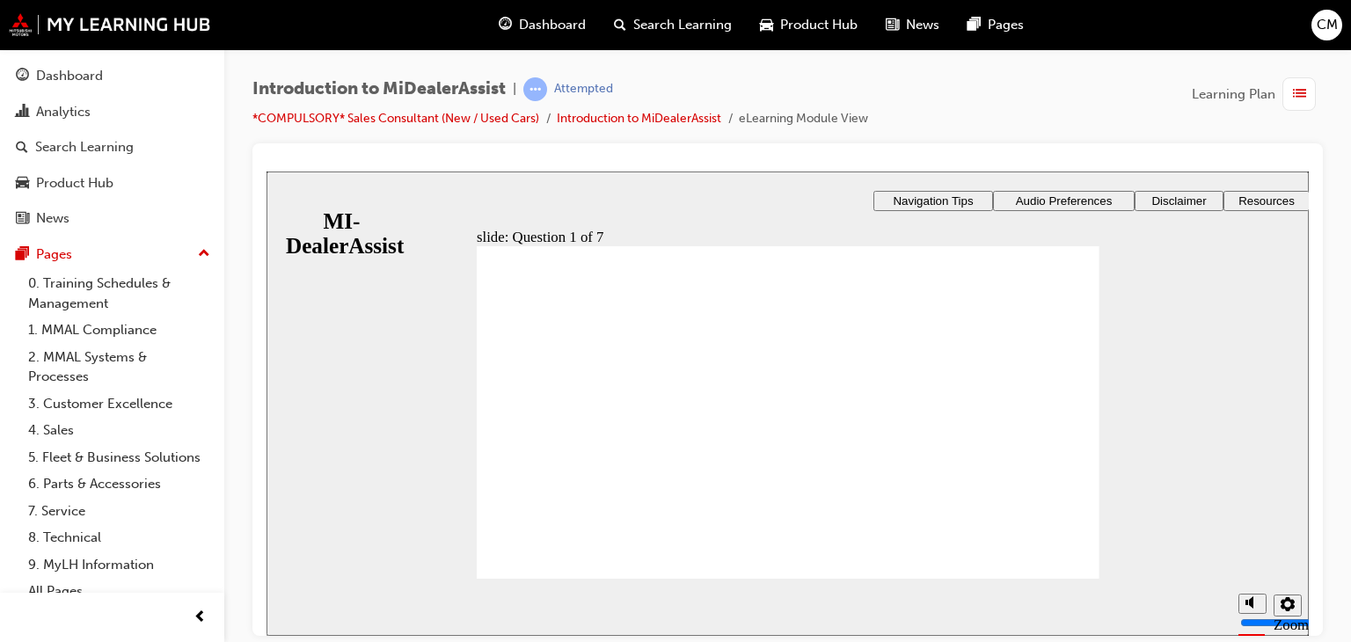
radio input "true"
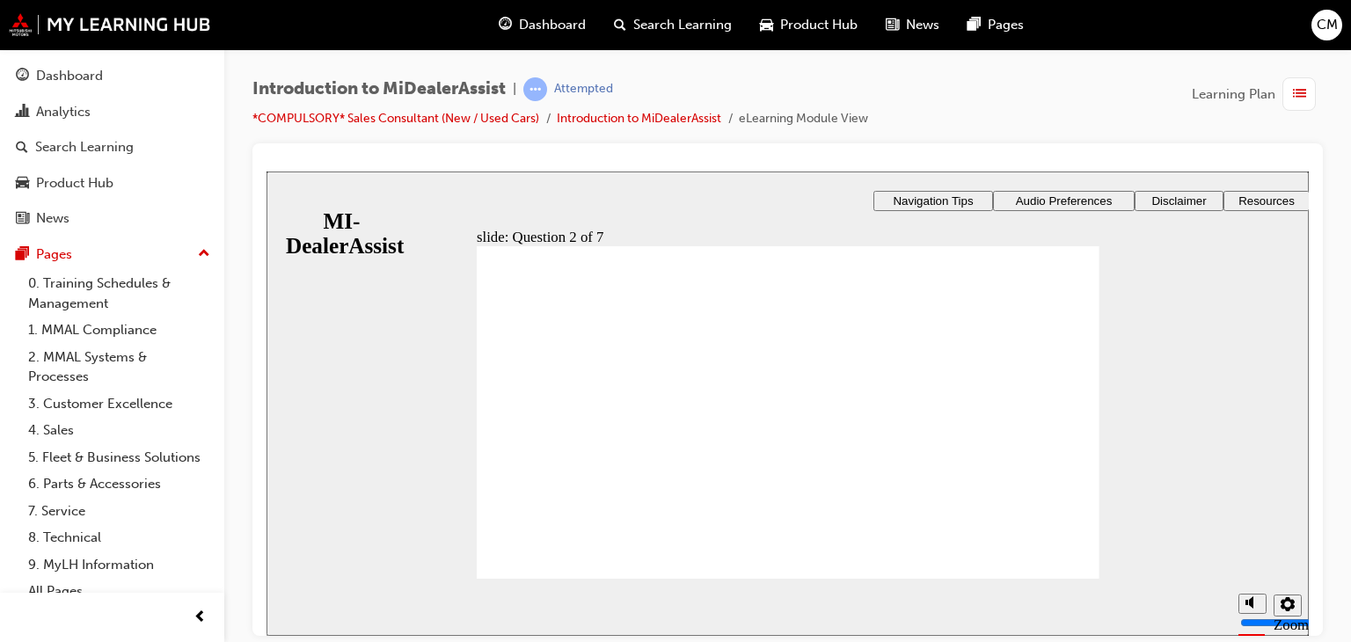
radio input "false"
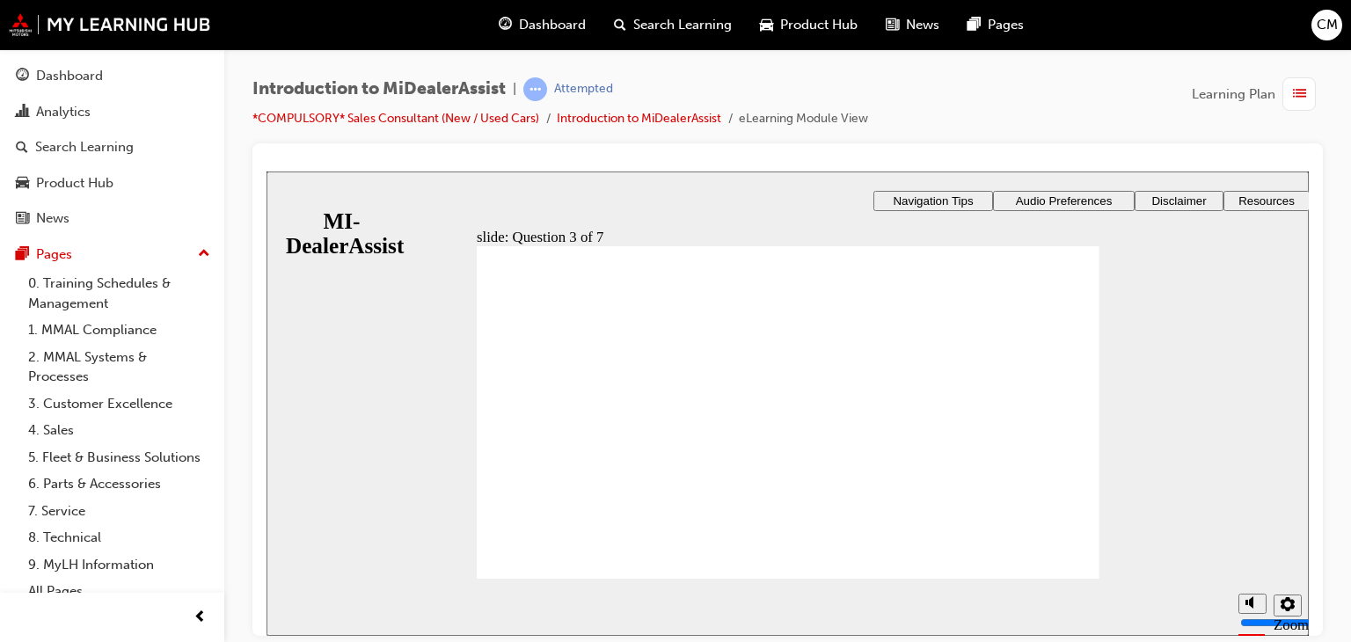
radio input "true"
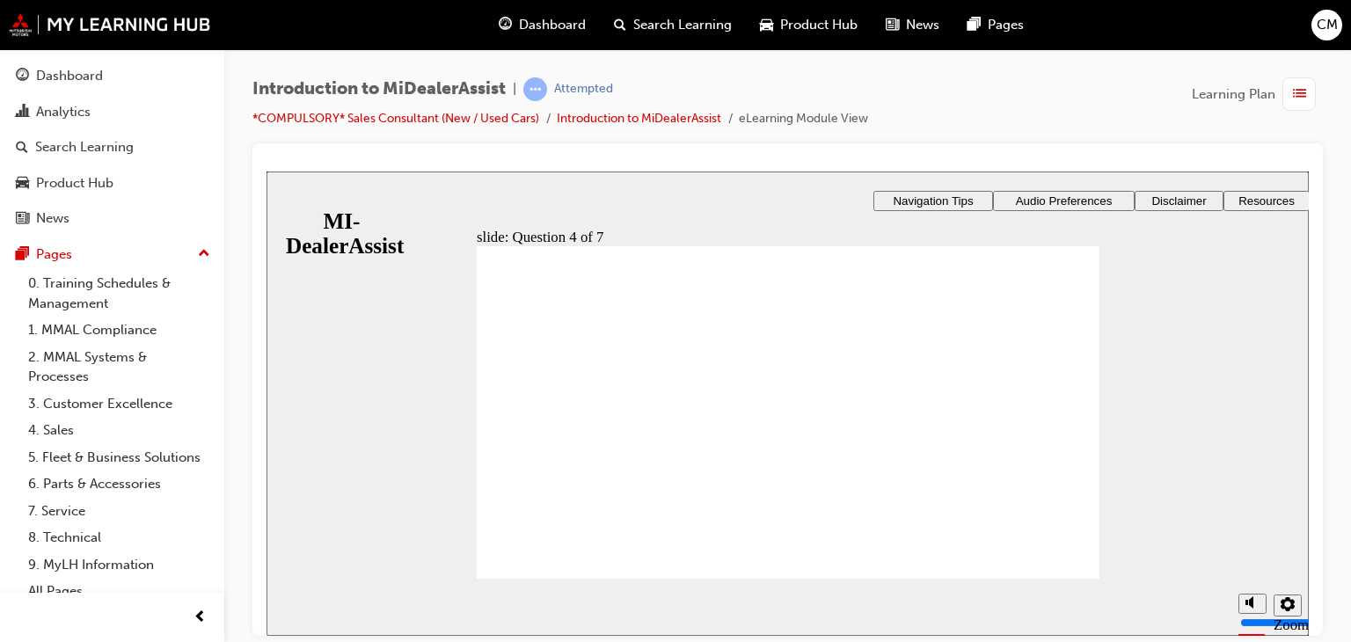
radio input "true"
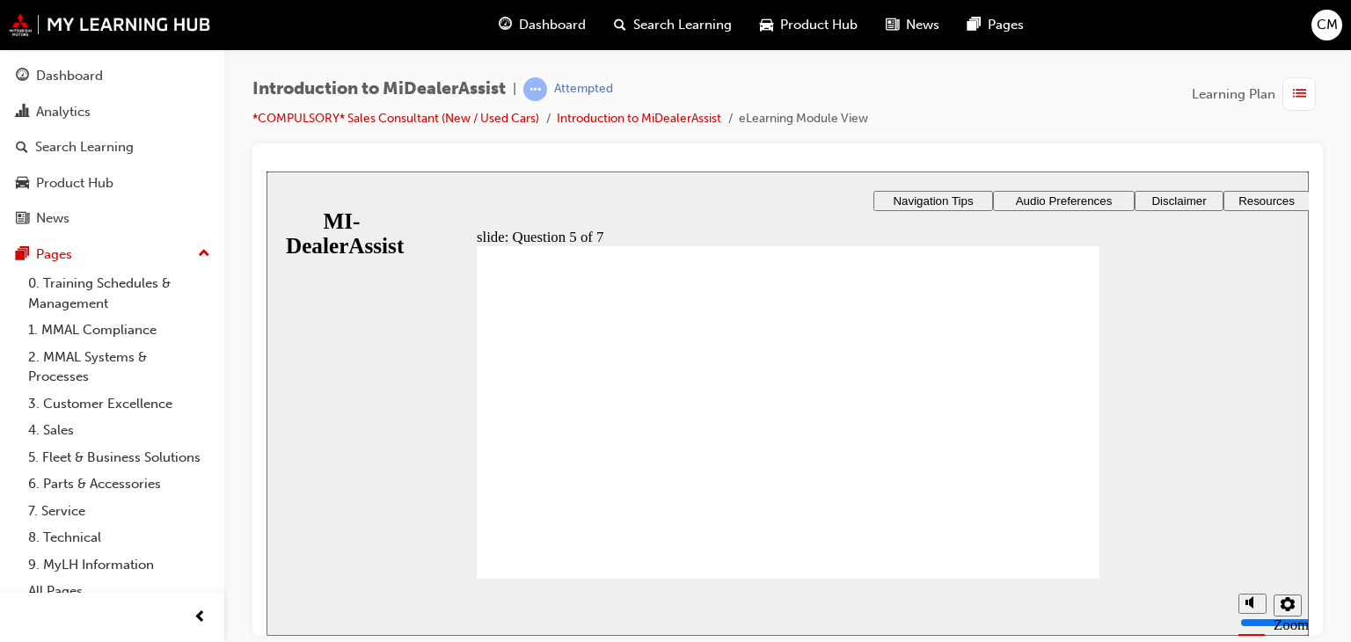
checkbox input "true"
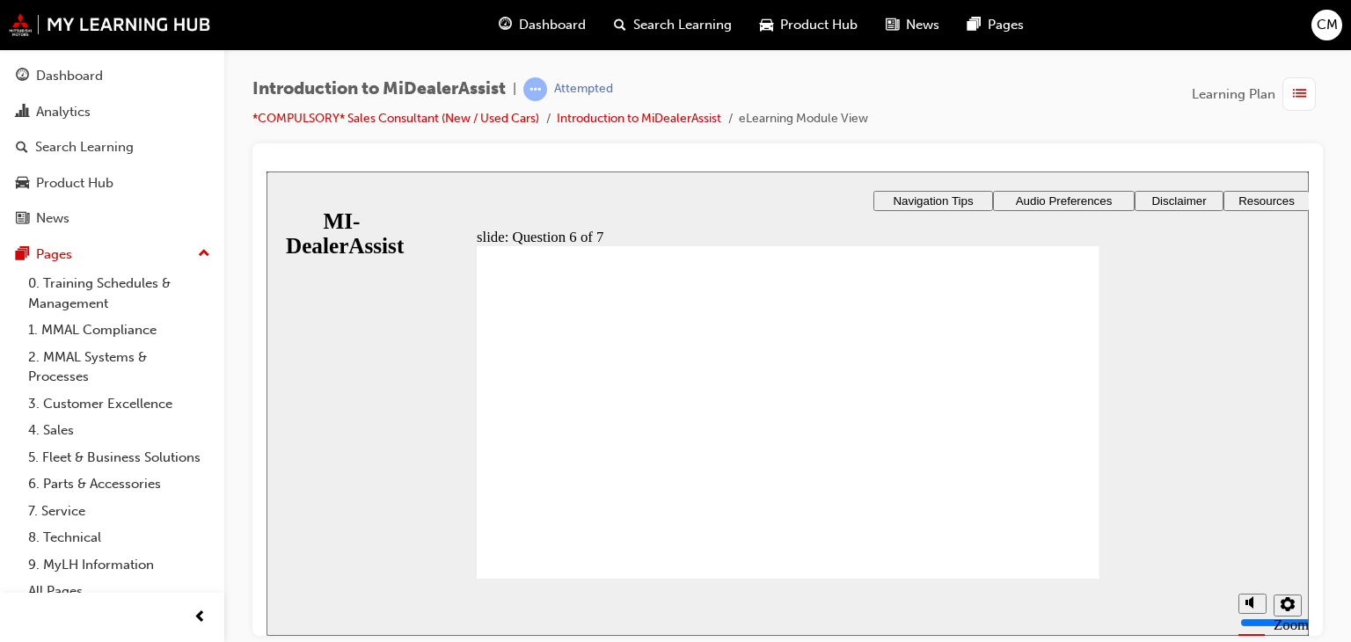
radio input "true"
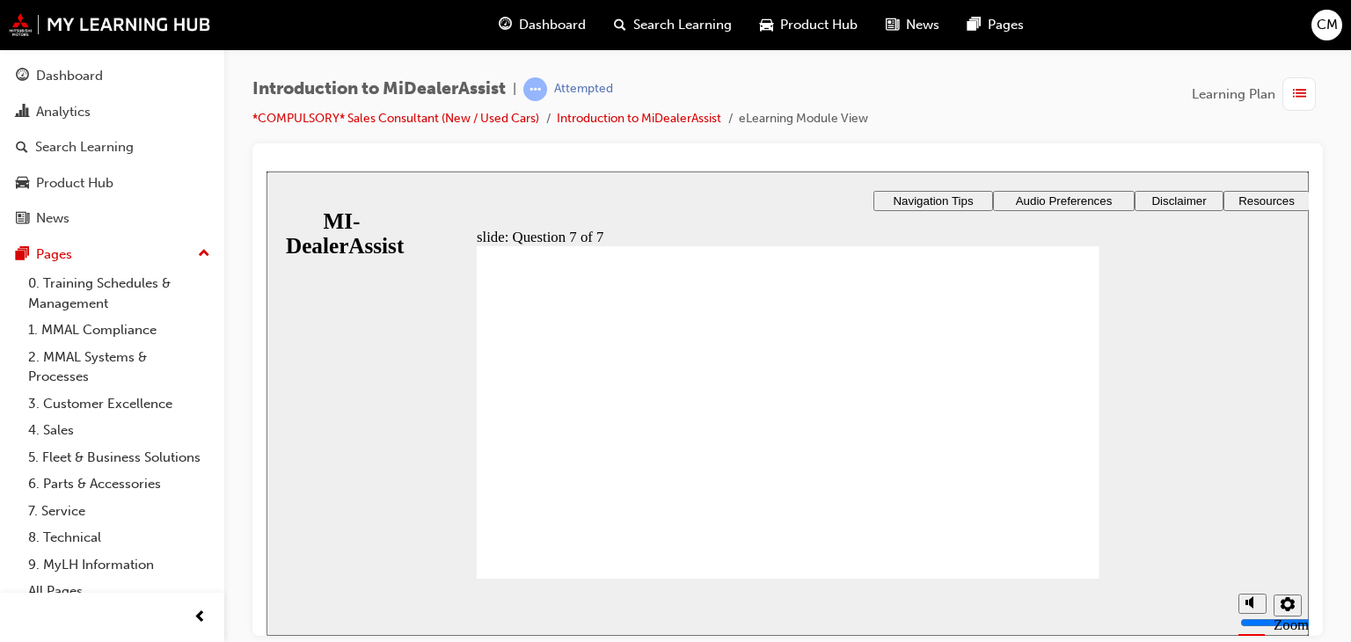
drag, startPoint x: 647, startPoint y: 446, endPoint x: 640, endPoint y: 463, distance: 18.1
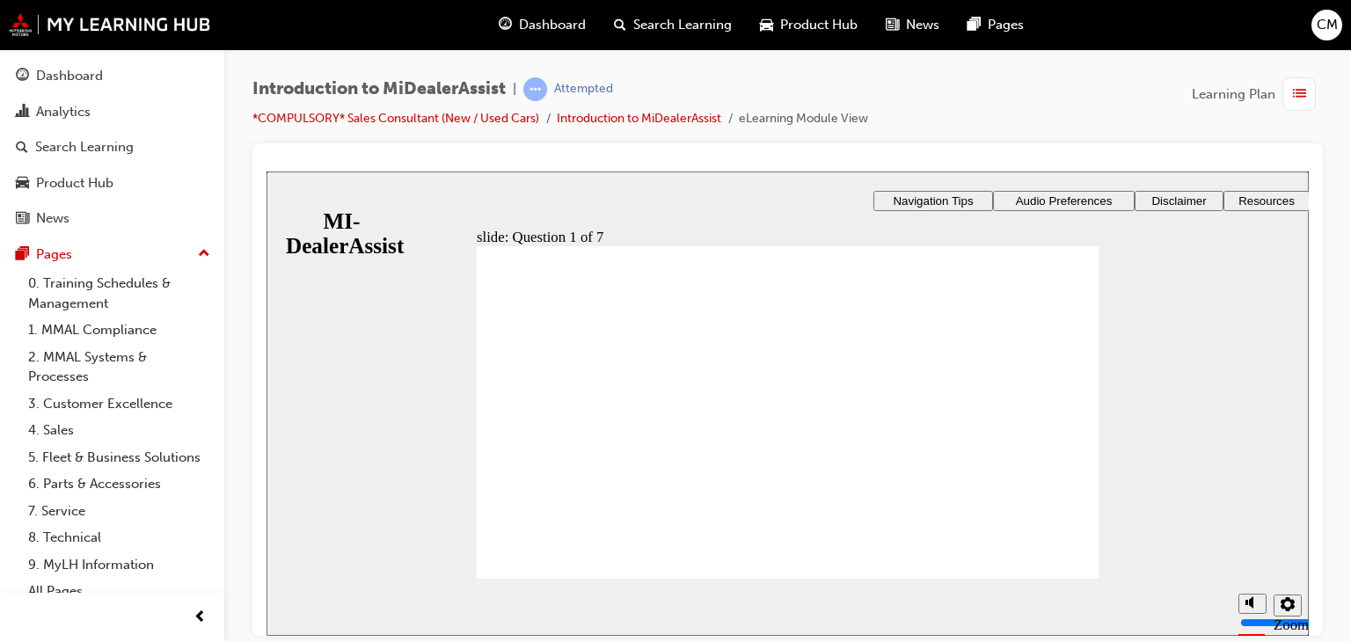
radio input "true"
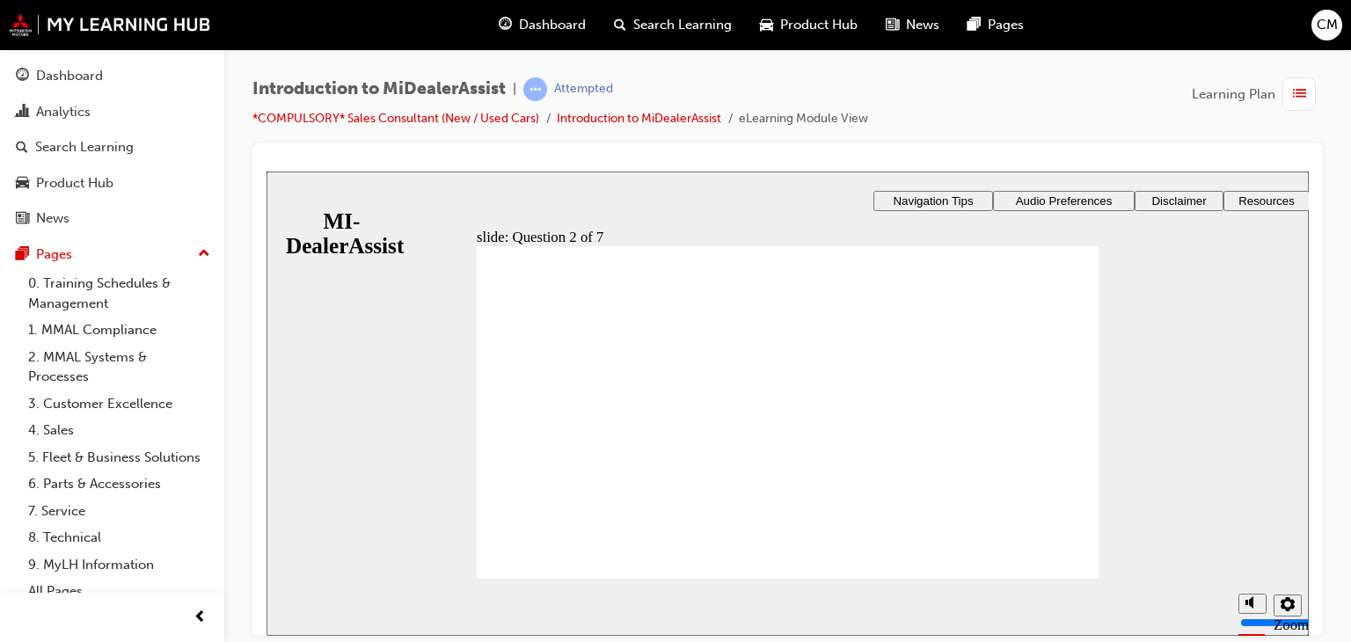
radio input "true"
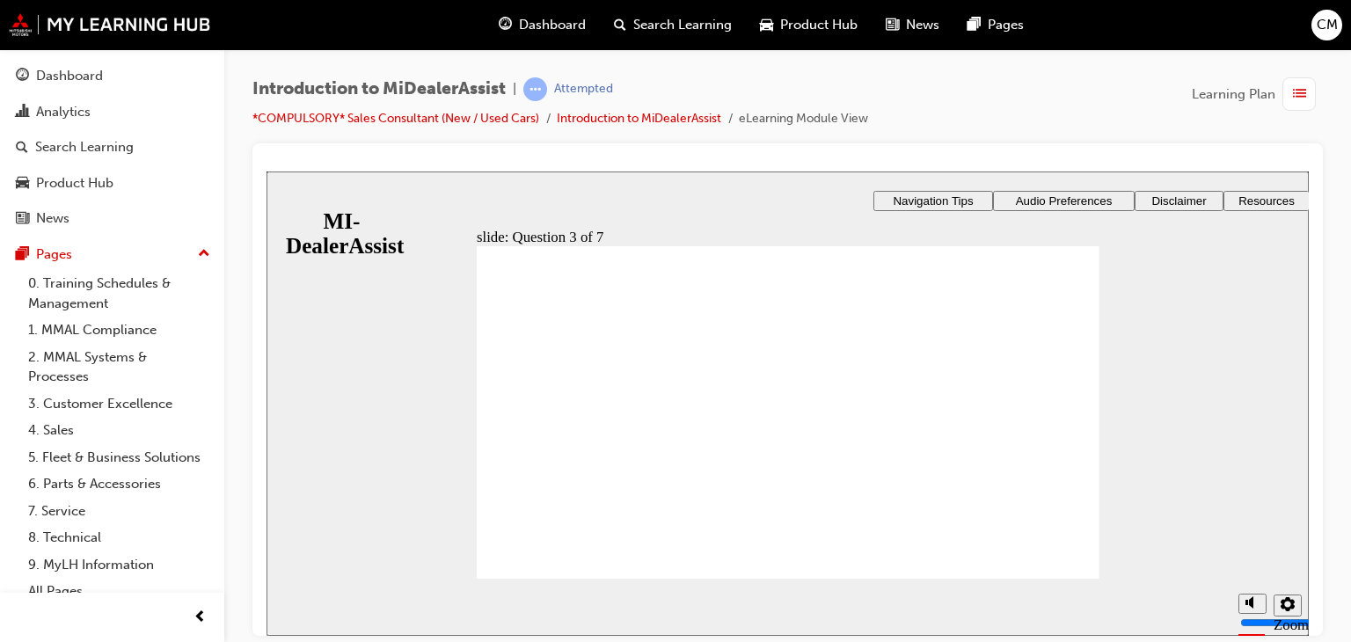
radio input "true"
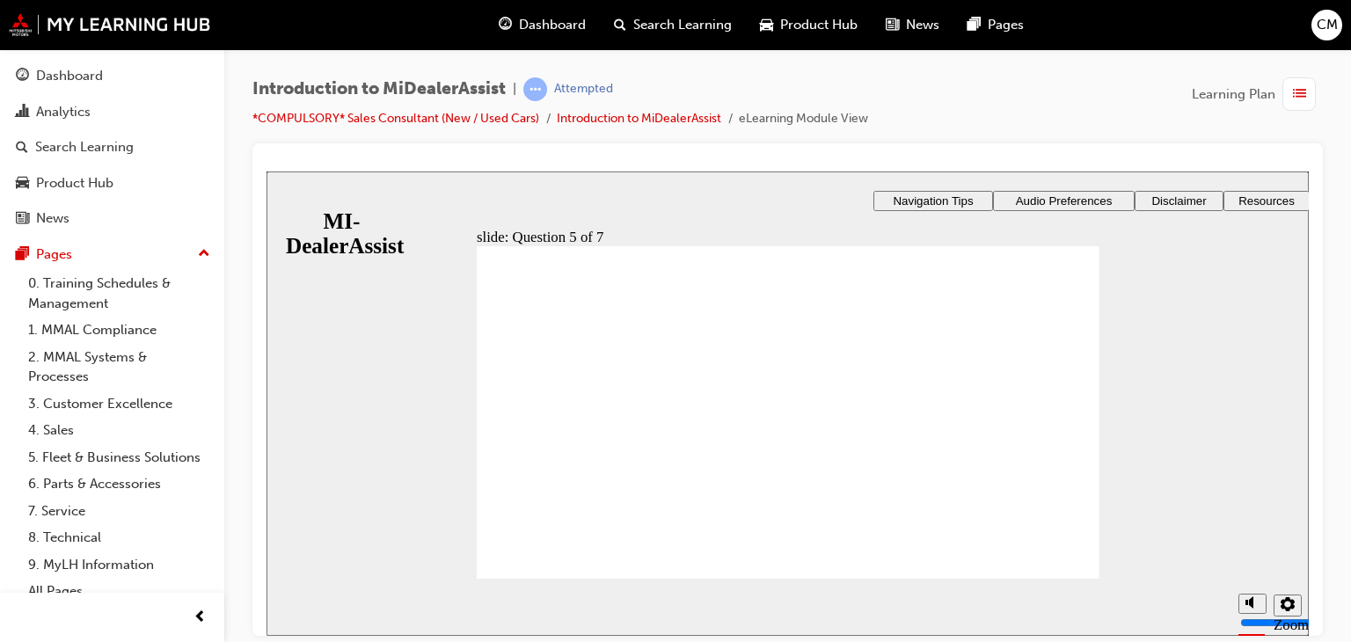
click at [1059, 566] on div "You can see the cases that need your attention under the title ________. Suppor…" at bounding box center [788, 420] width 623 height 350
radio input "true"
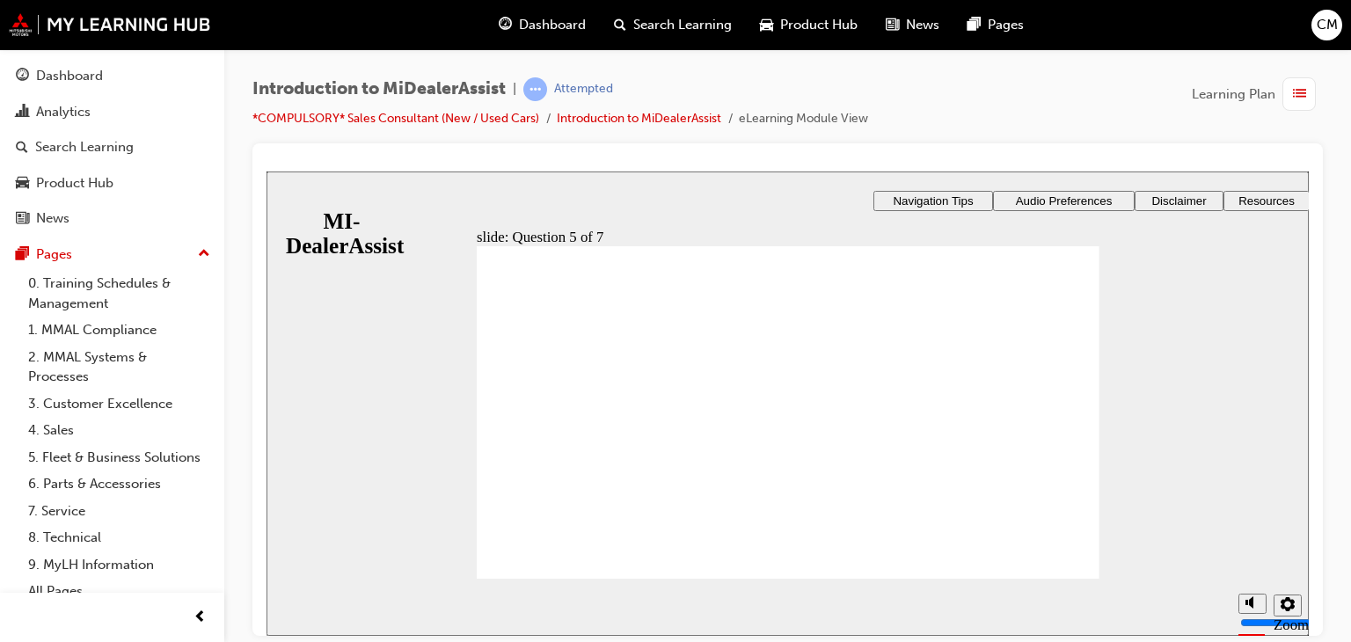
checkbox input "true"
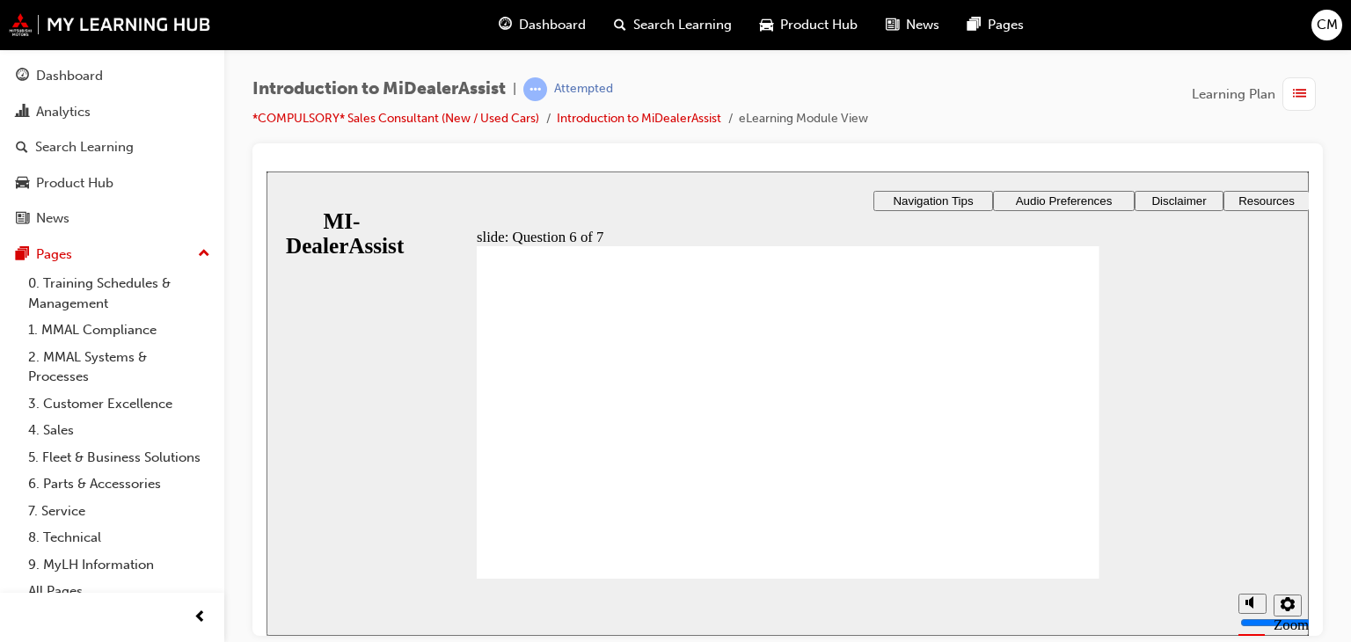
radio input "true"
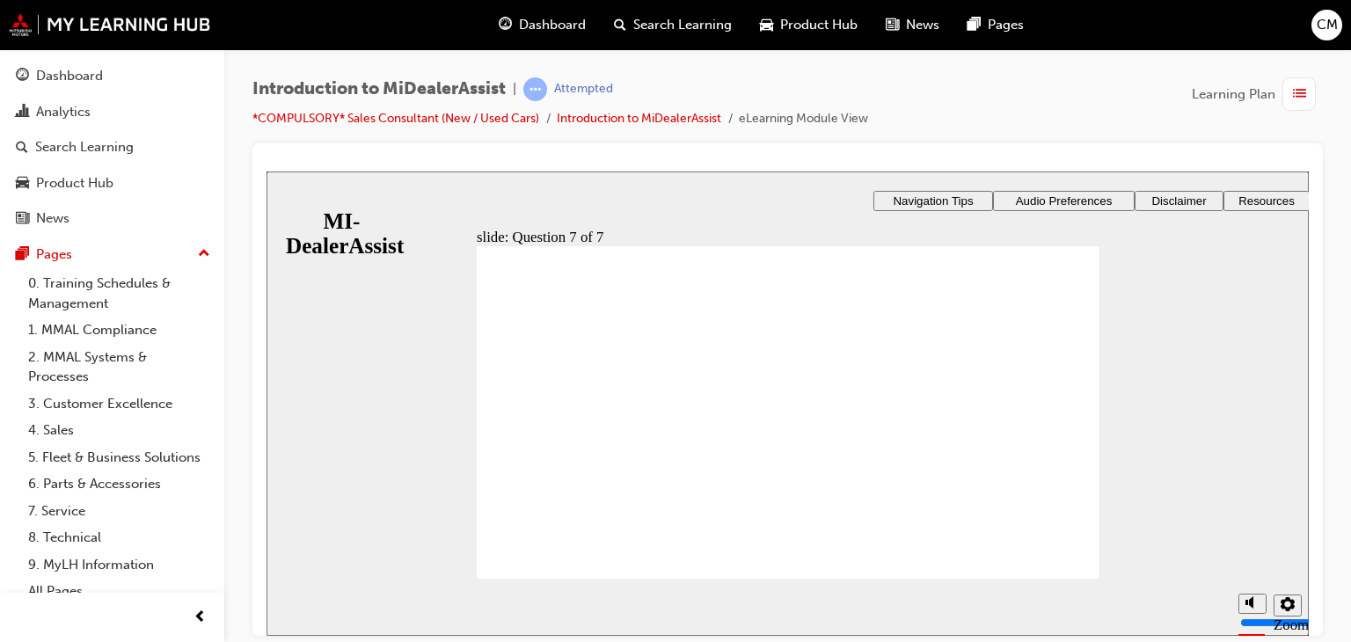
radio input "true"
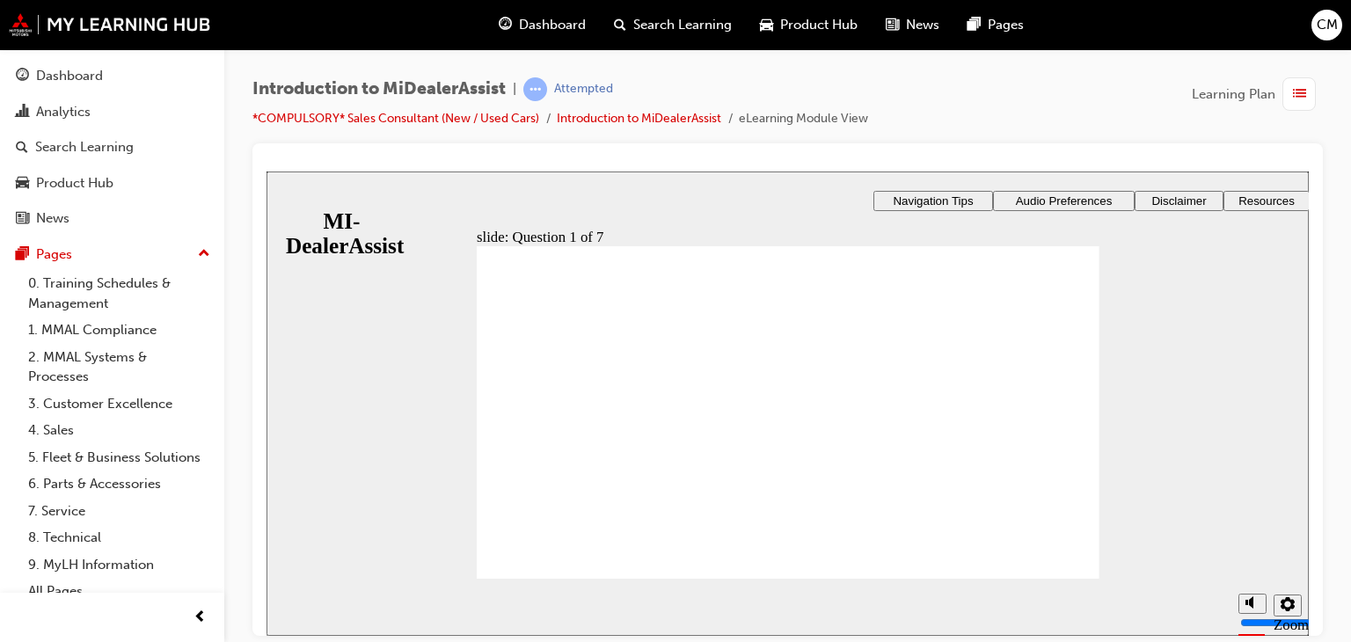
radio input "true"
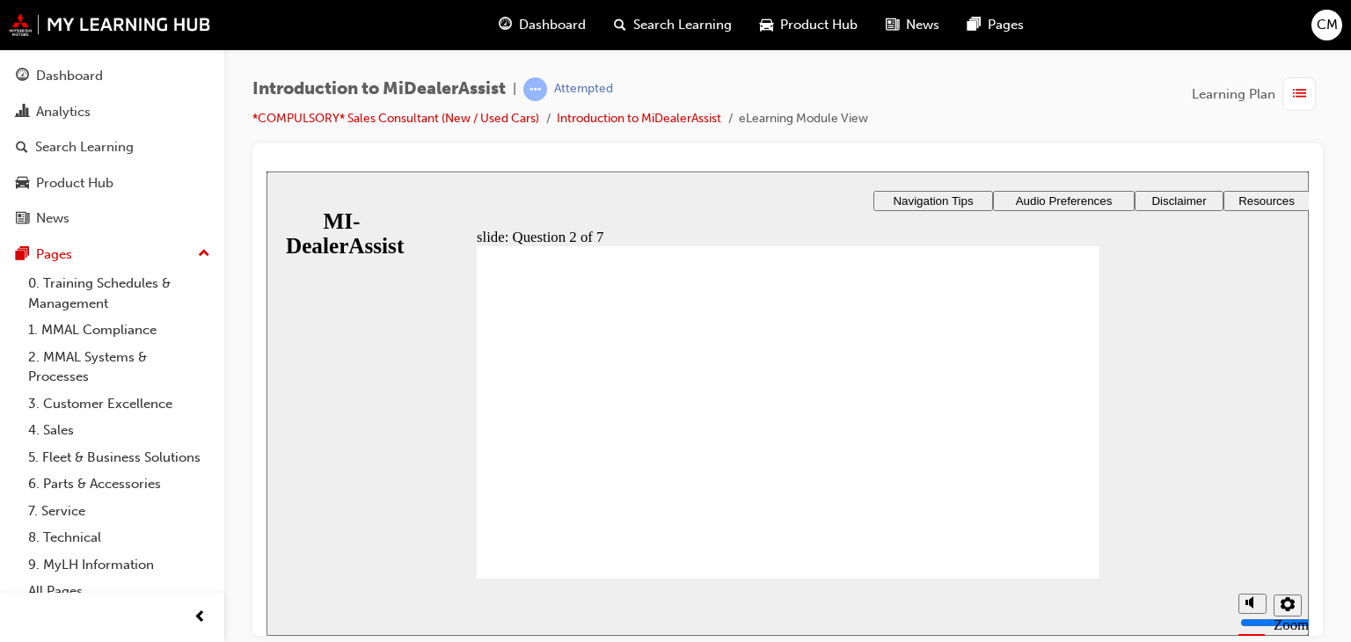
radio input "true"
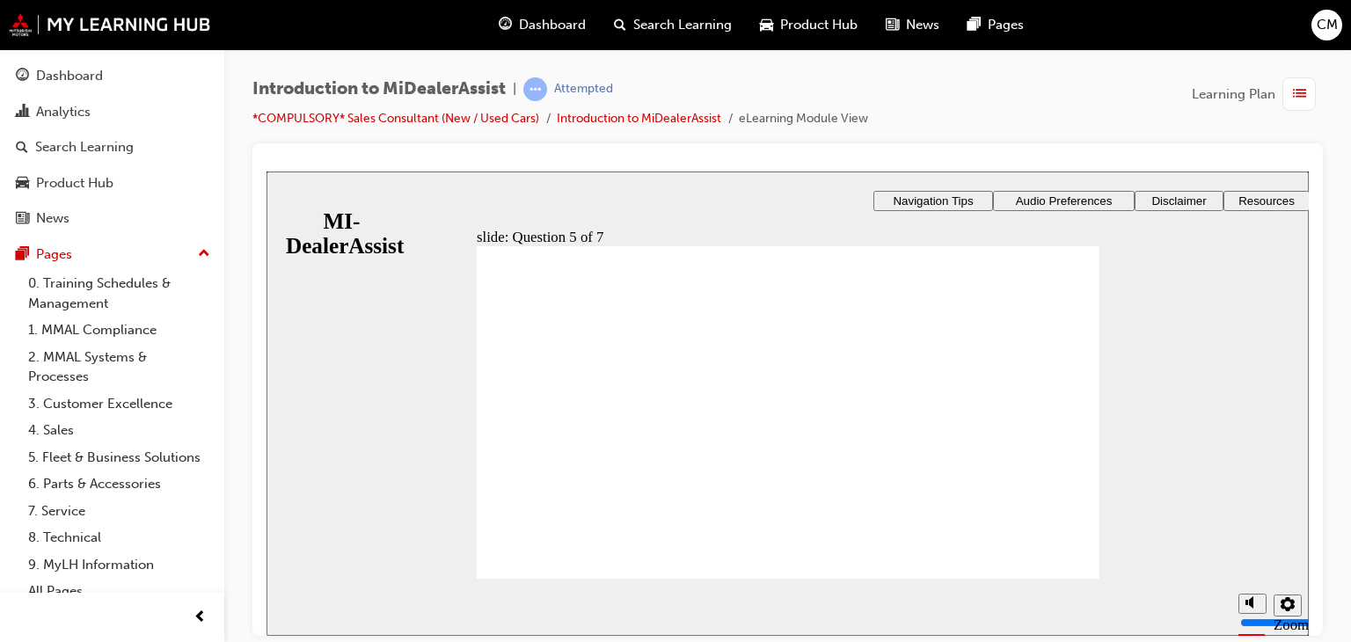
radio input "true"
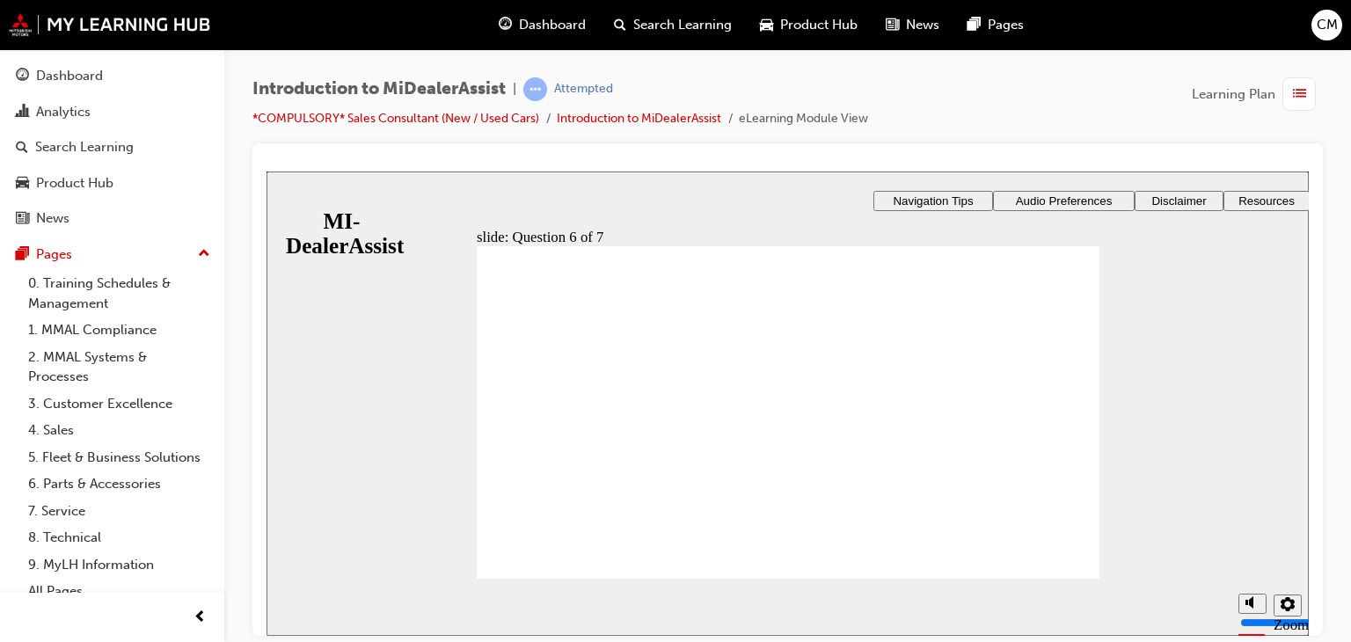
checkbox input "true"
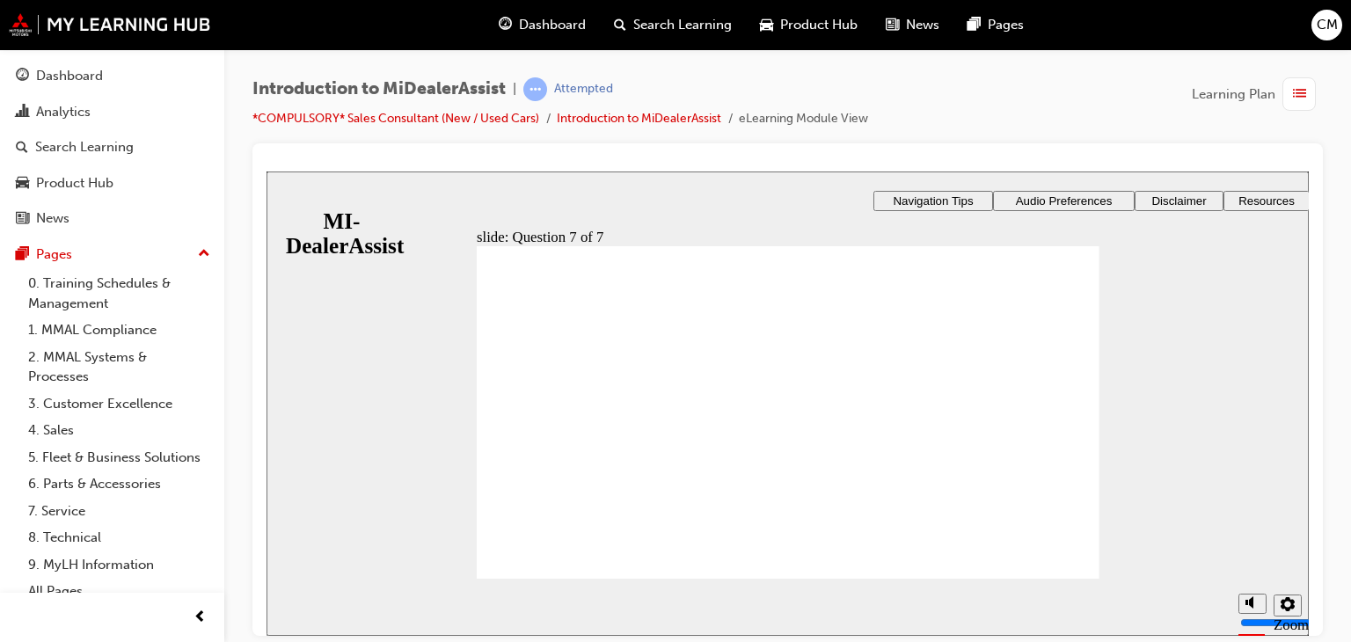
radio input "true"
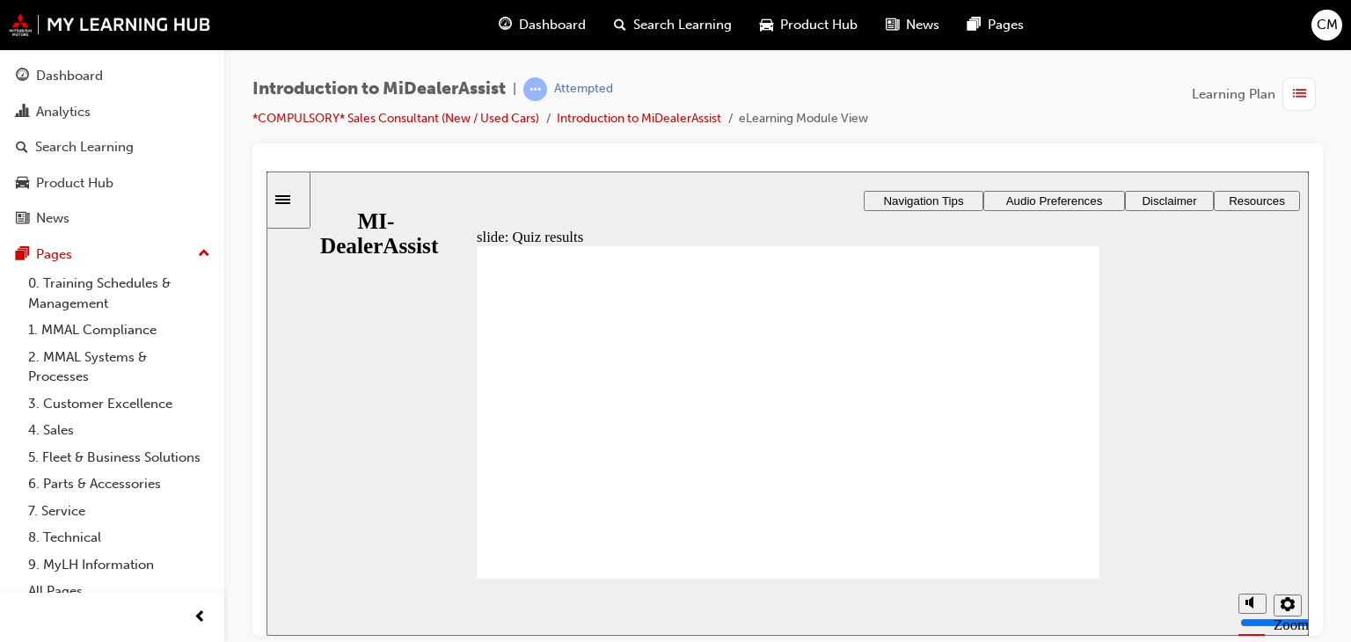
radio input "true"
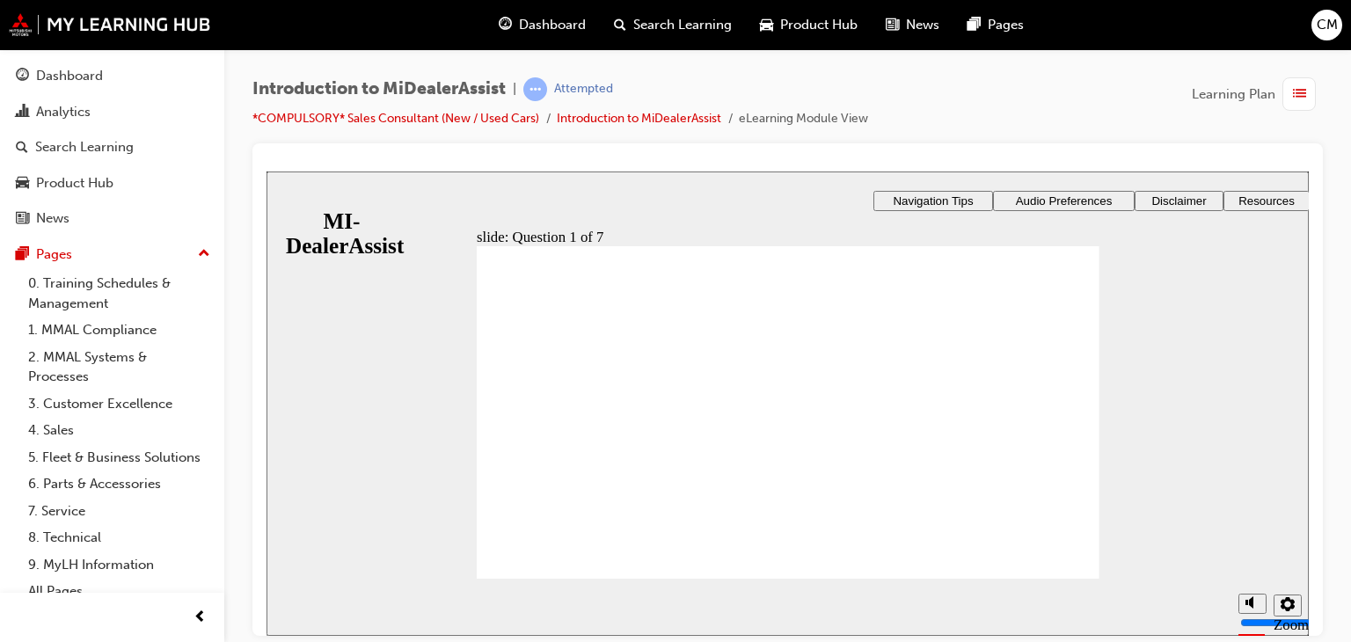
radio input "true"
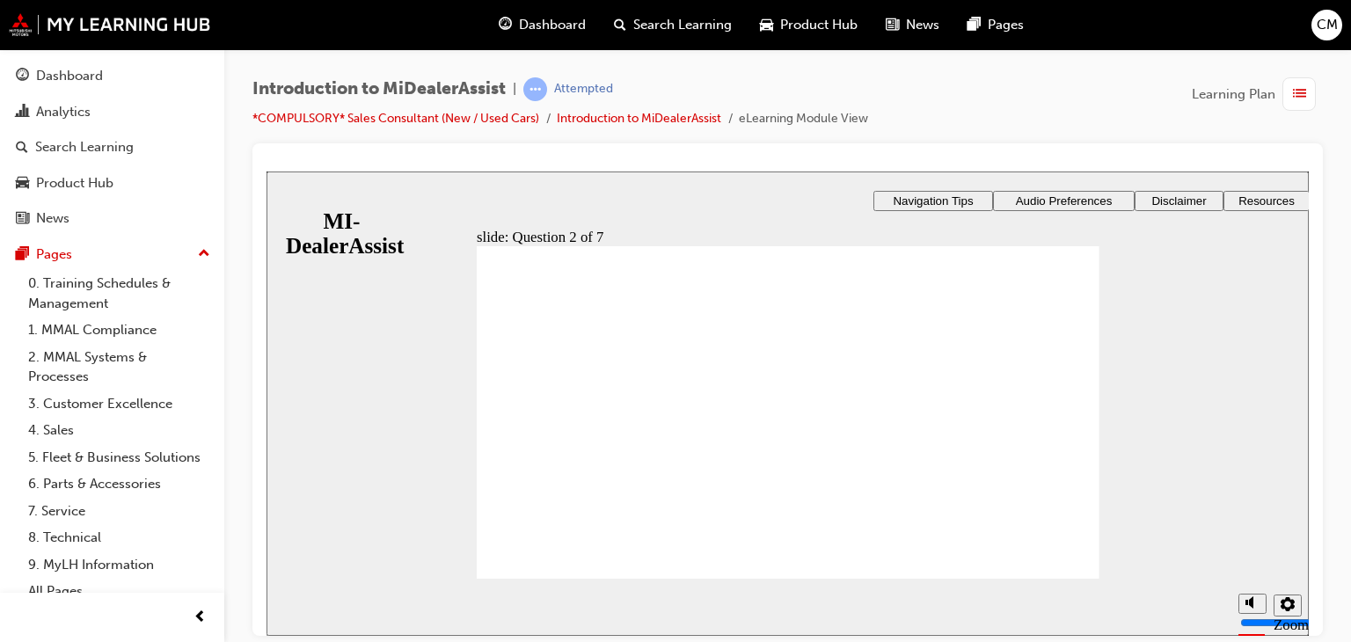
radio input "true"
